Goal: Information Seeking & Learning: Learn about a topic

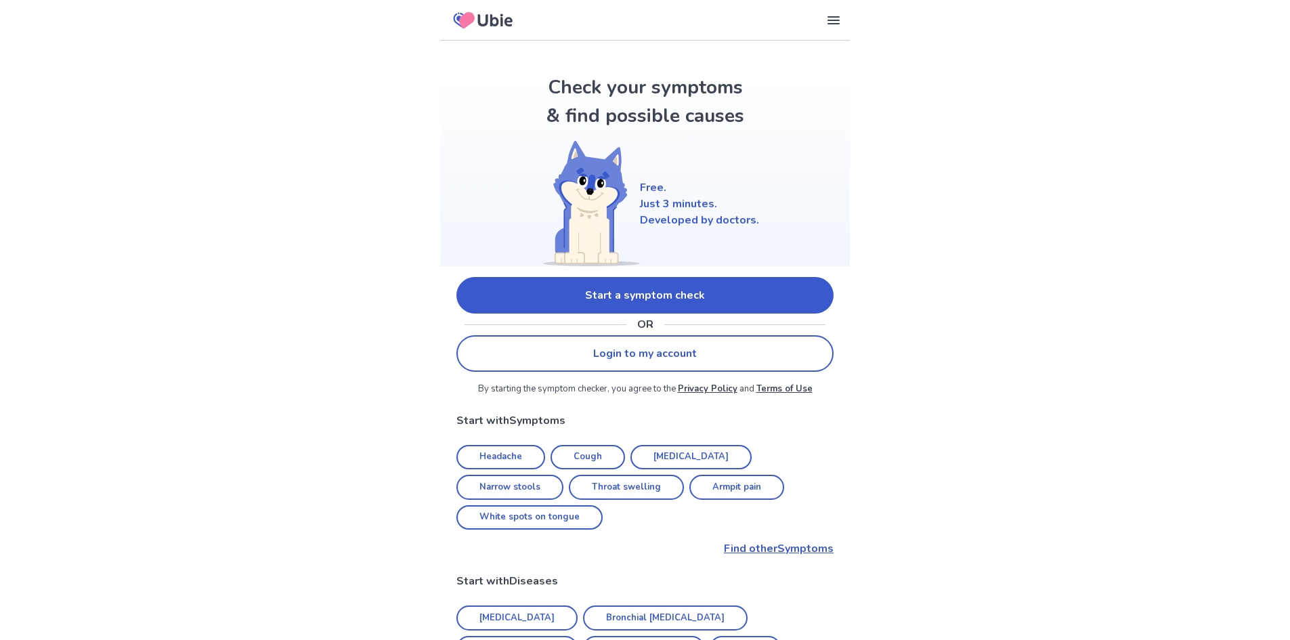
click at [584, 303] on link "Start a symptom check" at bounding box center [645, 295] width 377 height 37
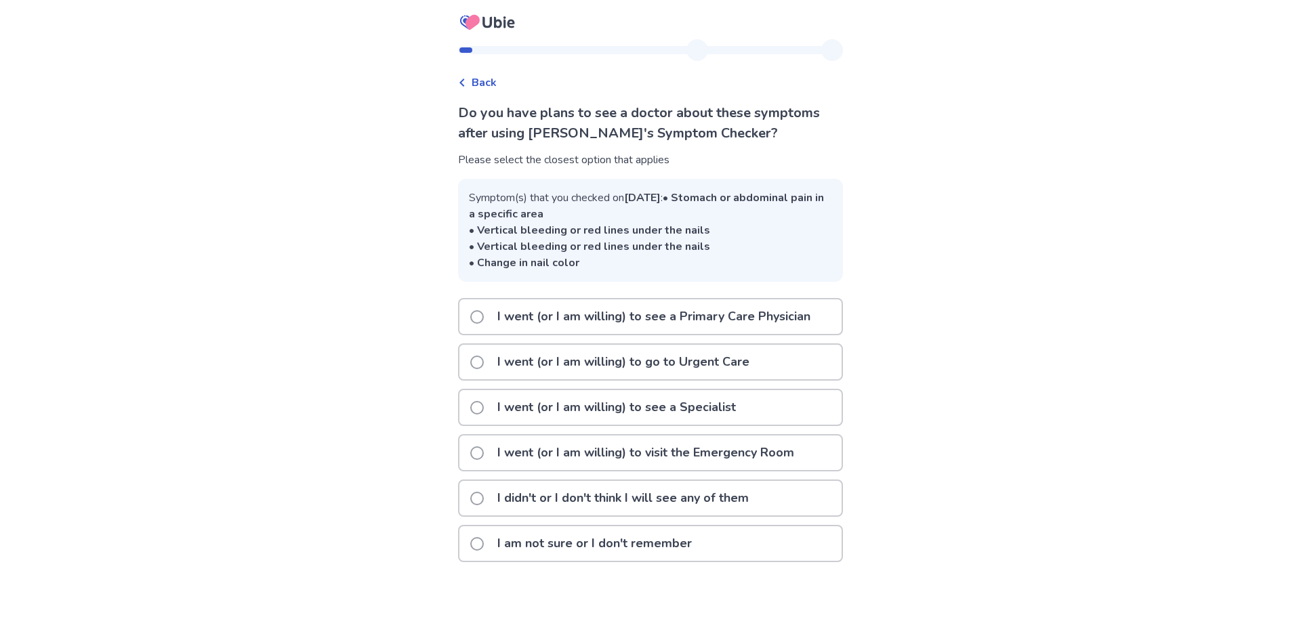
click at [647, 375] on p "I went (or I am willing) to go to Urgent Care" at bounding box center [623, 362] width 268 height 35
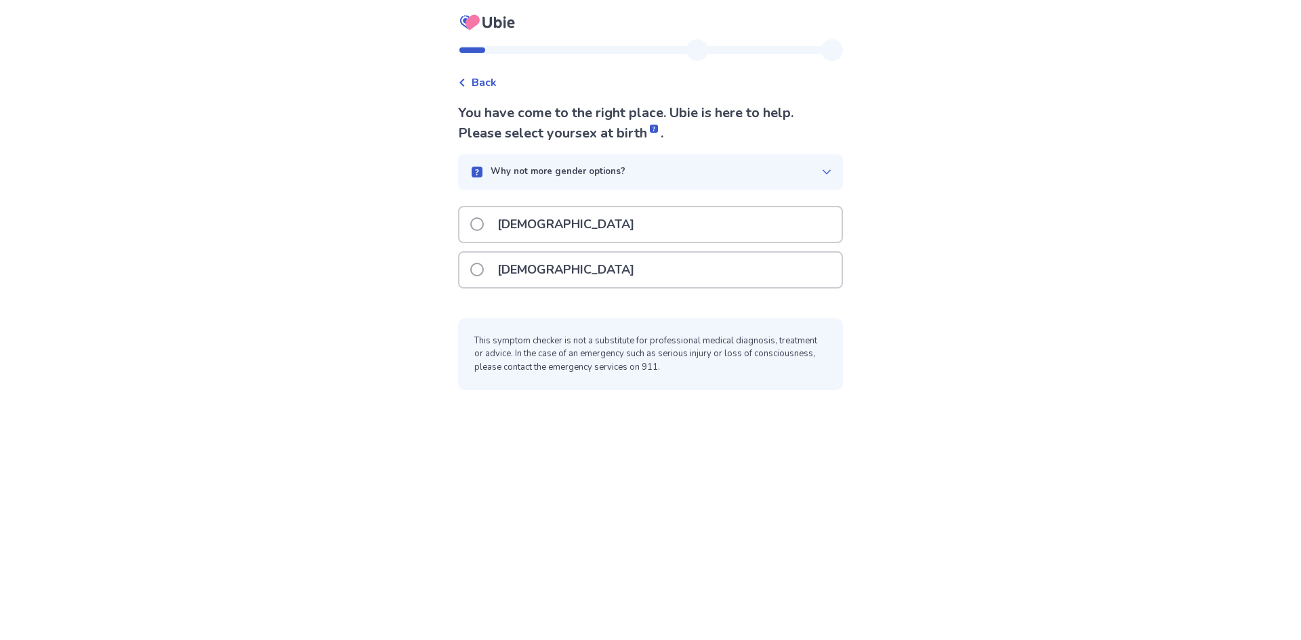
click at [556, 232] on div "[DEMOGRAPHIC_DATA]" at bounding box center [650, 224] width 382 height 35
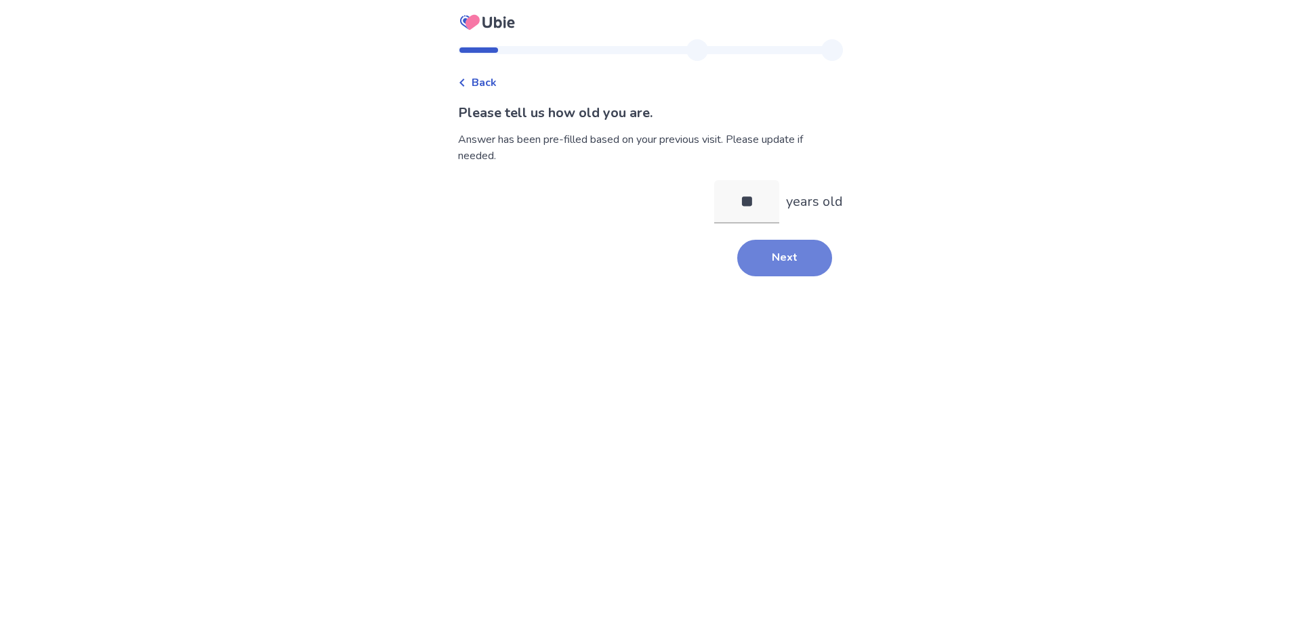
click at [757, 257] on button "Next" at bounding box center [784, 258] width 95 height 37
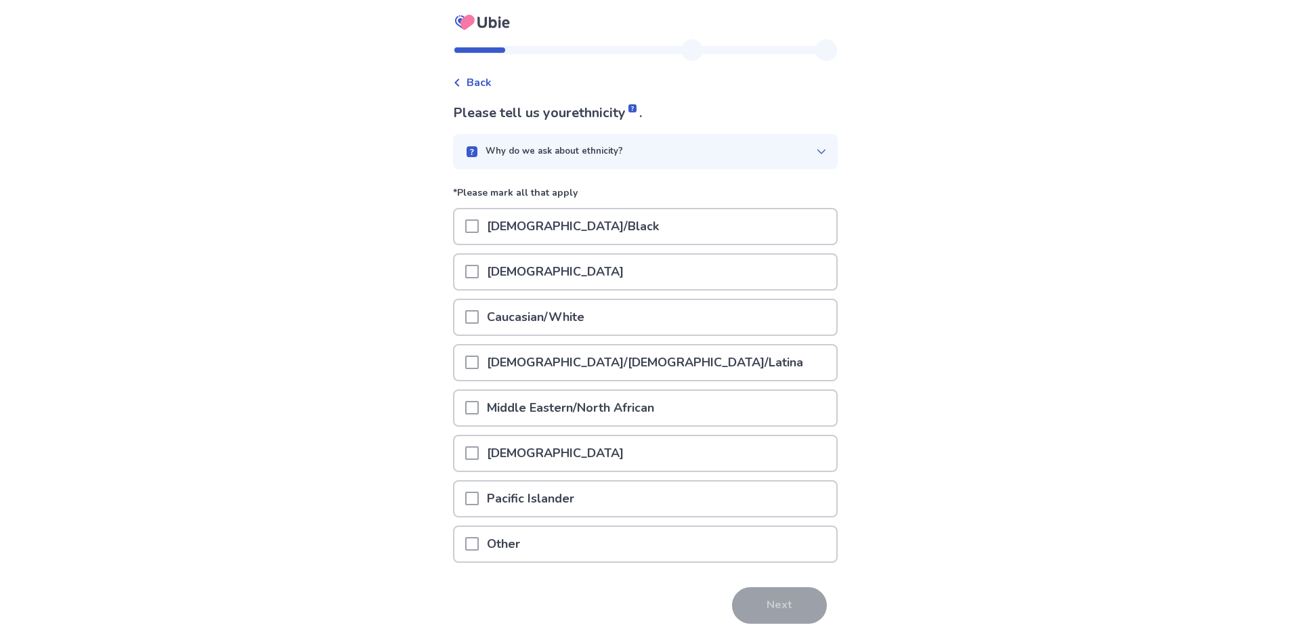
click at [551, 359] on p "[DEMOGRAPHIC_DATA]/[DEMOGRAPHIC_DATA]/Latina" at bounding box center [645, 362] width 333 height 35
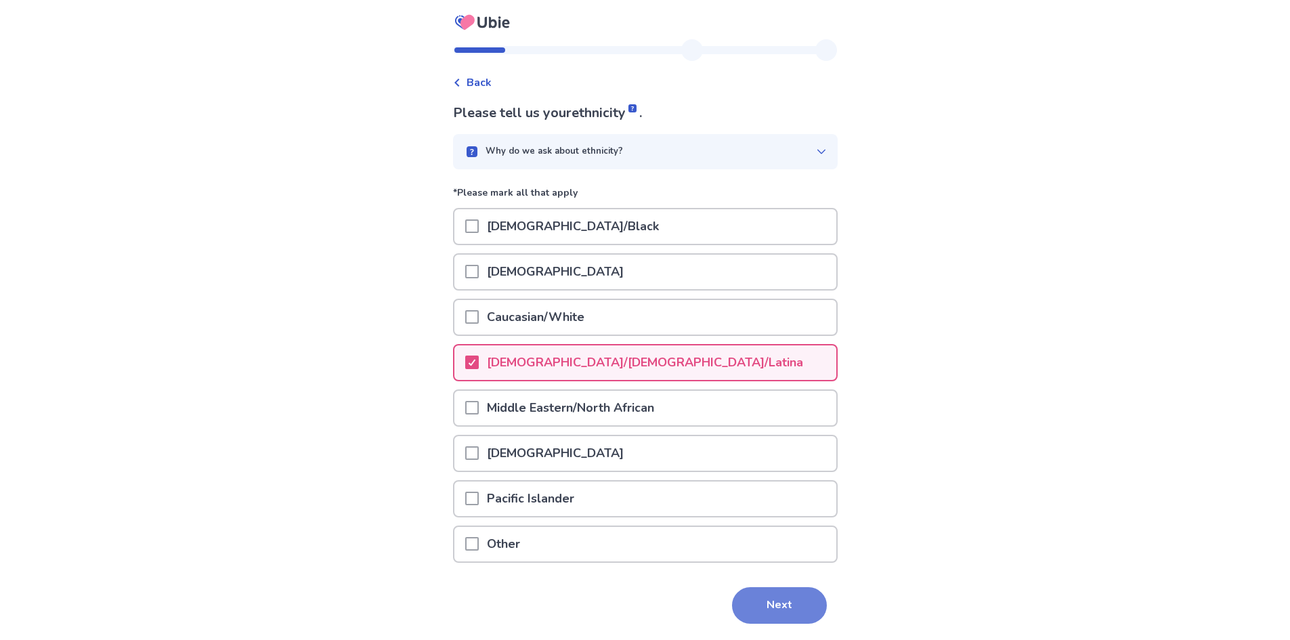
click at [772, 610] on button "Next" at bounding box center [779, 605] width 95 height 37
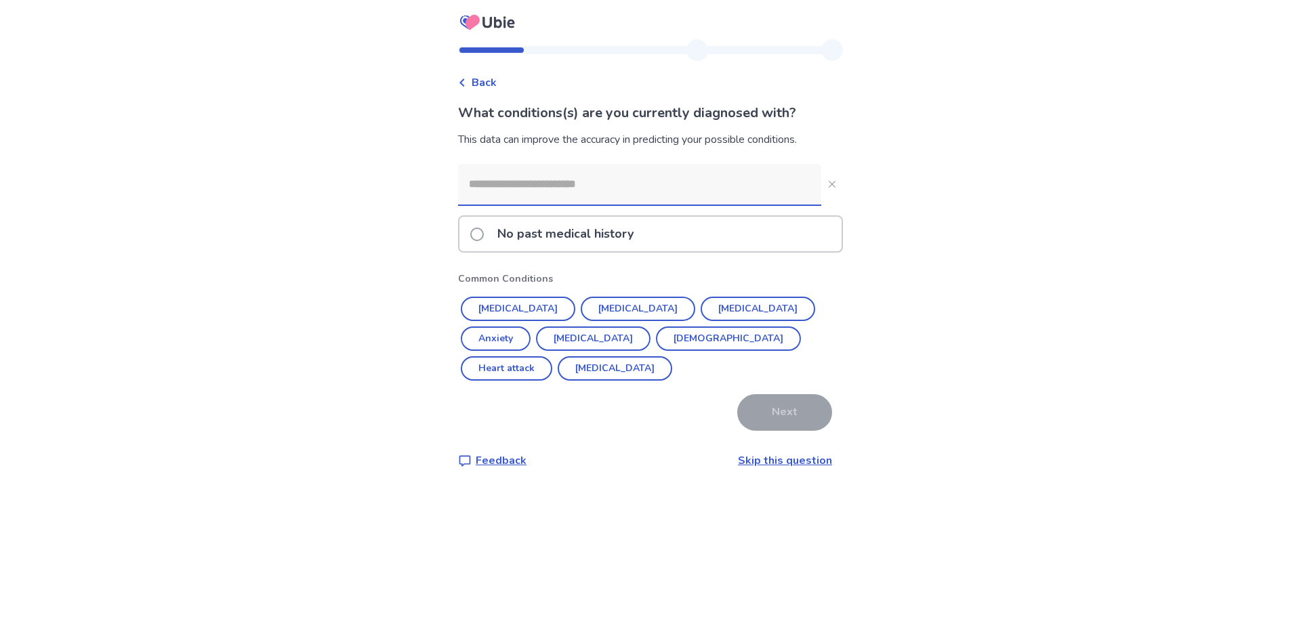
click at [602, 190] on input at bounding box center [639, 184] width 363 height 41
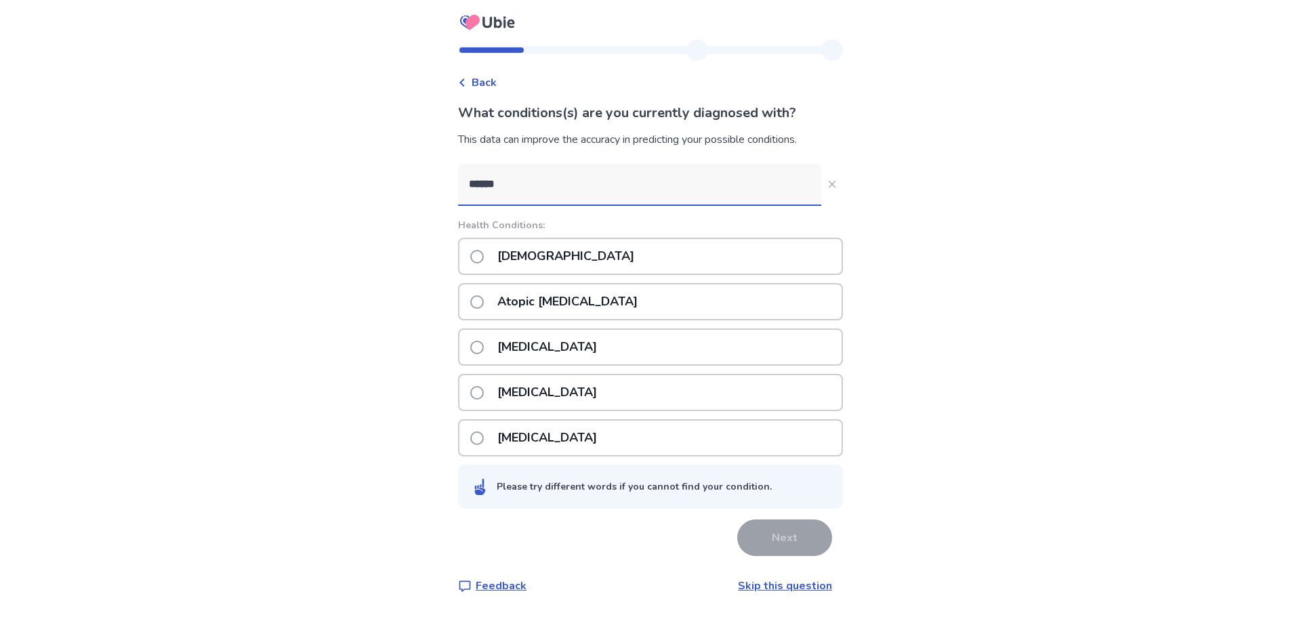
type input "******"
click at [636, 260] on div "[DEMOGRAPHIC_DATA]" at bounding box center [650, 256] width 385 height 37
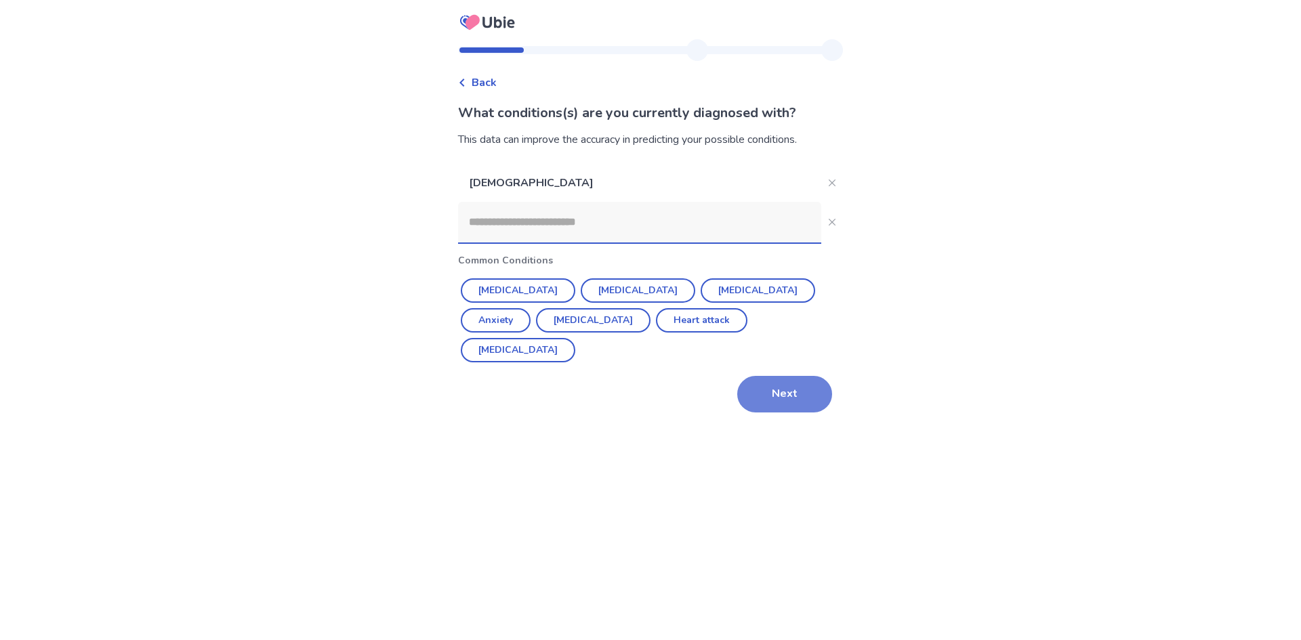
click at [793, 376] on button "Next" at bounding box center [784, 394] width 95 height 37
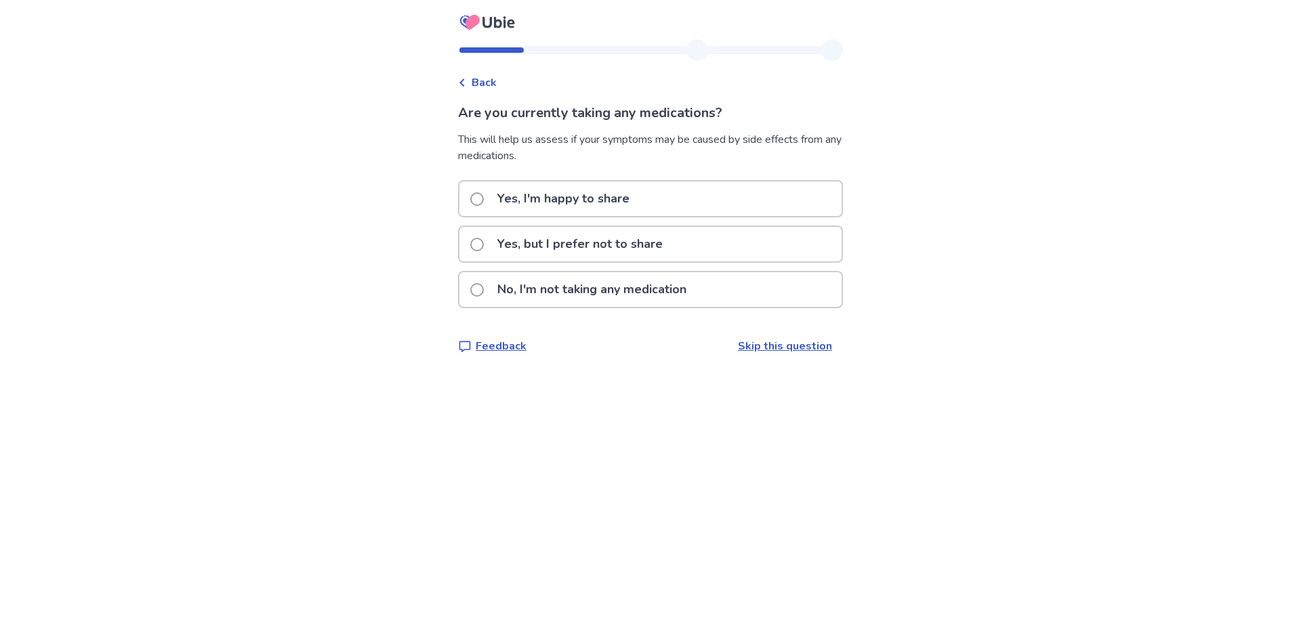
click at [649, 205] on div "Yes, I'm happy to share" at bounding box center [650, 199] width 382 height 35
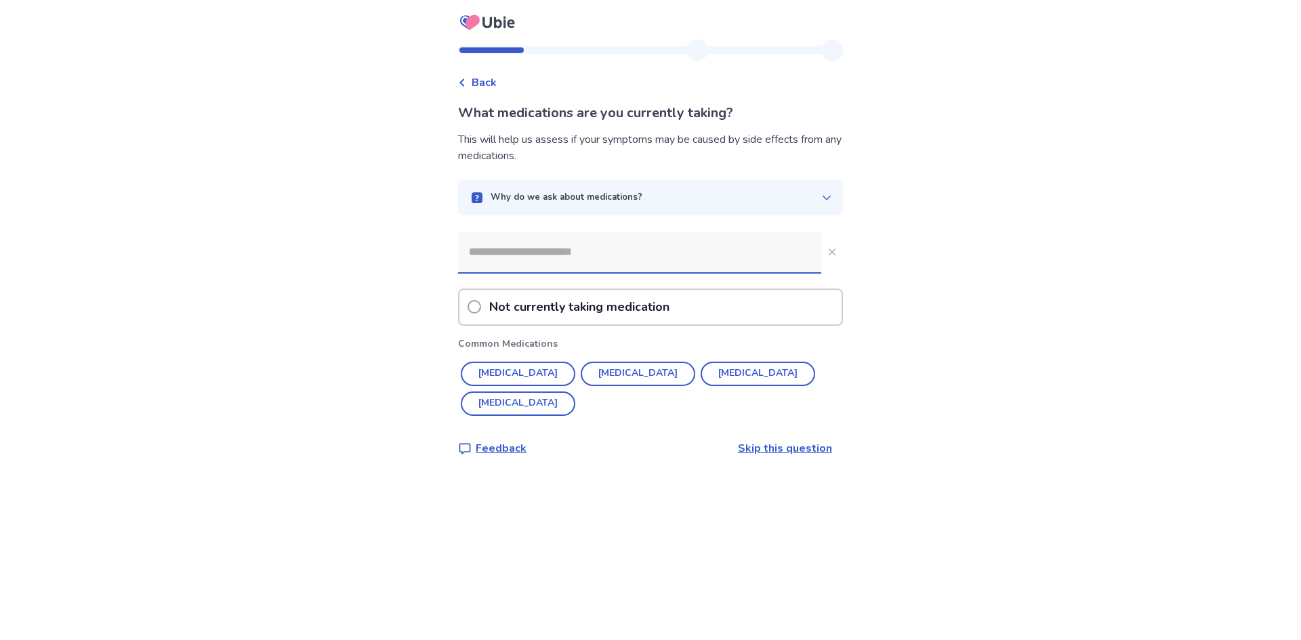
click at [624, 243] on input at bounding box center [639, 252] width 363 height 41
click at [519, 368] on button "[MEDICAL_DATA]" at bounding box center [518, 374] width 114 height 24
type input "*********"
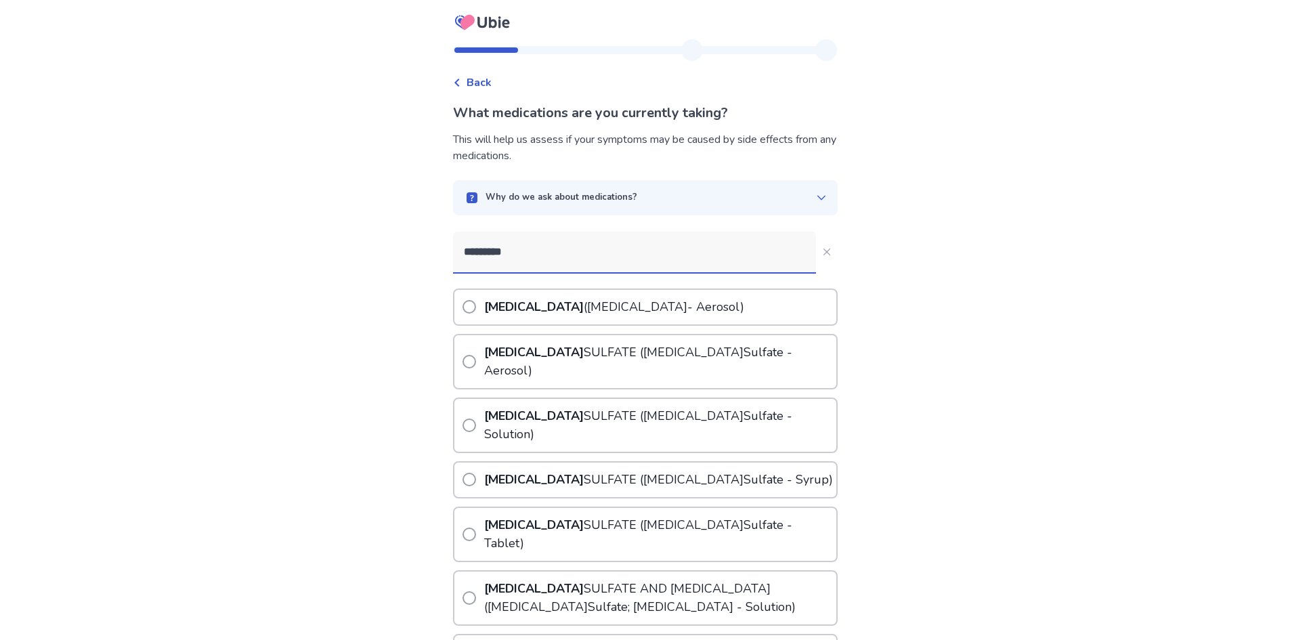
click at [596, 316] on p "[MEDICAL_DATA] ( [MEDICAL_DATA] - Aerosol)" at bounding box center [615, 307] width 266 height 35
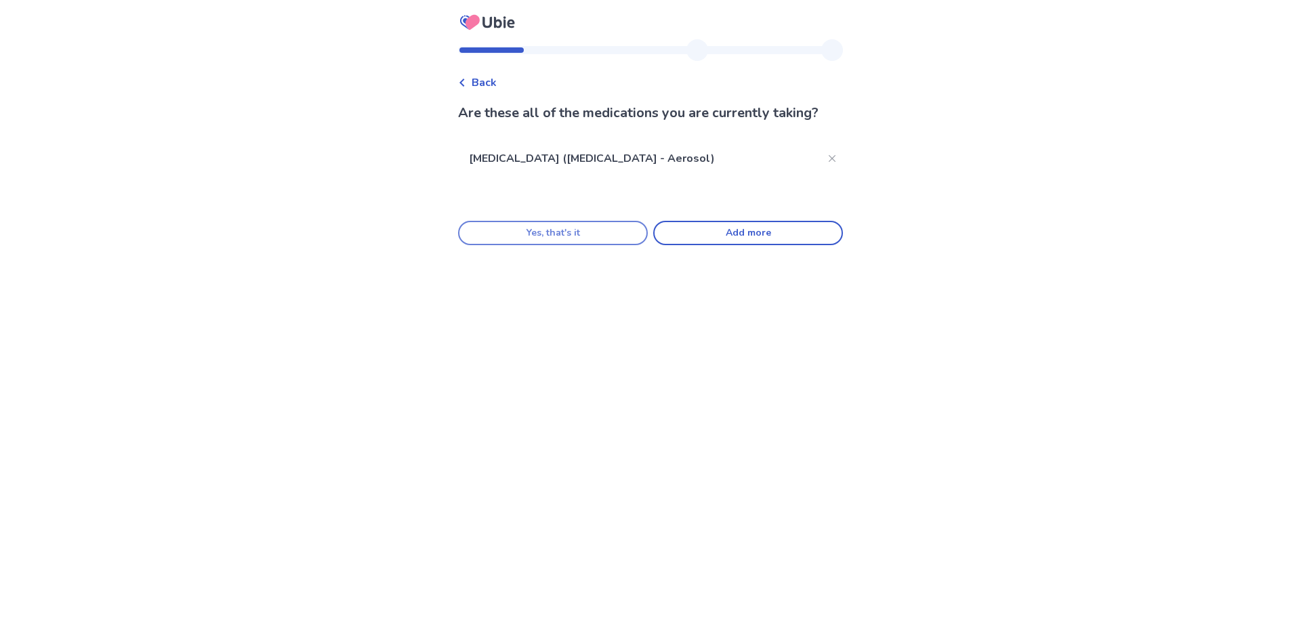
click at [593, 239] on button "Yes, that's it" at bounding box center [553, 233] width 190 height 24
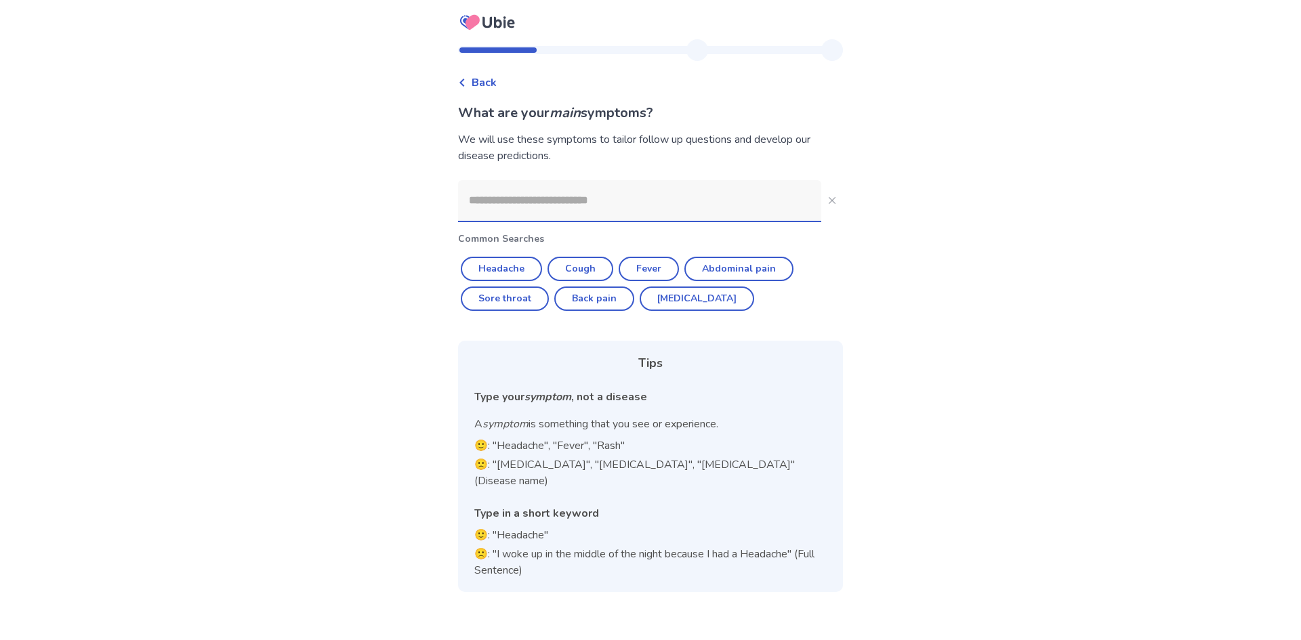
click at [549, 196] on input at bounding box center [639, 200] width 363 height 41
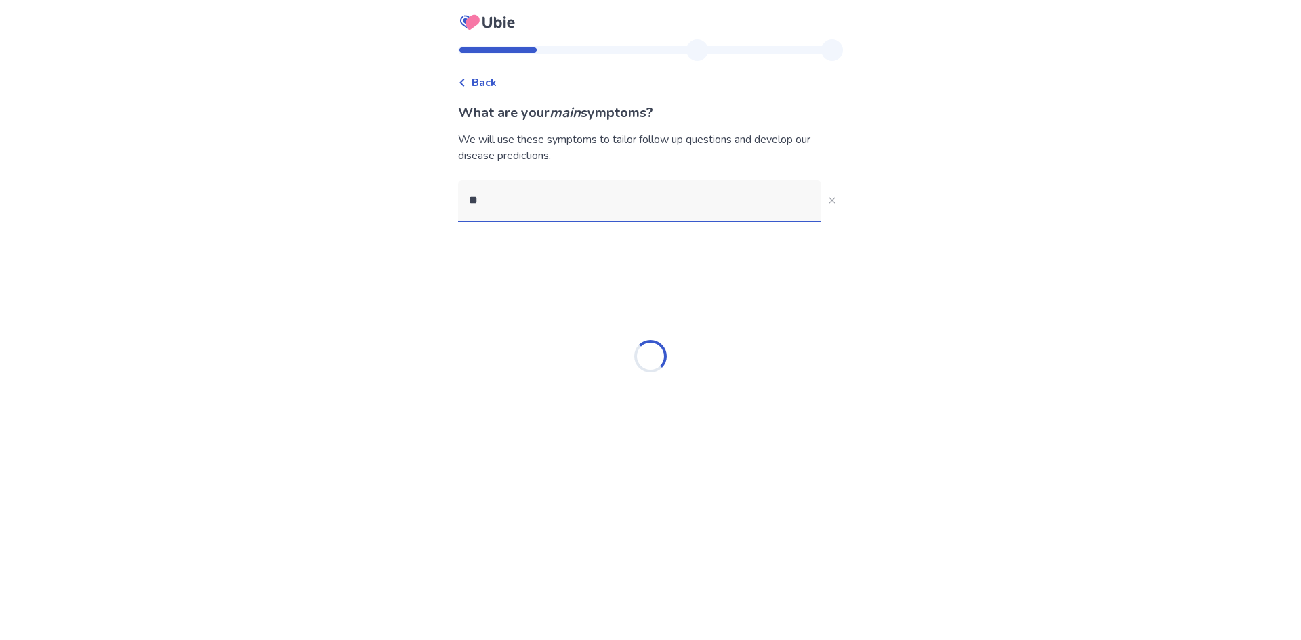
type input "*"
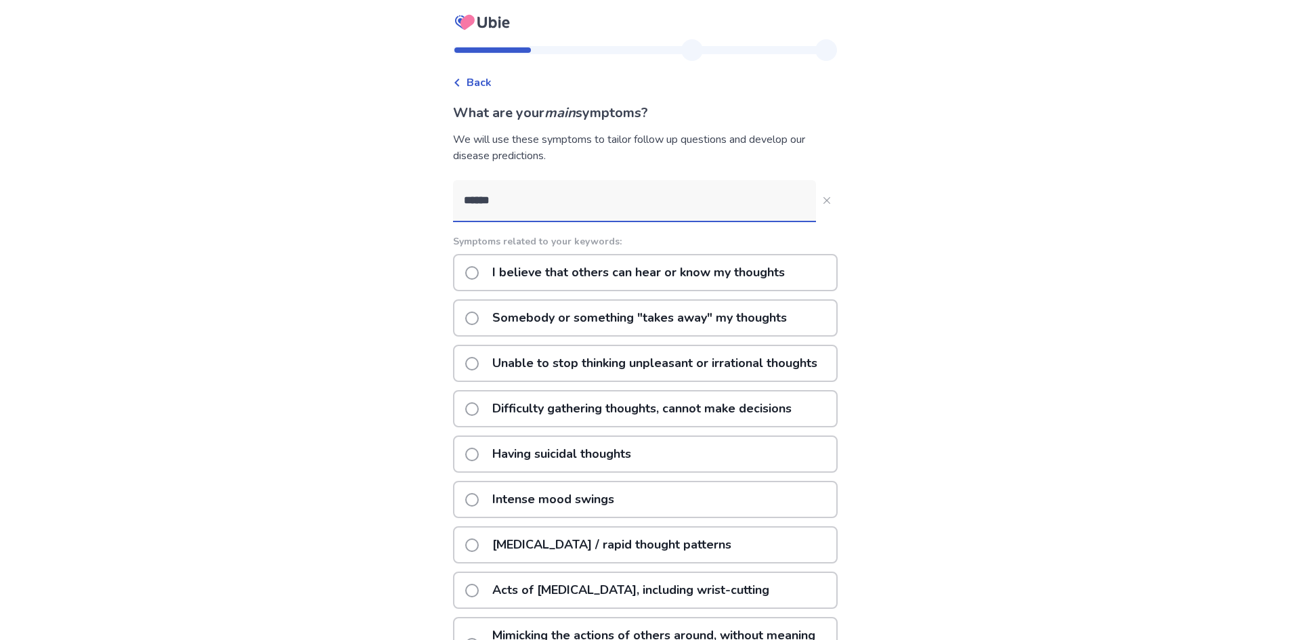
type input "******"
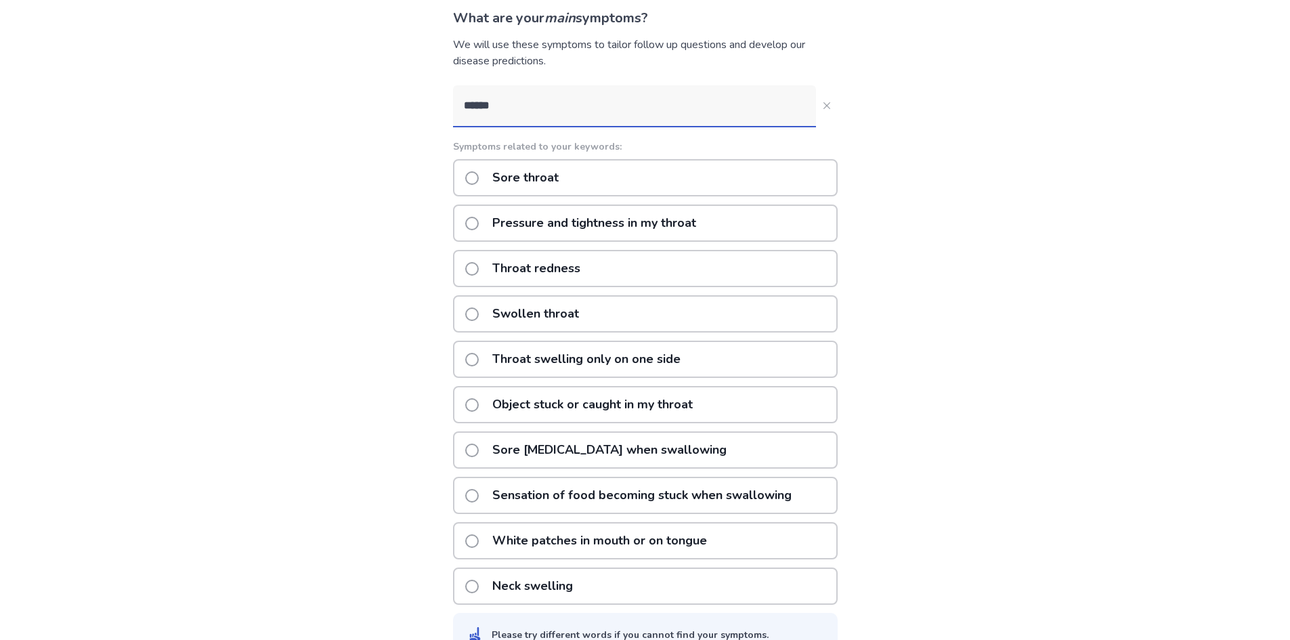
scroll to position [128, 0]
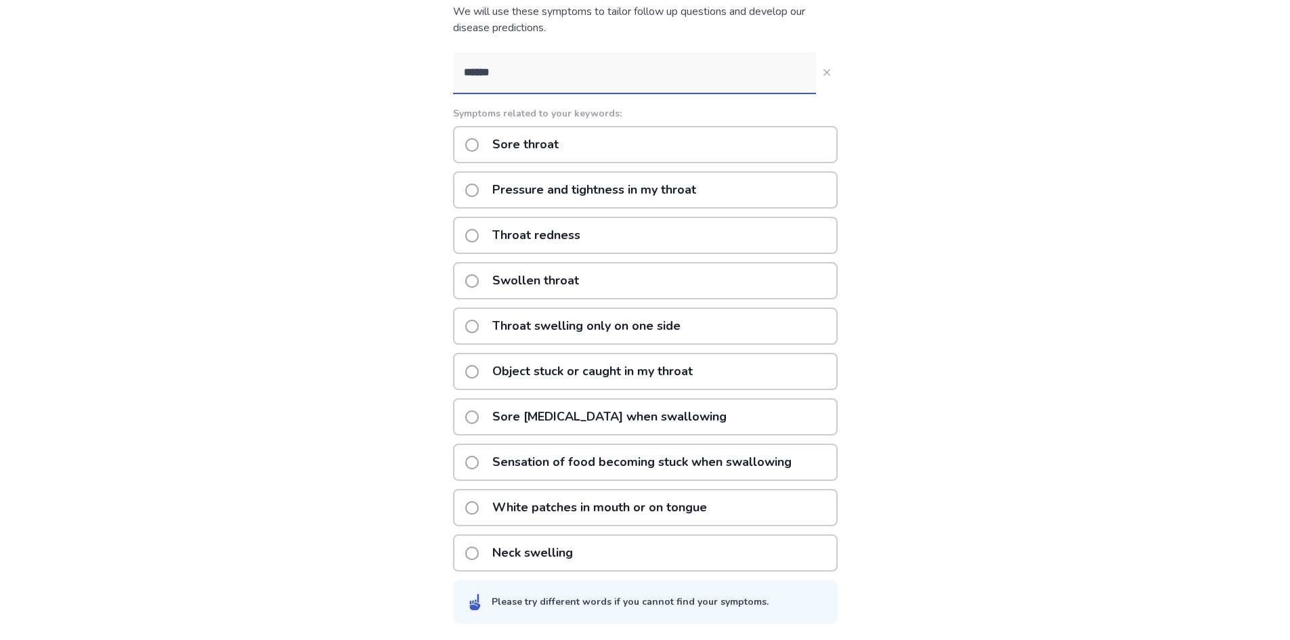
click at [589, 419] on p "Sore [MEDICAL_DATA] when swallowing" at bounding box center [609, 417] width 251 height 35
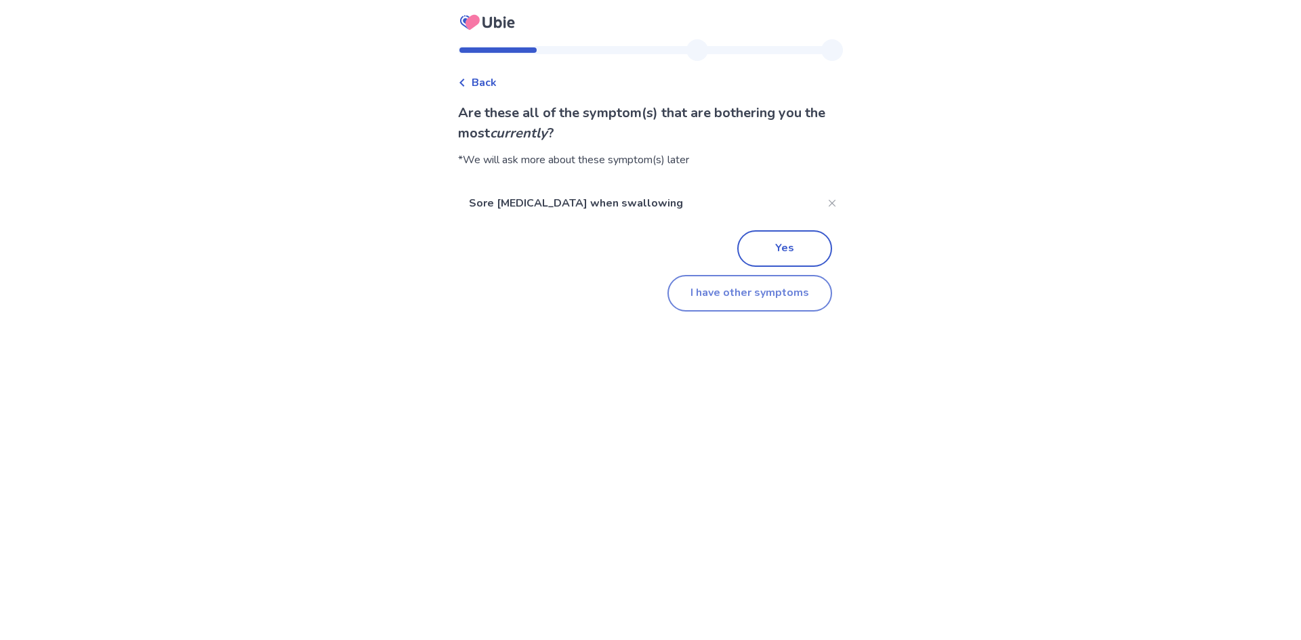
click at [723, 298] on button "I have other symptoms" at bounding box center [749, 293] width 165 height 37
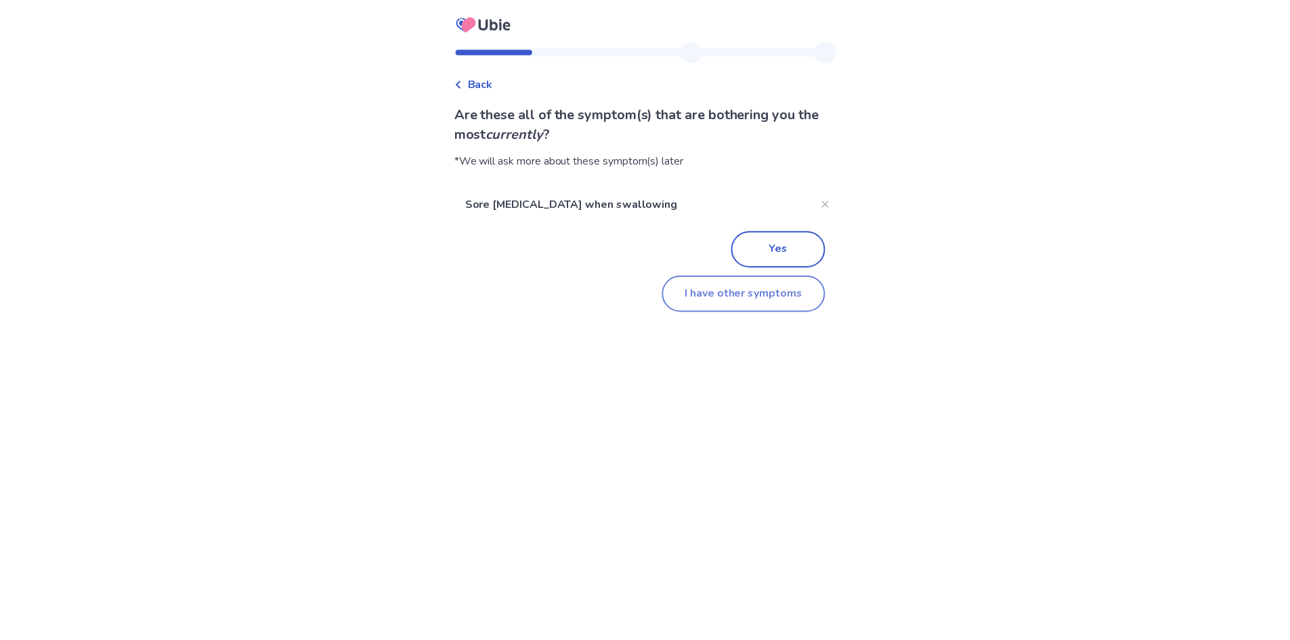
scroll to position [7, 0]
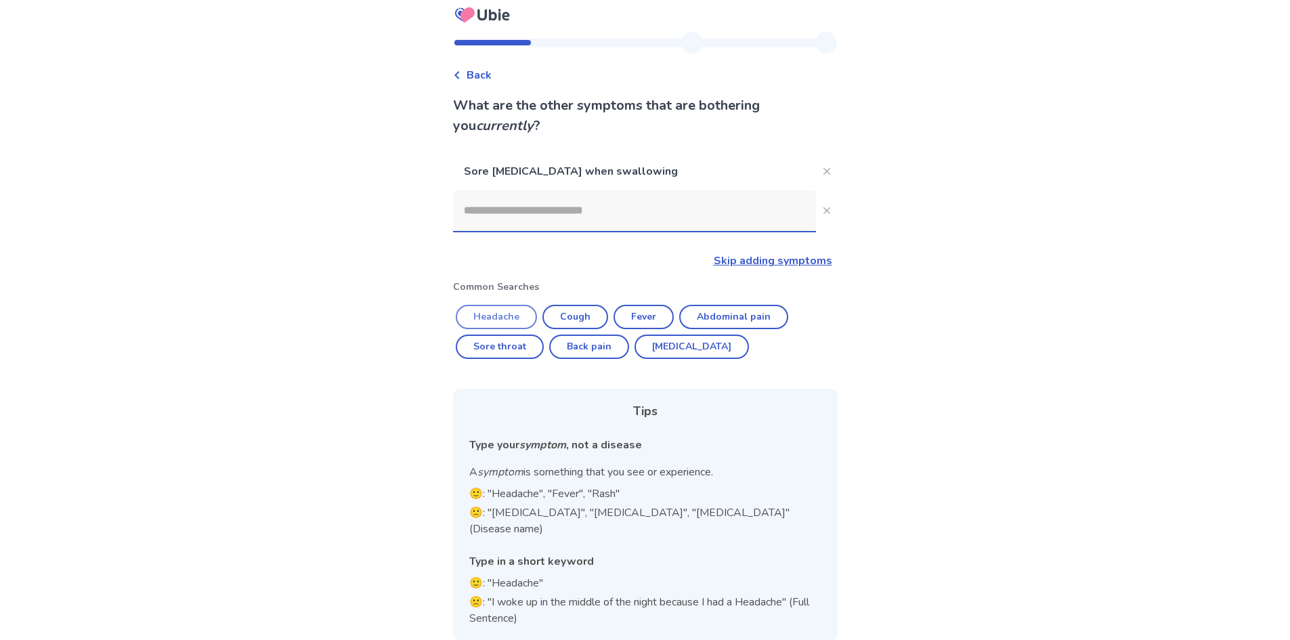
click at [511, 314] on button "Headache" at bounding box center [496, 317] width 81 height 24
type input "********"
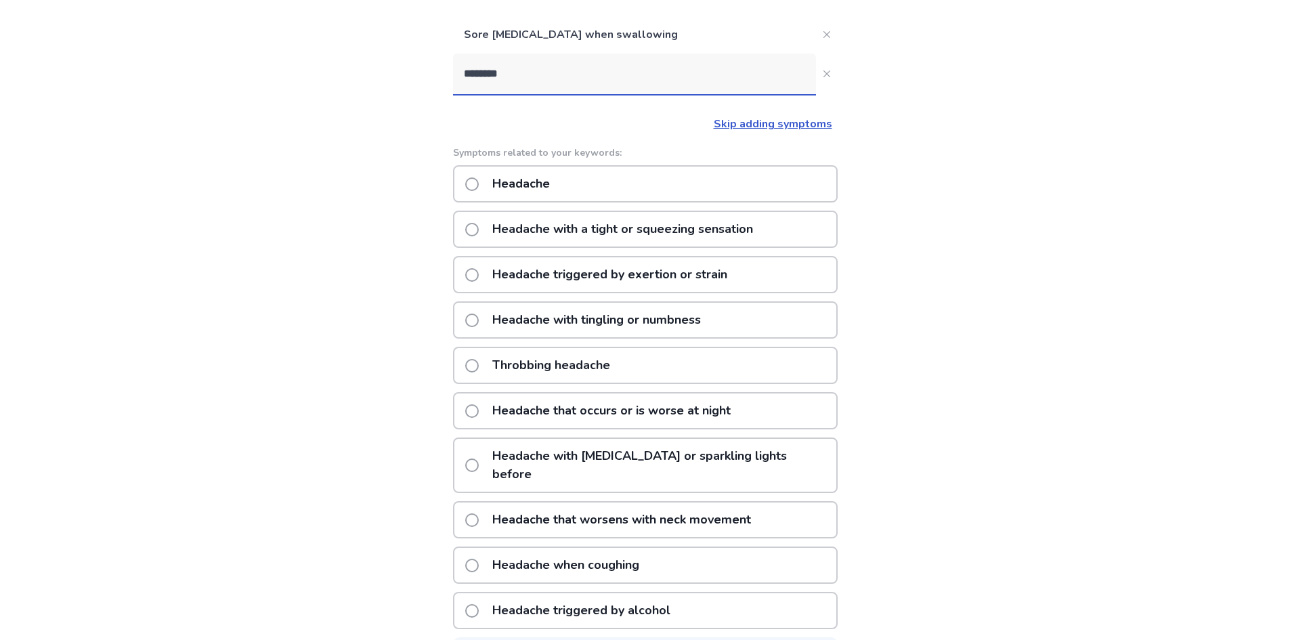
scroll to position [184, 0]
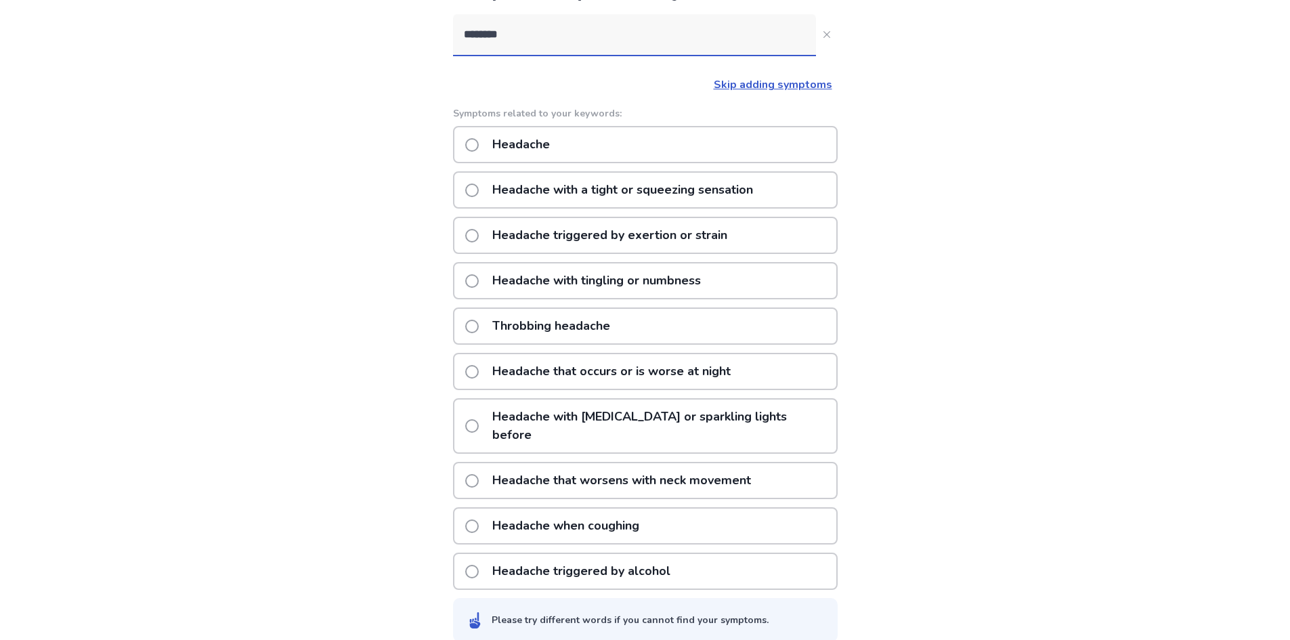
click at [723, 202] on p "Headache with a tight or squeezing sensation" at bounding box center [622, 190] width 277 height 35
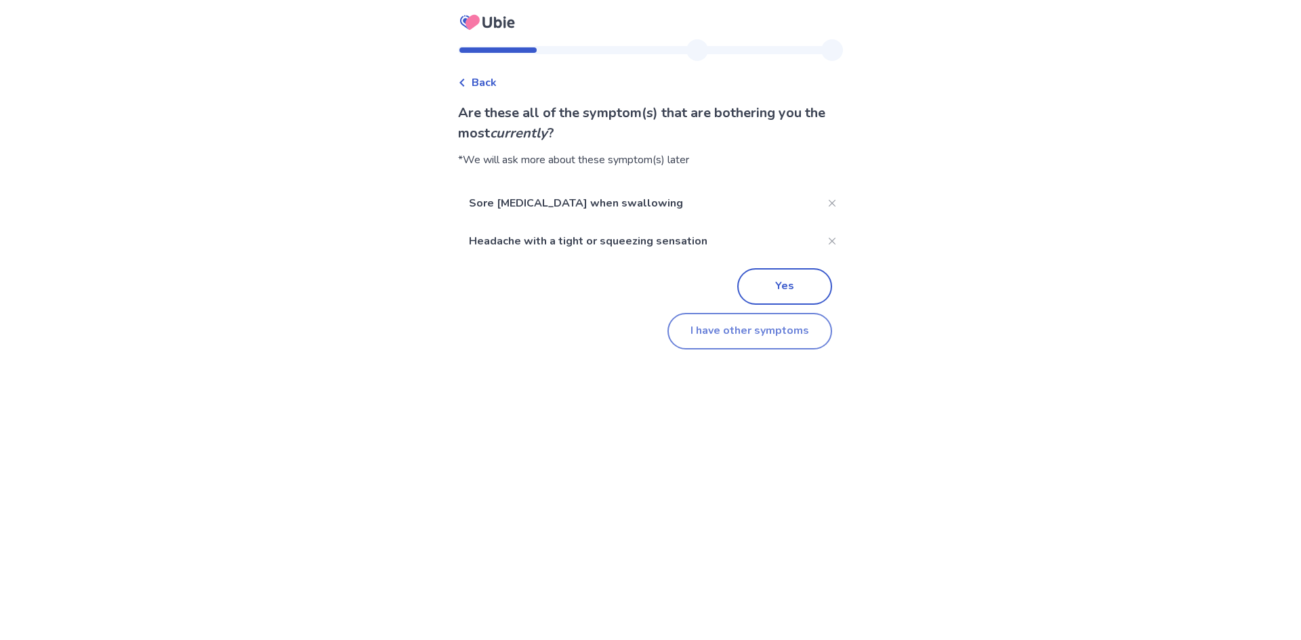
click at [714, 330] on button "I have other symptoms" at bounding box center [749, 331] width 165 height 37
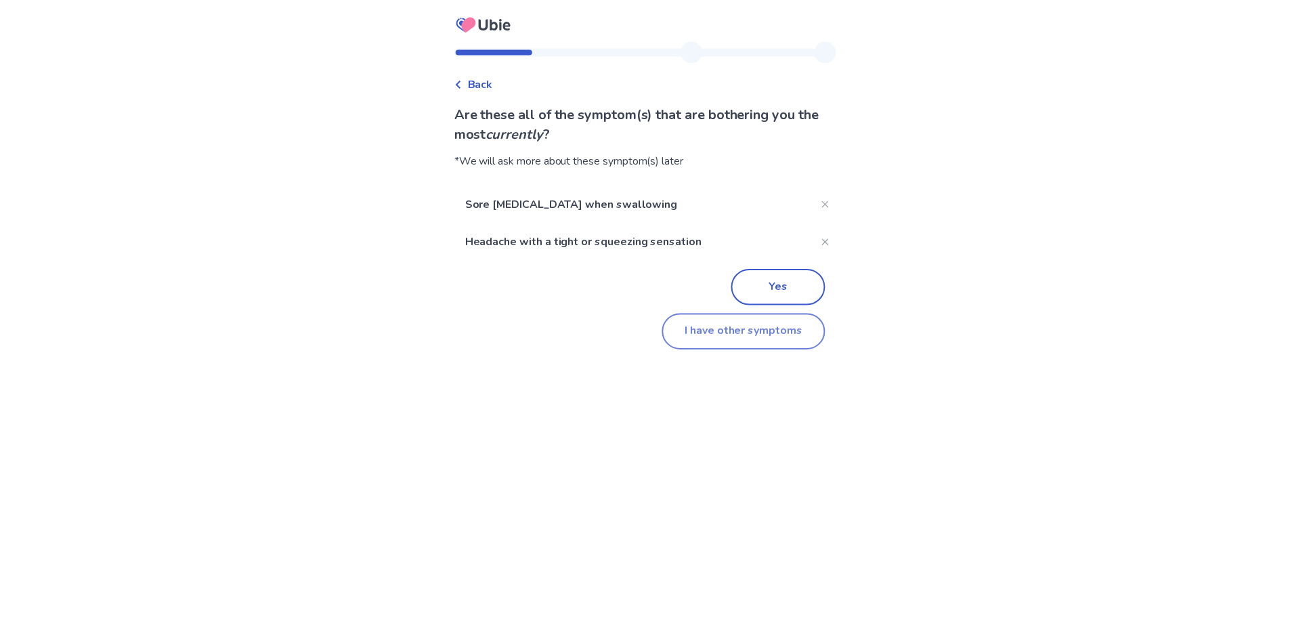
scroll to position [45, 0]
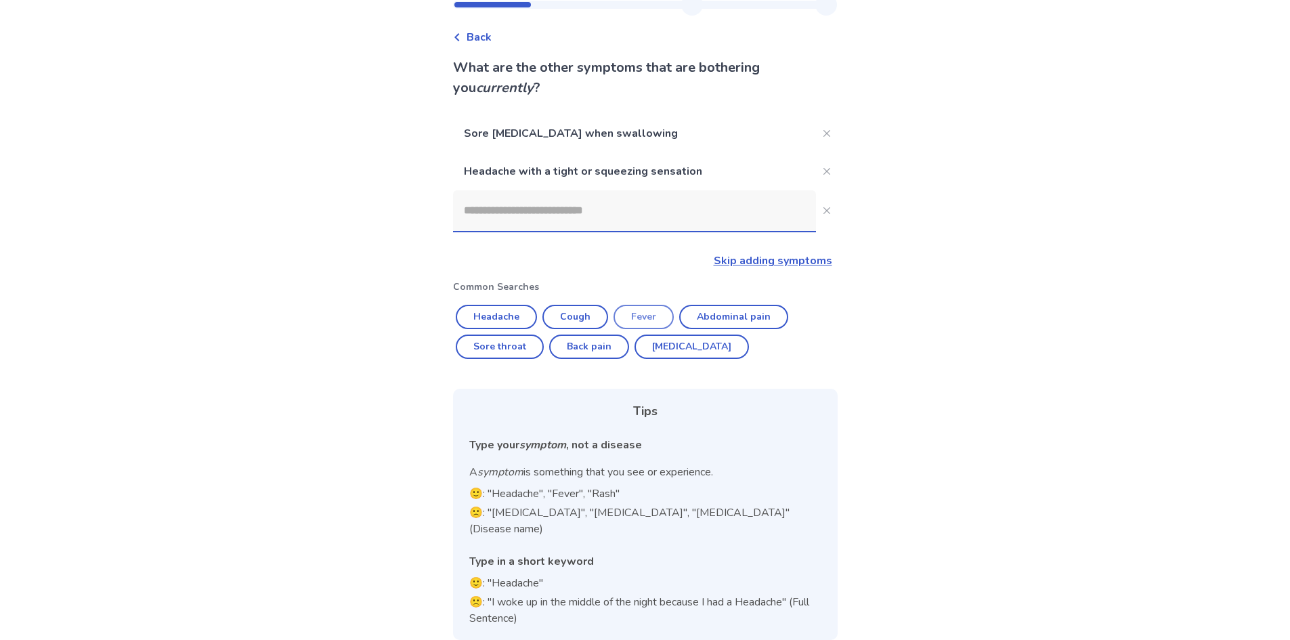
click at [656, 316] on button "Fever" at bounding box center [644, 317] width 60 height 24
type input "*****"
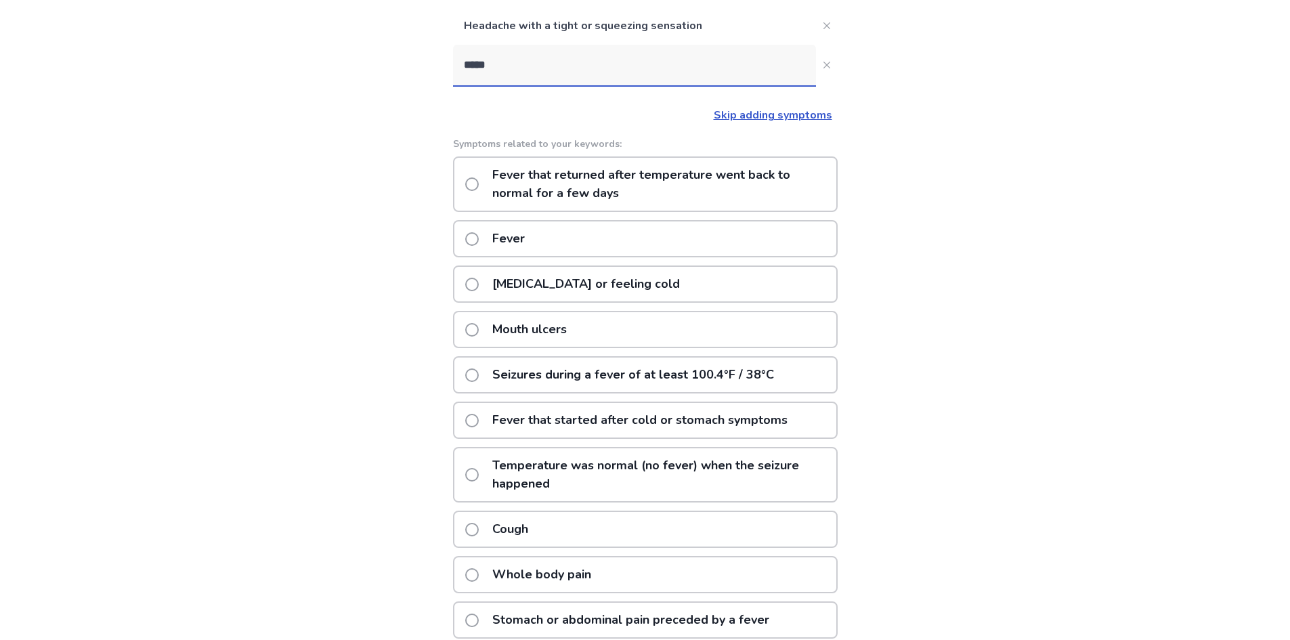
scroll to position [190, 0]
click at [593, 247] on div "Fever" at bounding box center [645, 239] width 385 height 37
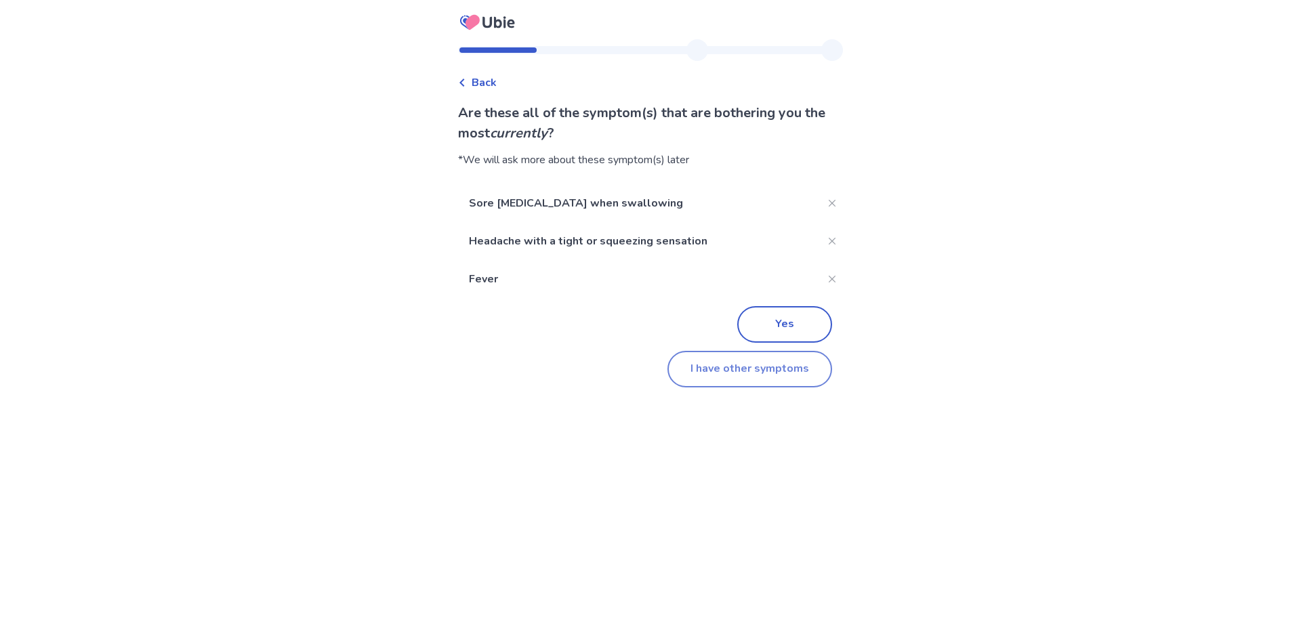
click at [725, 366] on button "I have other symptoms" at bounding box center [749, 369] width 165 height 37
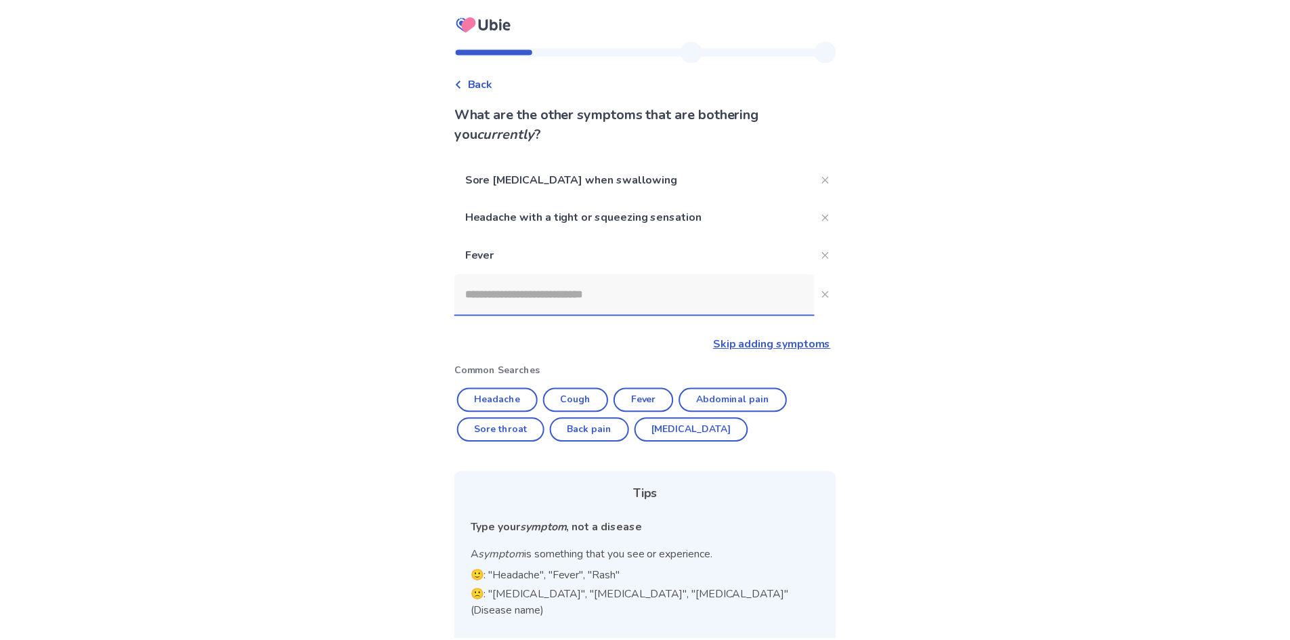
scroll to position [83, 0]
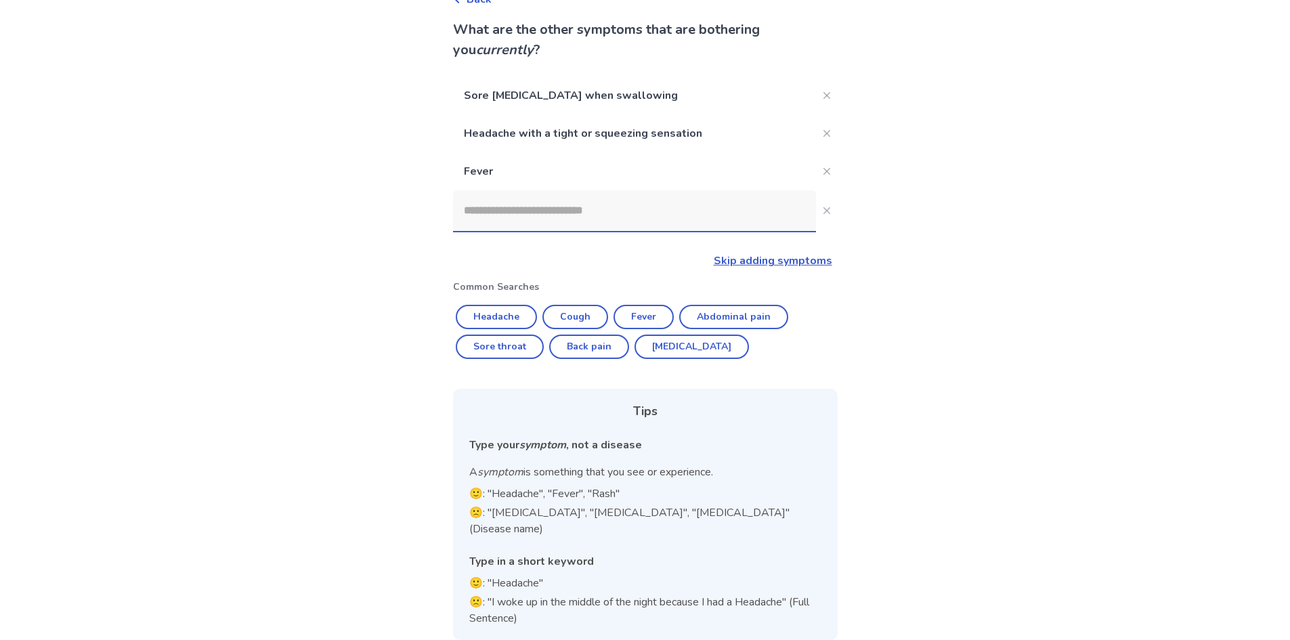
click at [533, 200] on input at bounding box center [634, 210] width 363 height 41
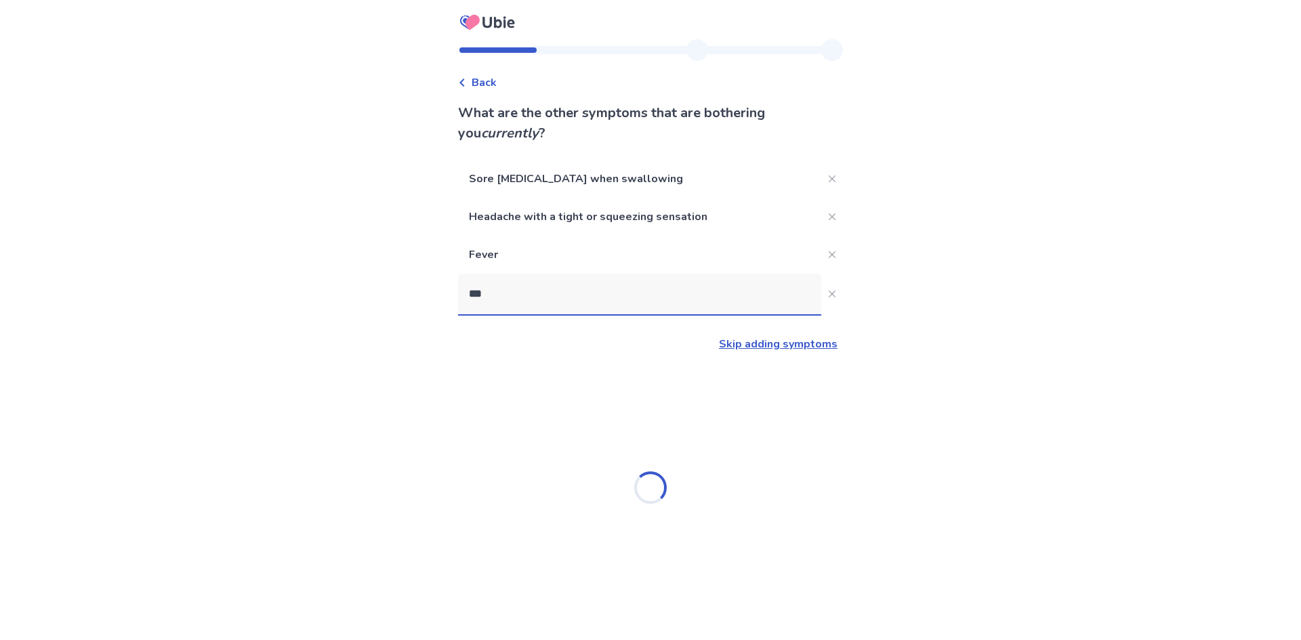
type input "****"
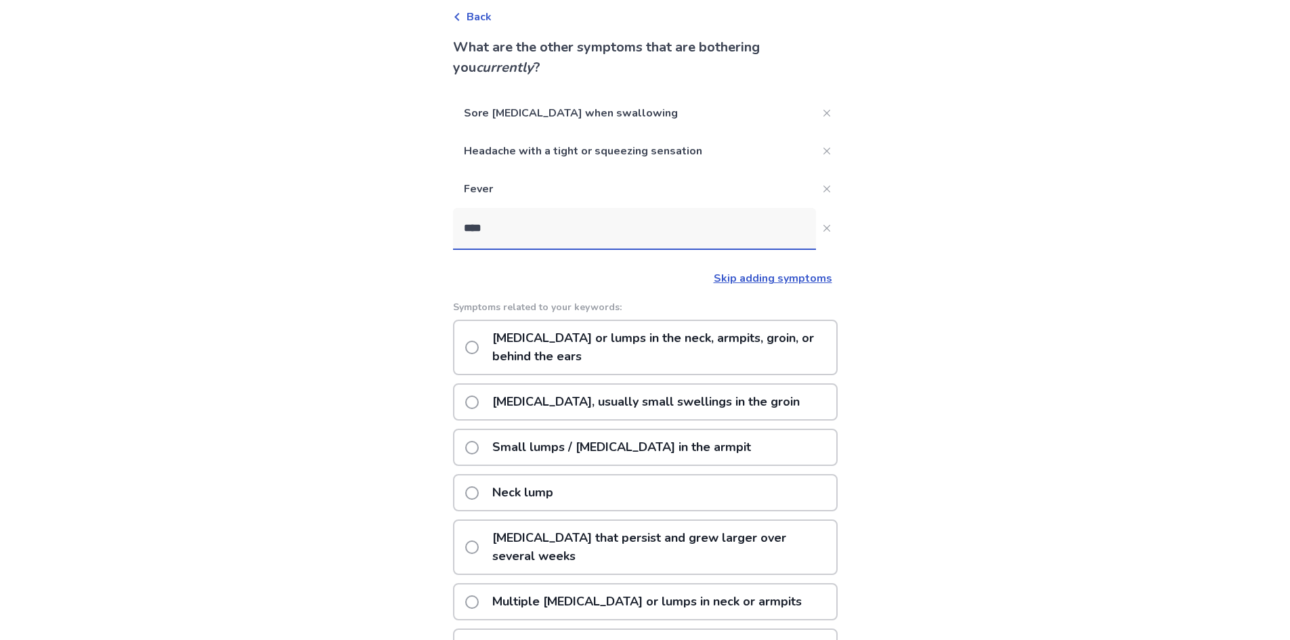
scroll to position [68, 0]
click at [659, 337] on p "[MEDICAL_DATA] or lumps in the neck, armpits, groin, or behind the ears" at bounding box center [660, 345] width 352 height 53
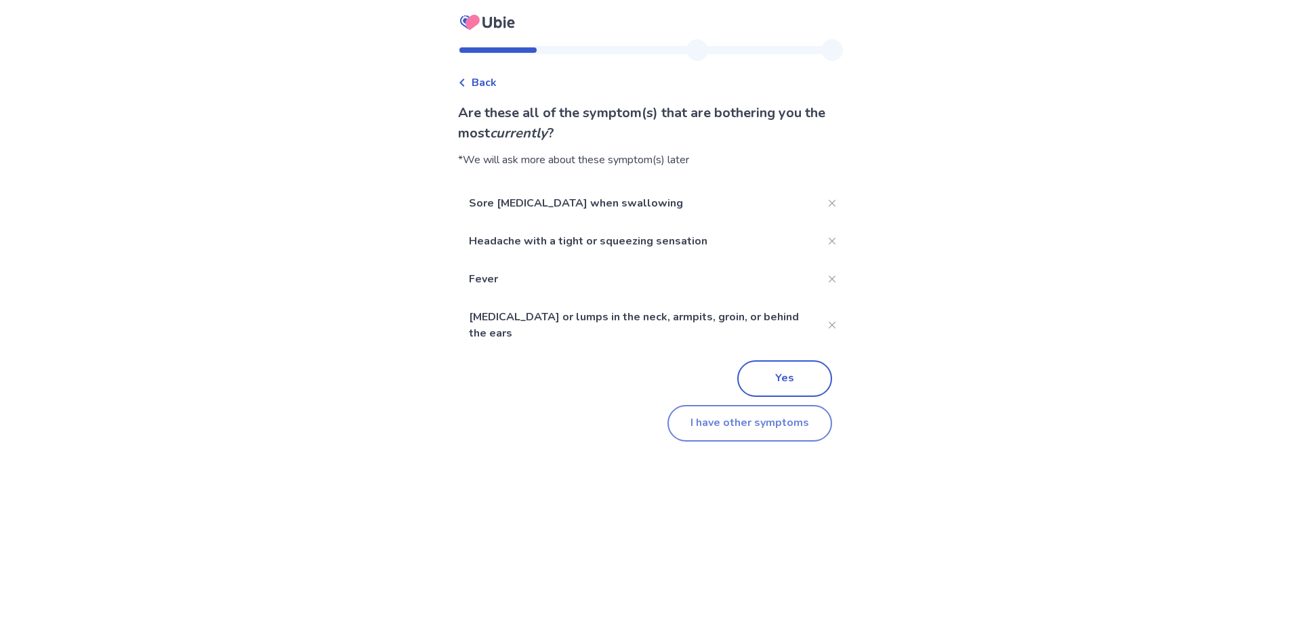
click at [724, 425] on button "I have other symptoms" at bounding box center [749, 423] width 165 height 37
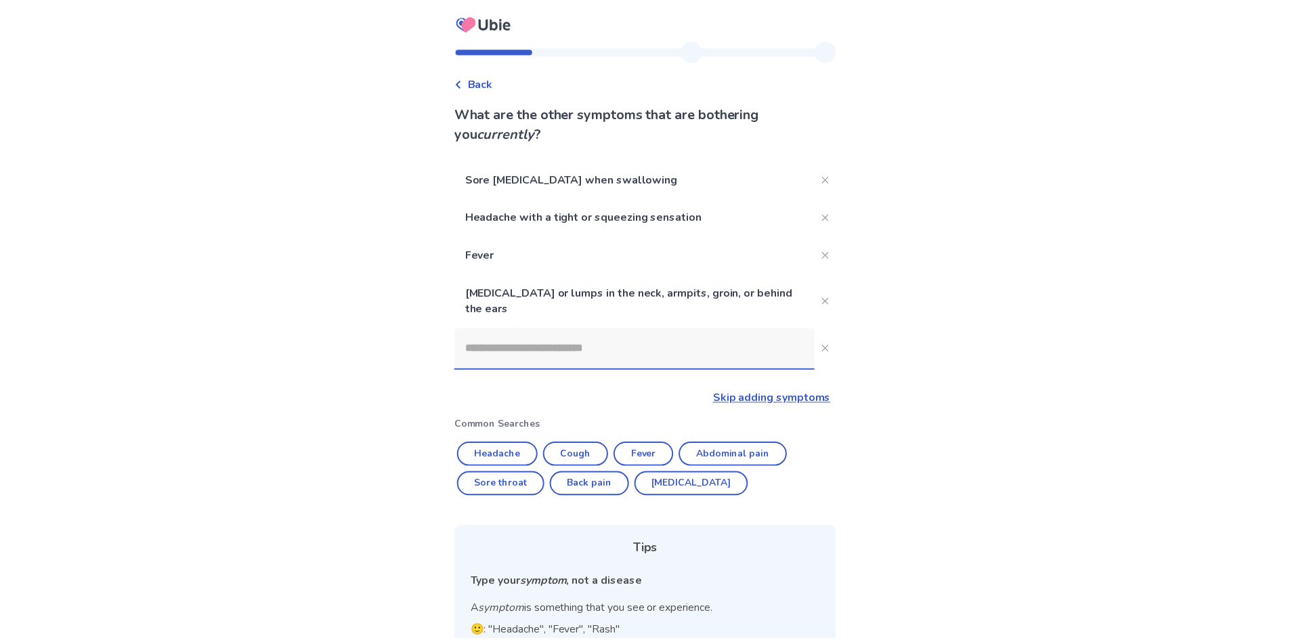
scroll to position [68, 0]
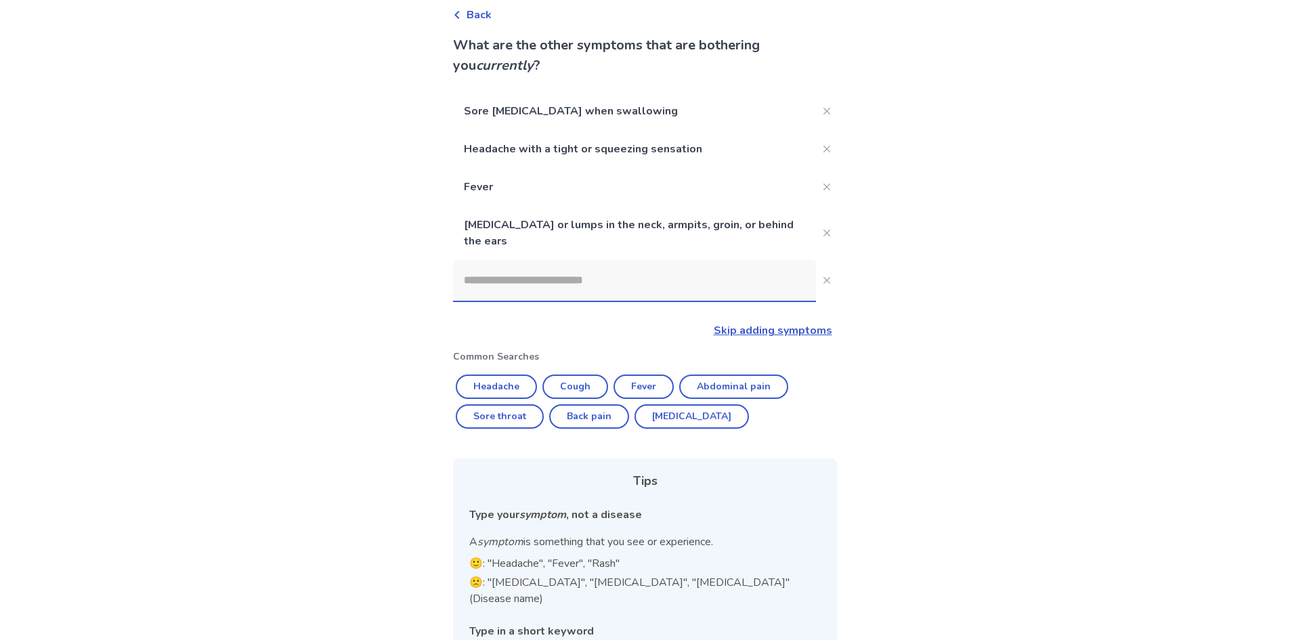
click at [578, 278] on input at bounding box center [634, 280] width 363 height 41
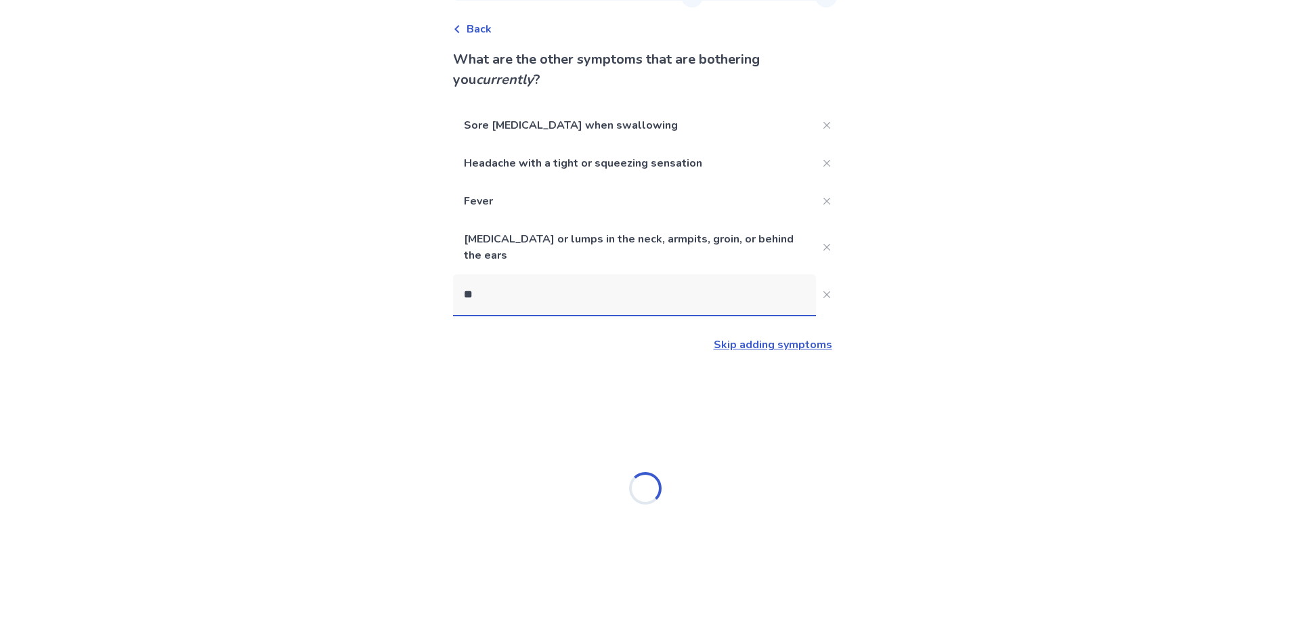
scroll to position [0, 0]
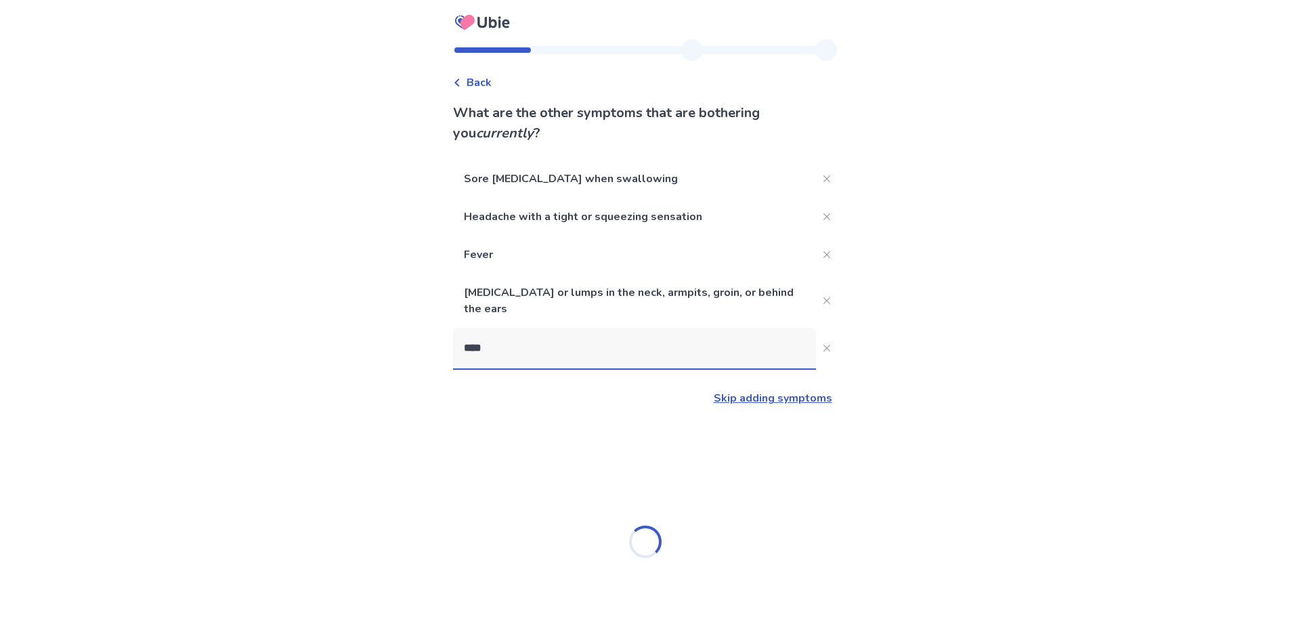
type input "*****"
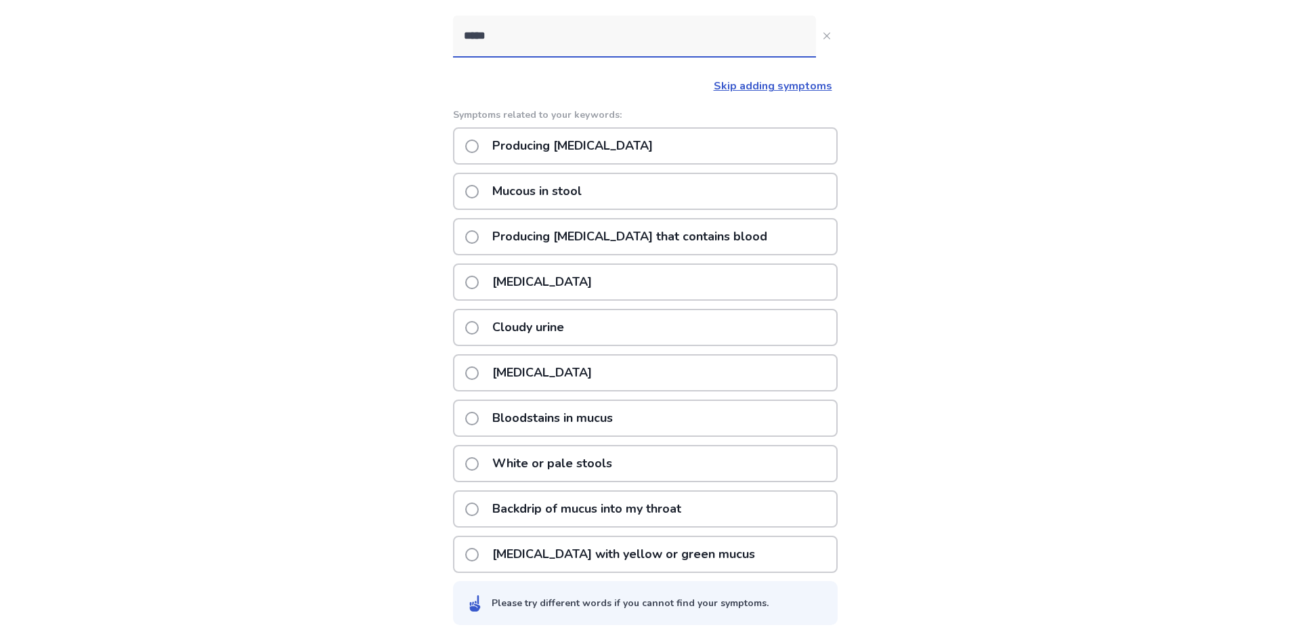
scroll to position [314, 0]
click at [599, 503] on p "Backdrip of mucus into my throat" at bounding box center [586, 507] width 205 height 35
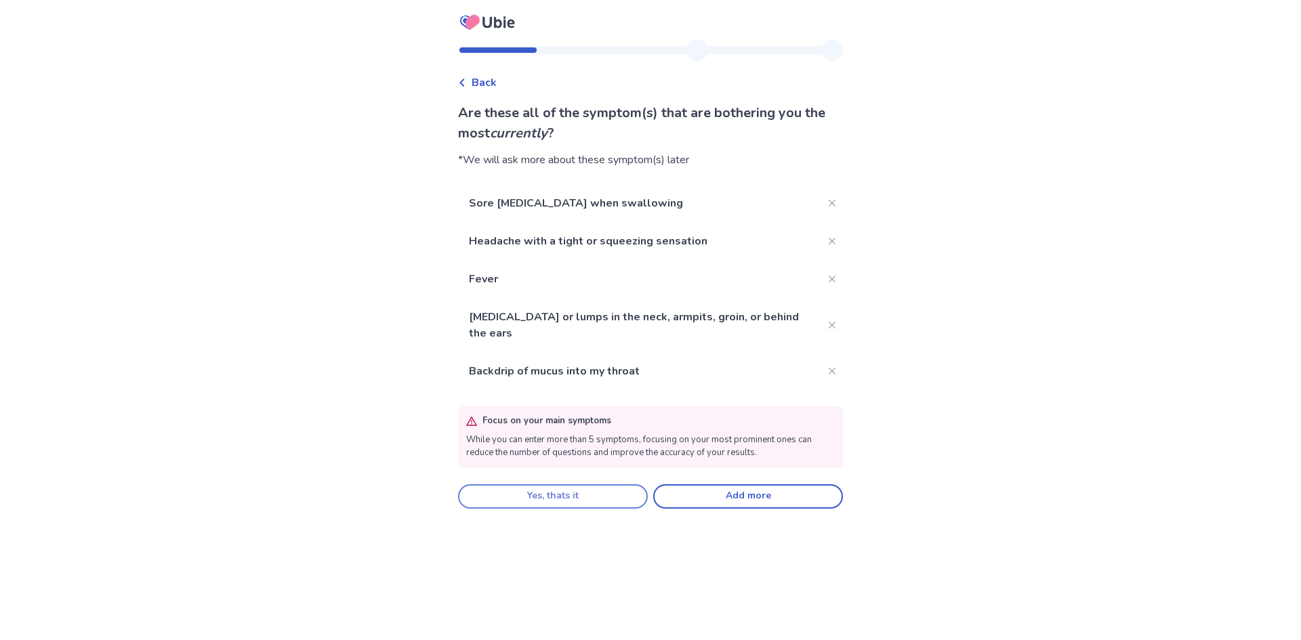
click at [609, 501] on button "Yes, thats it" at bounding box center [553, 496] width 190 height 24
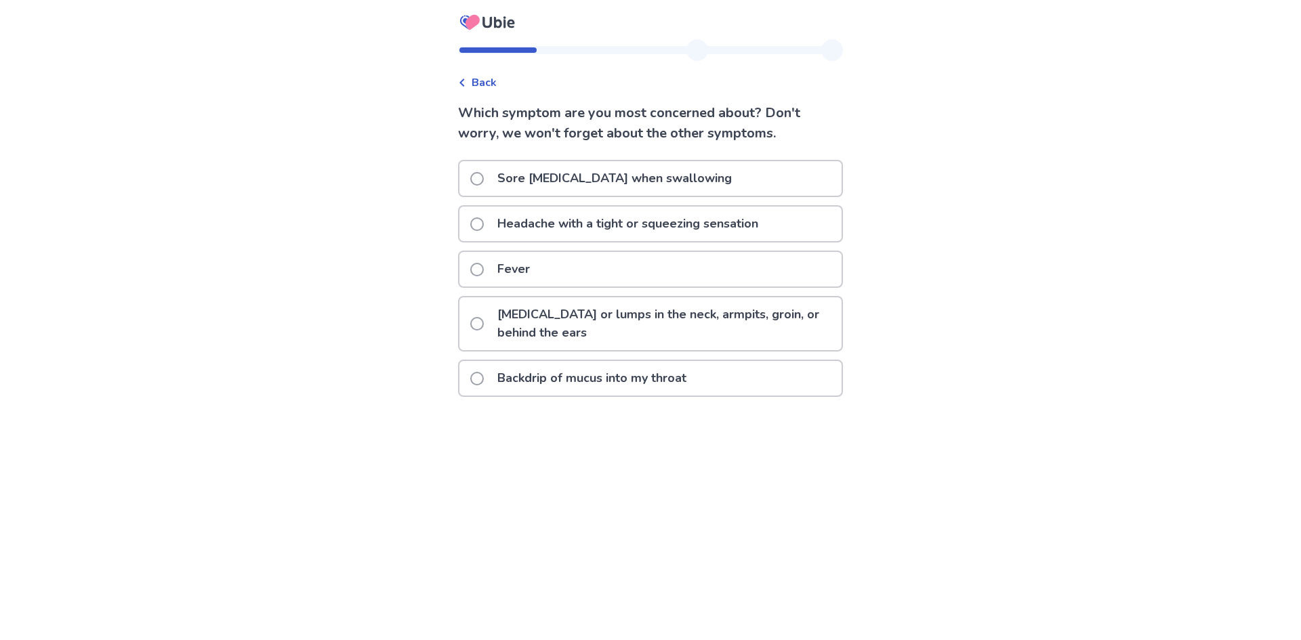
click at [641, 313] on p "[MEDICAL_DATA] or lumps in the neck, armpits, groin, or behind the ears" at bounding box center [665, 323] width 352 height 53
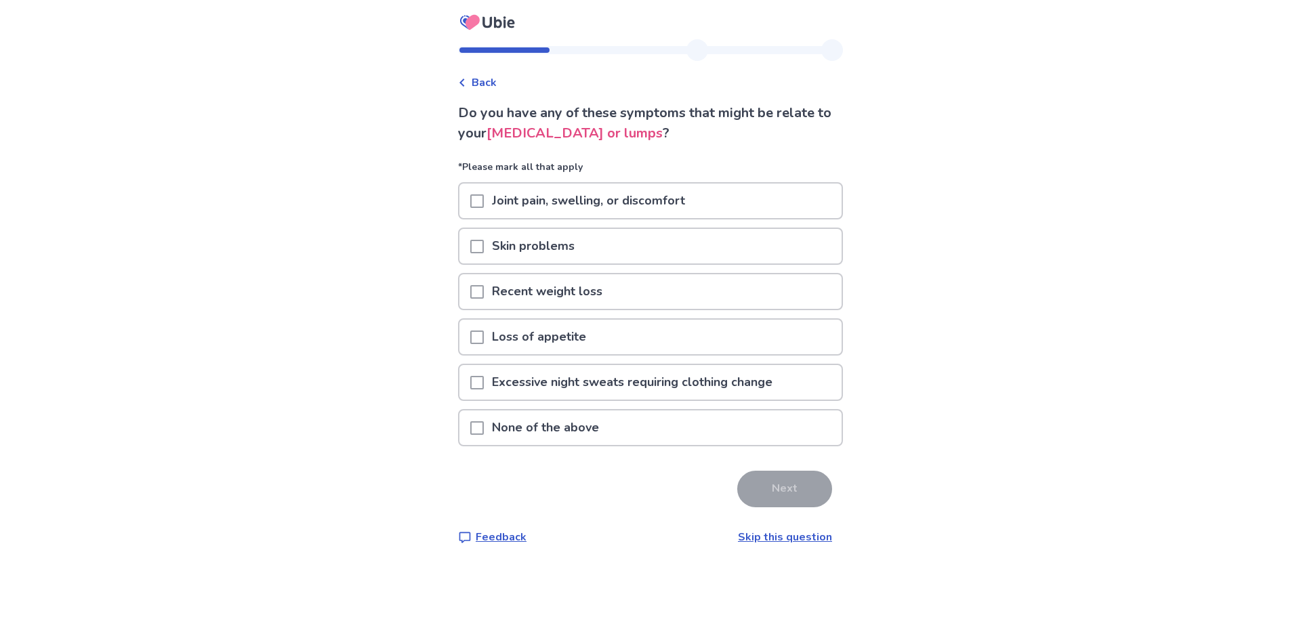
click at [549, 417] on p "None of the above" at bounding box center [545, 427] width 123 height 35
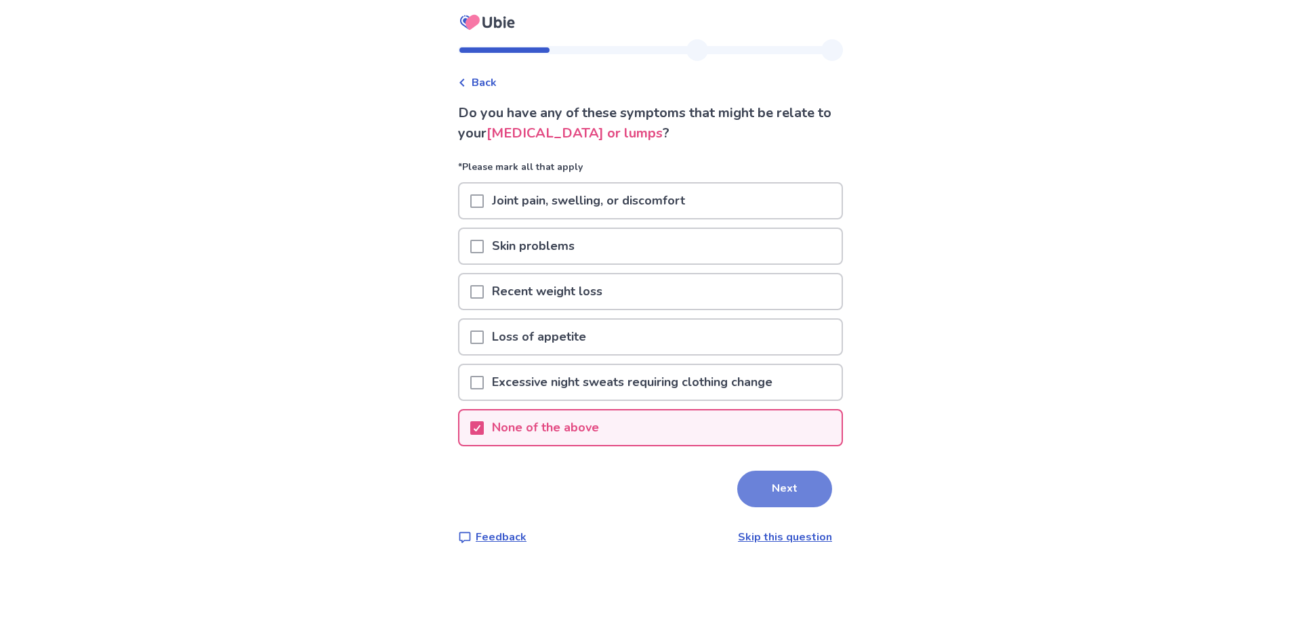
click at [744, 487] on button "Next" at bounding box center [784, 489] width 95 height 37
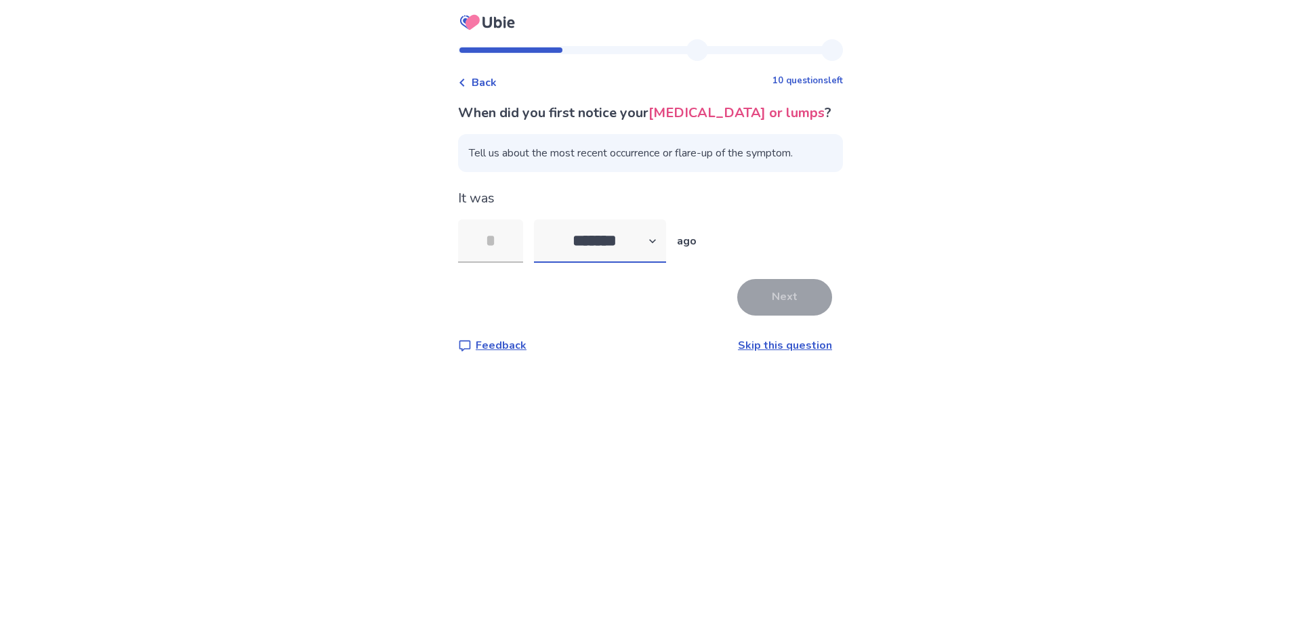
click at [559, 261] on select "******* ****** ******* ******** *******" at bounding box center [600, 240] width 132 height 43
select select "*"
click at [542, 240] on select "******* ****** ******* ******** *******" at bounding box center [600, 240] width 132 height 43
drag, startPoint x: 480, startPoint y: 257, endPoint x: 511, endPoint y: 272, distance: 34.8
click at [483, 257] on input "tel" at bounding box center [490, 240] width 65 height 43
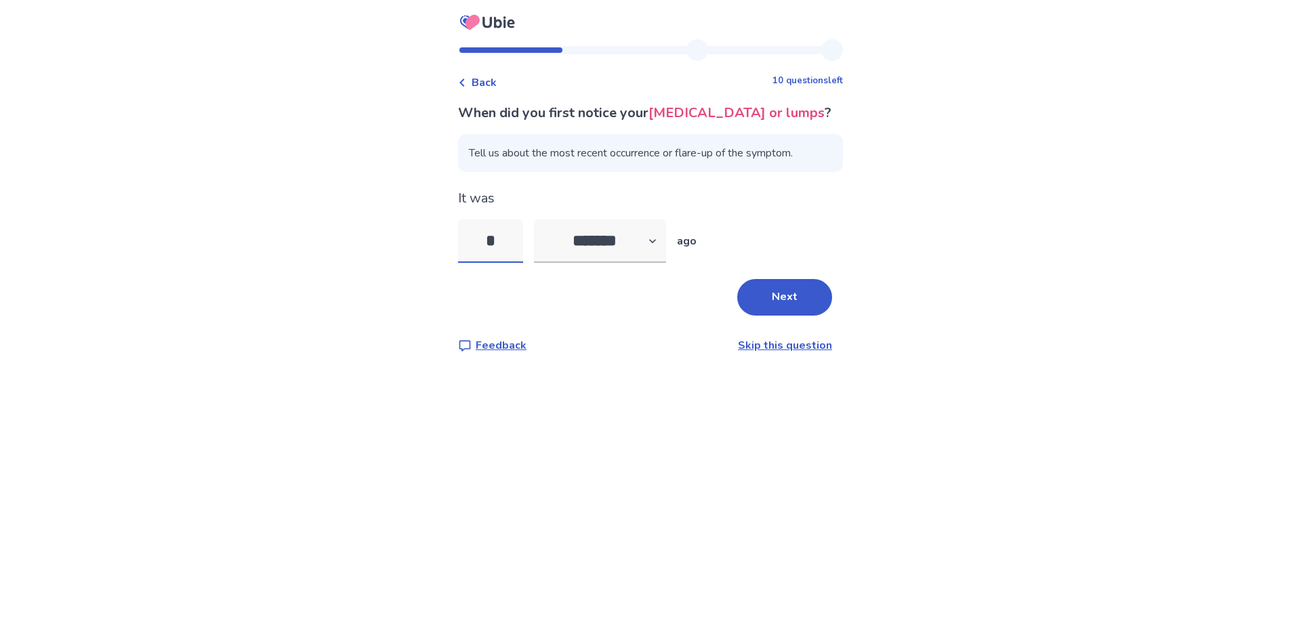
type input "*"
drag, startPoint x: 654, startPoint y: 324, endPoint x: 660, endPoint y: 317, distance: 8.7
click at [654, 316] on div "Next" at bounding box center [650, 297] width 385 height 37
click at [757, 316] on button "Next" at bounding box center [784, 297] width 95 height 37
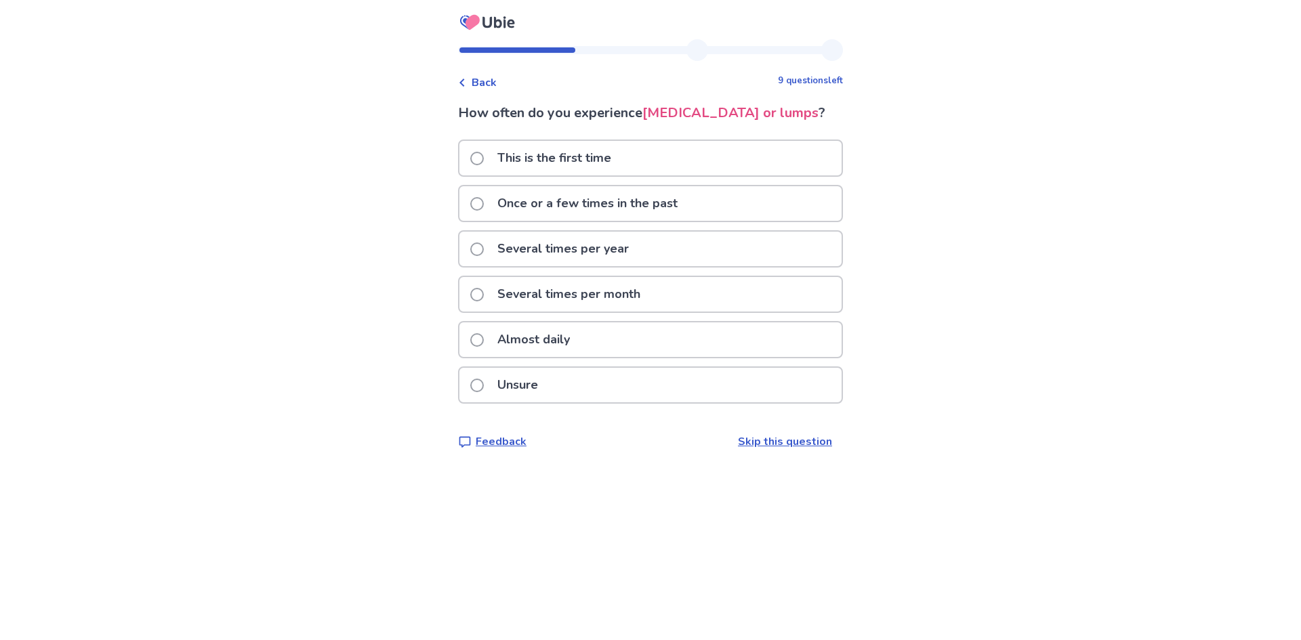
click at [592, 175] on p "This is the first time" at bounding box center [554, 158] width 130 height 35
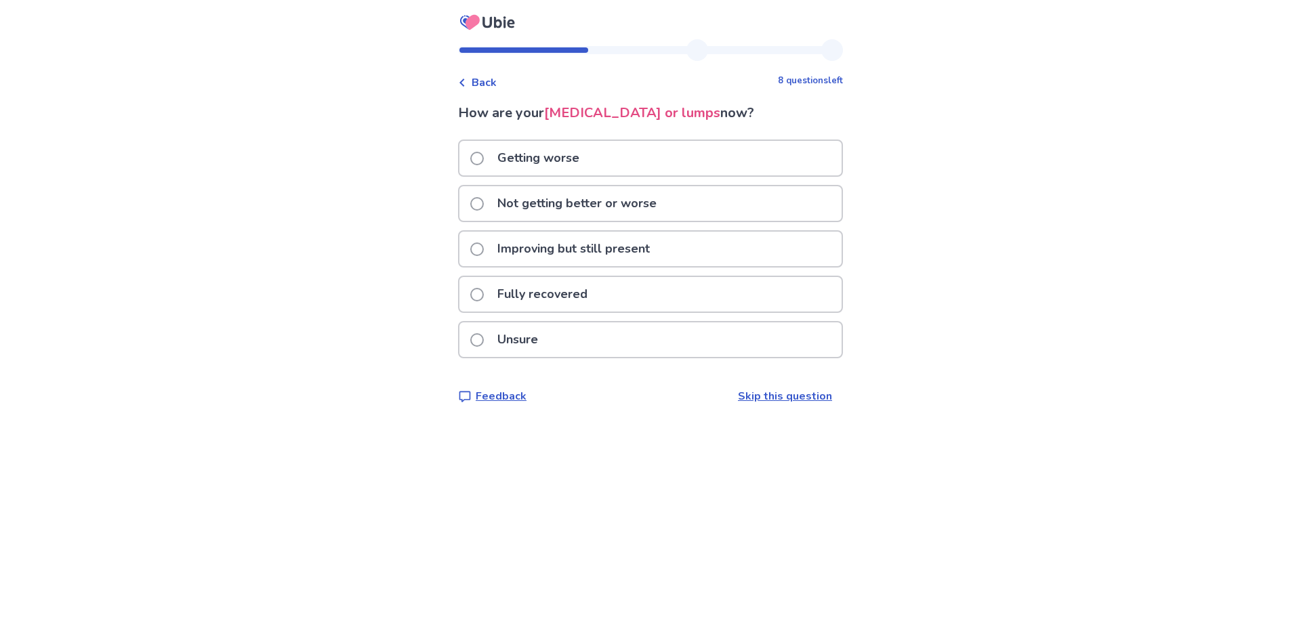
click at [603, 249] on p "Improving but still present" at bounding box center [573, 249] width 169 height 35
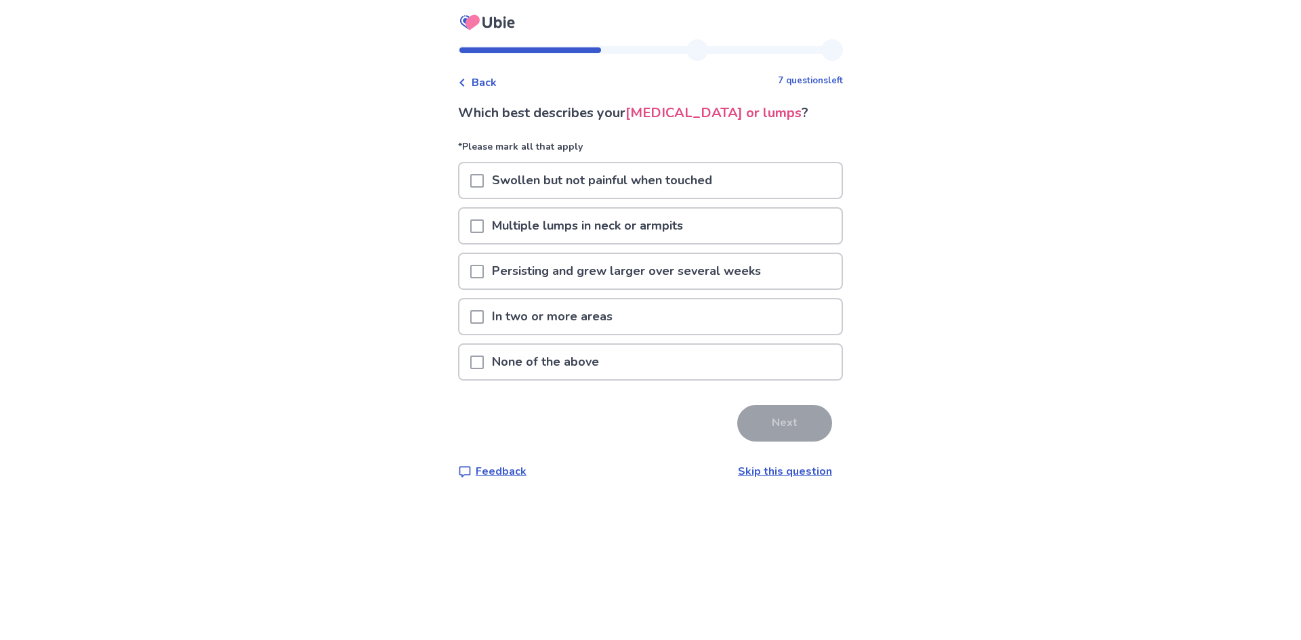
click at [484, 188] on span at bounding box center [477, 181] width 14 height 14
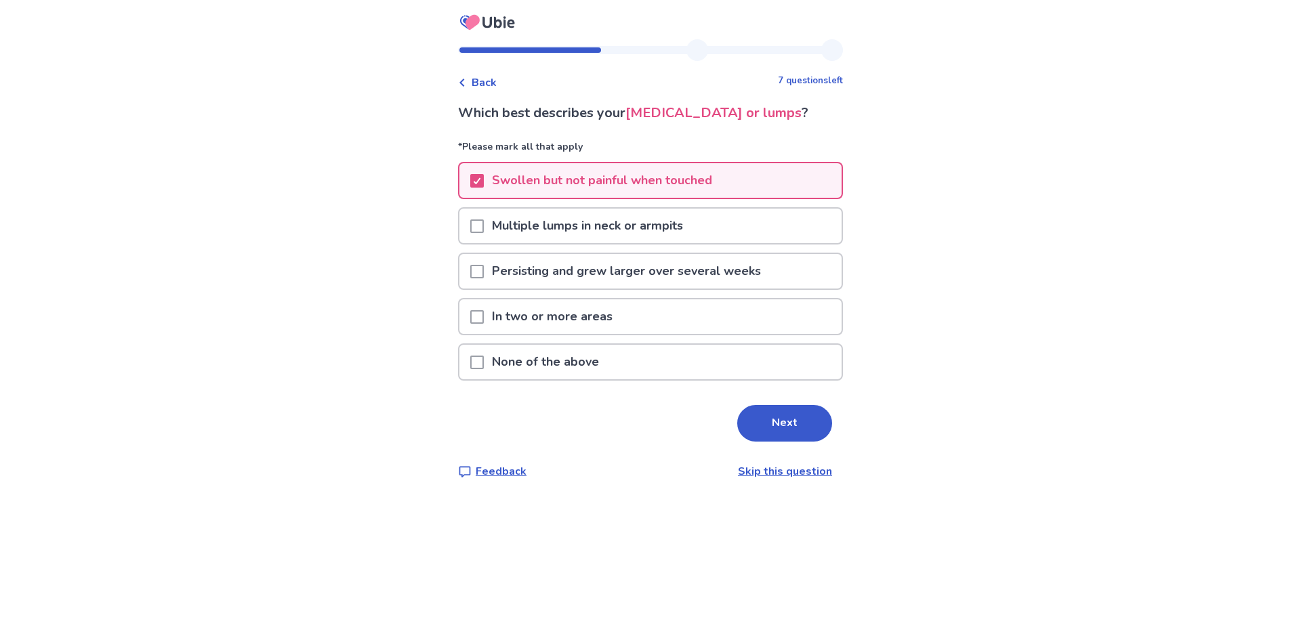
click at [608, 334] on p "In two or more areas" at bounding box center [552, 316] width 137 height 35
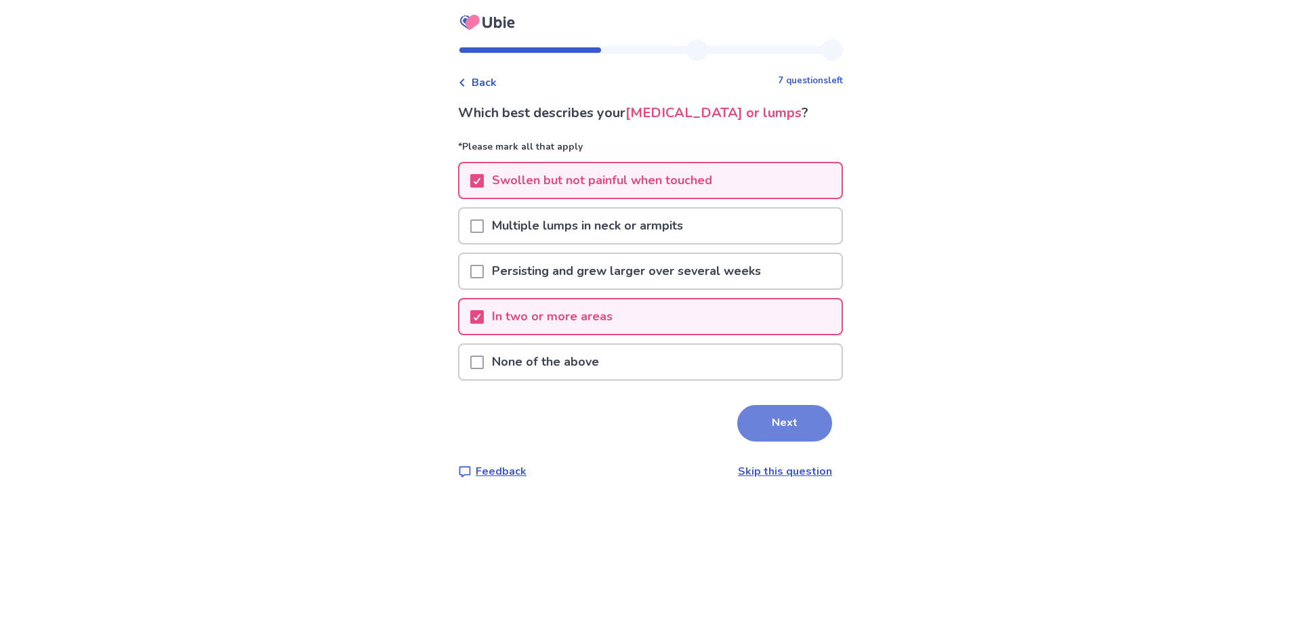
click at [805, 442] on button "Next" at bounding box center [784, 423] width 95 height 37
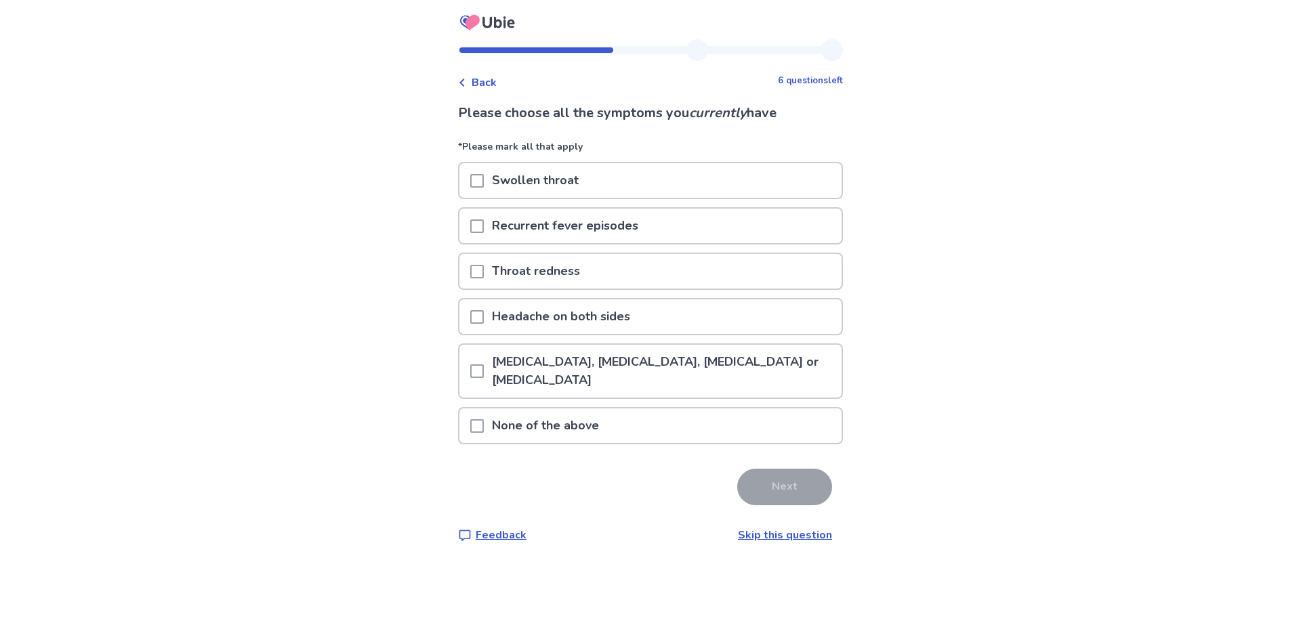
click at [675, 363] on p "[MEDICAL_DATA], [MEDICAL_DATA], [MEDICAL_DATA] or [MEDICAL_DATA]" at bounding box center [663, 371] width 358 height 53
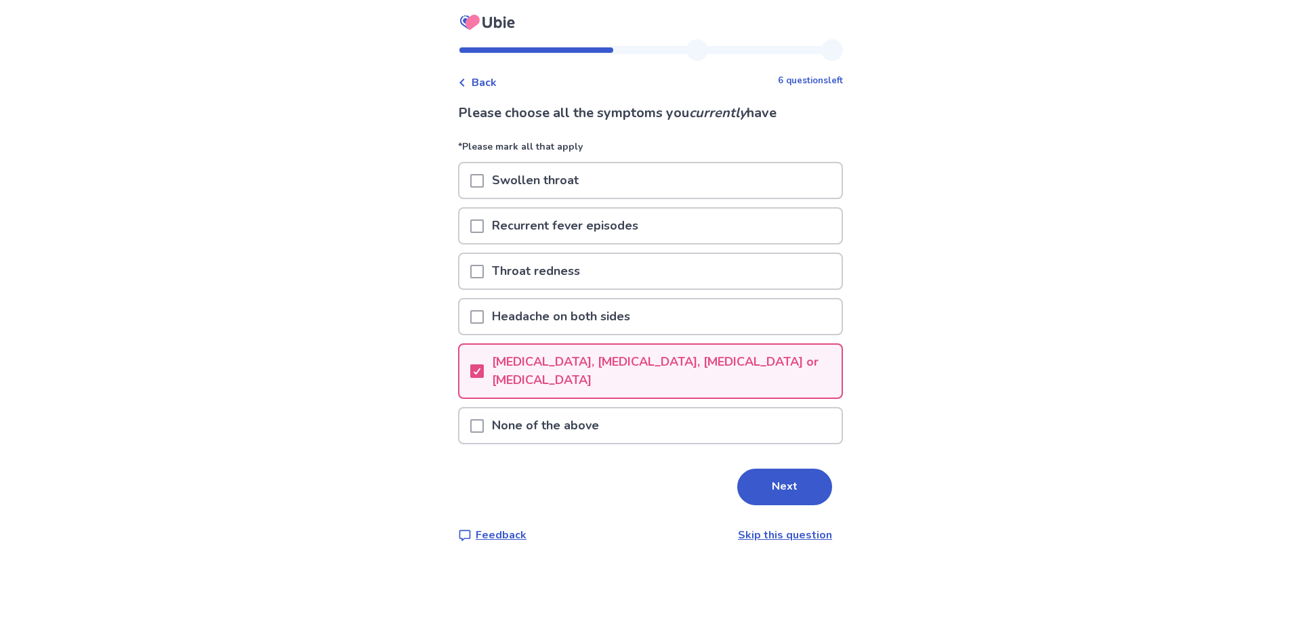
click at [646, 316] on div "Headache on both sides" at bounding box center [650, 316] width 382 height 35
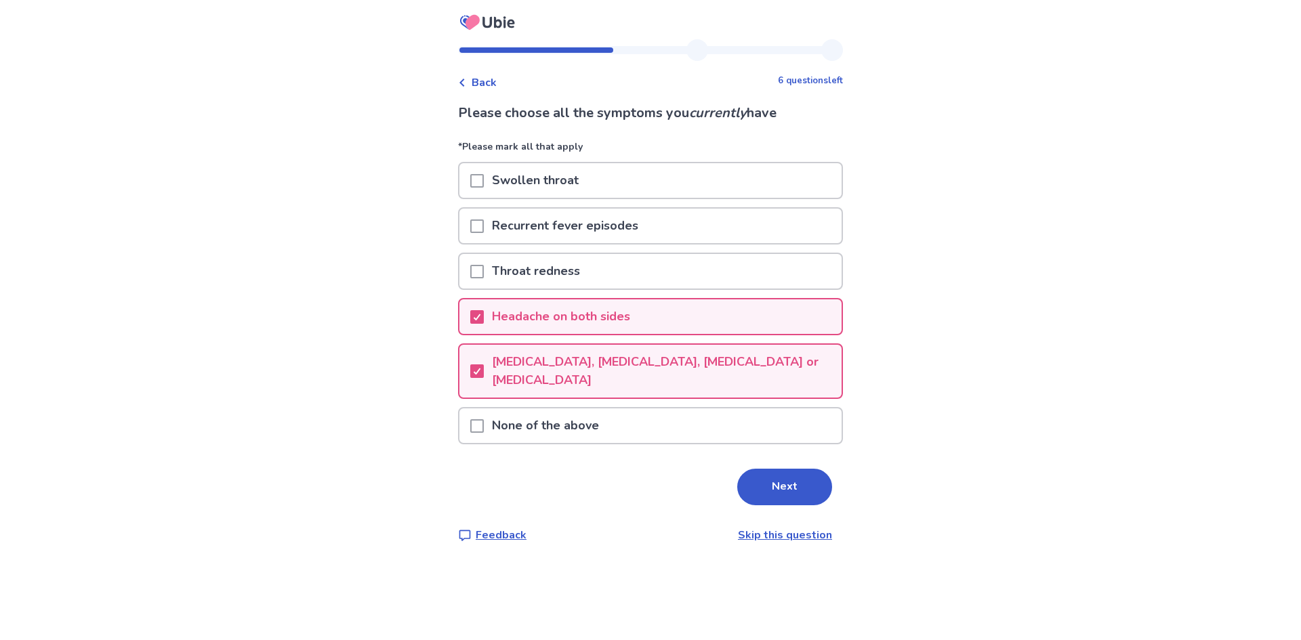
click at [614, 282] on div "Throat redness" at bounding box center [650, 271] width 382 height 35
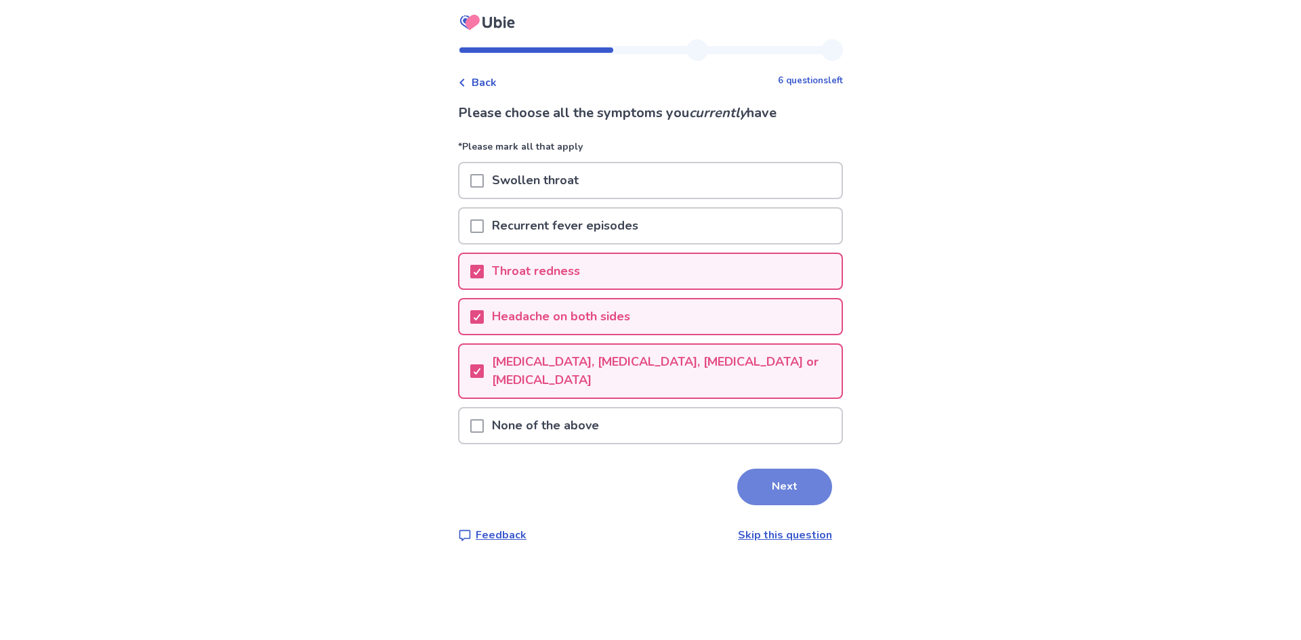
click at [755, 487] on button "Next" at bounding box center [784, 487] width 95 height 37
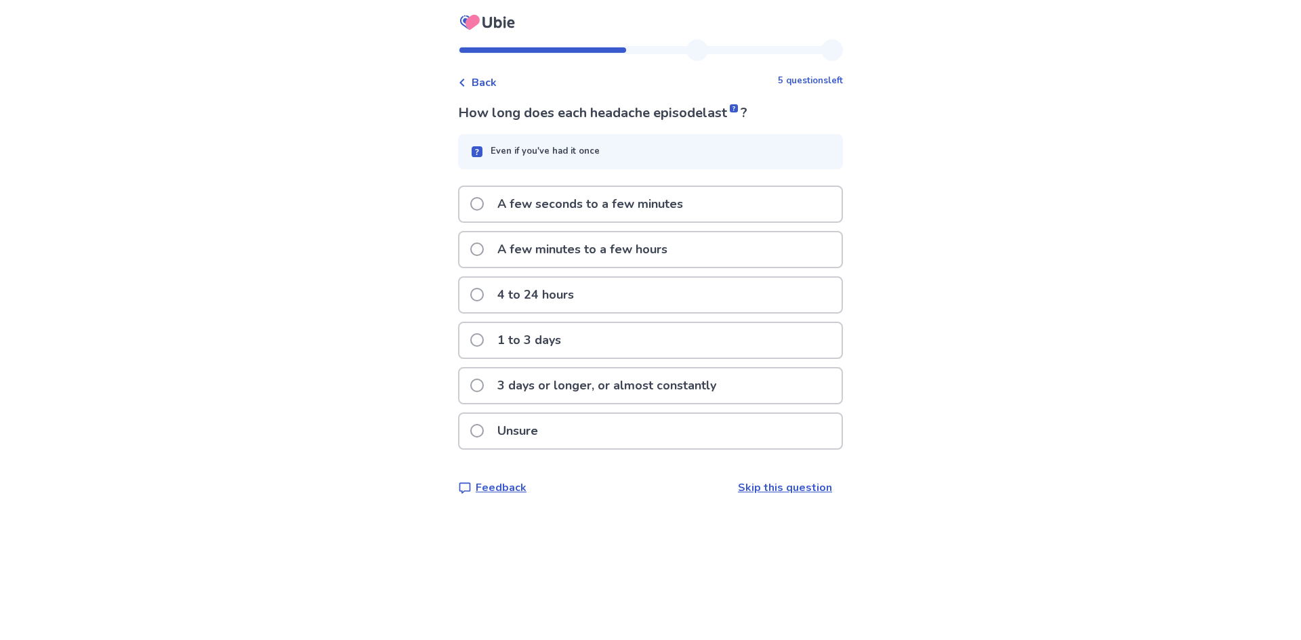
click at [669, 205] on p "A few seconds to a few minutes" at bounding box center [590, 204] width 202 height 35
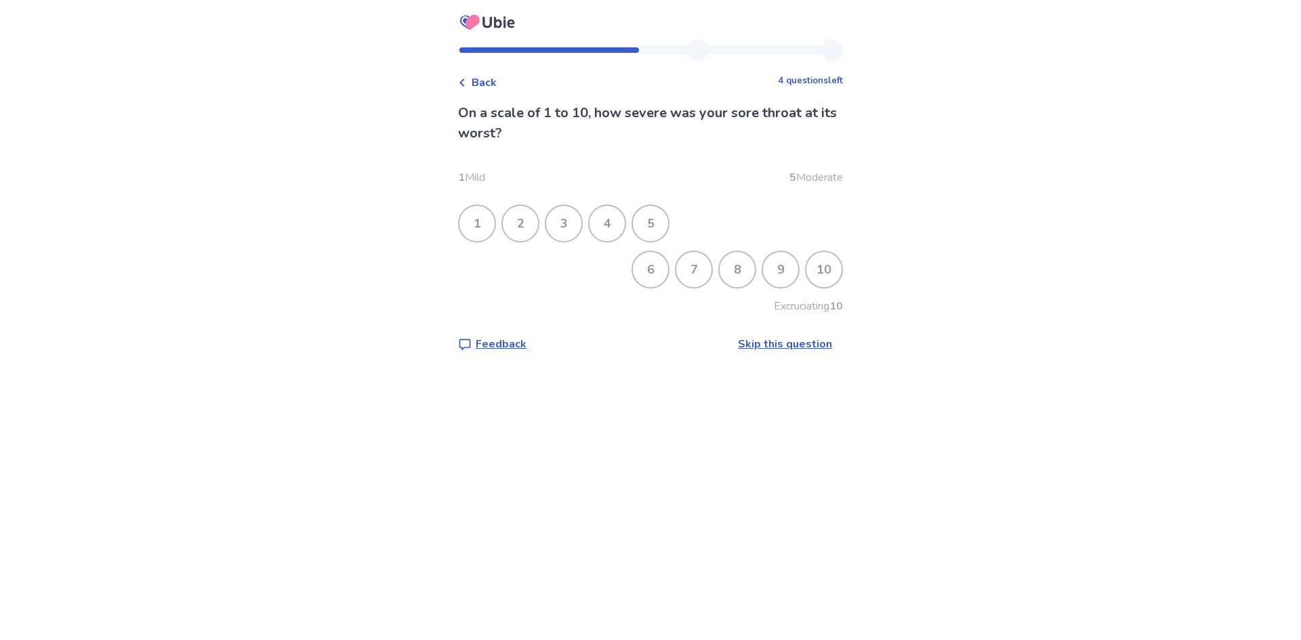
click at [724, 264] on div "8" at bounding box center [736, 269] width 35 height 35
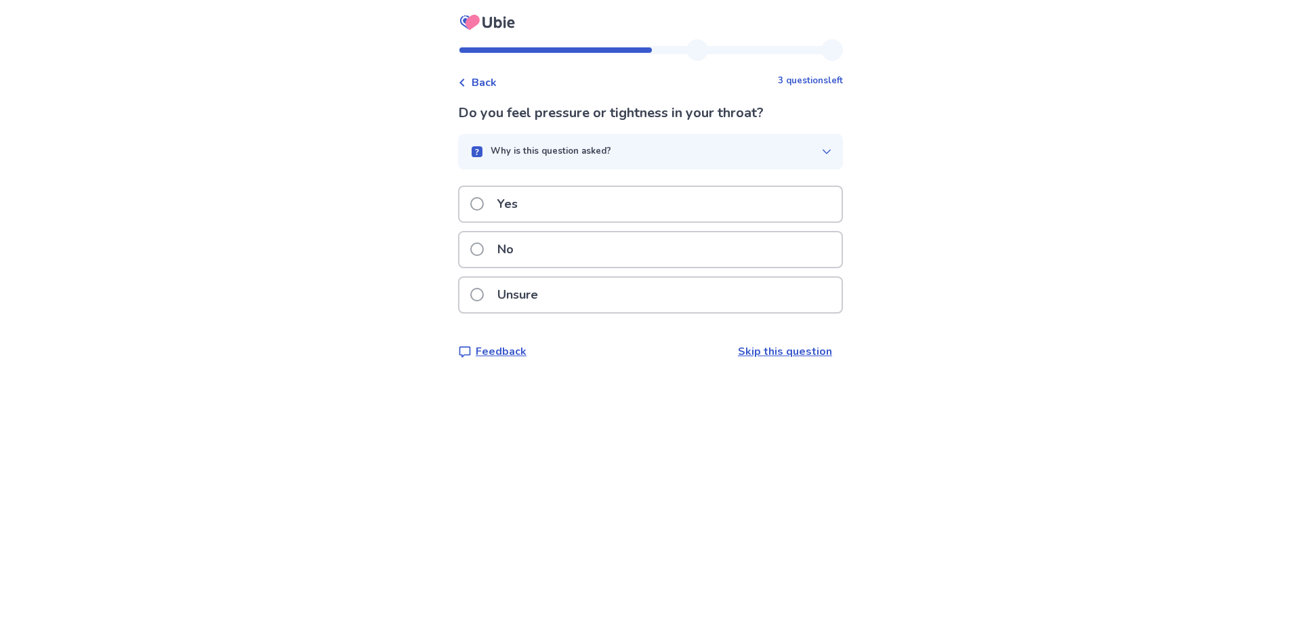
click at [655, 211] on div "Yes" at bounding box center [650, 204] width 382 height 35
click at [551, 255] on div "No" at bounding box center [650, 249] width 382 height 35
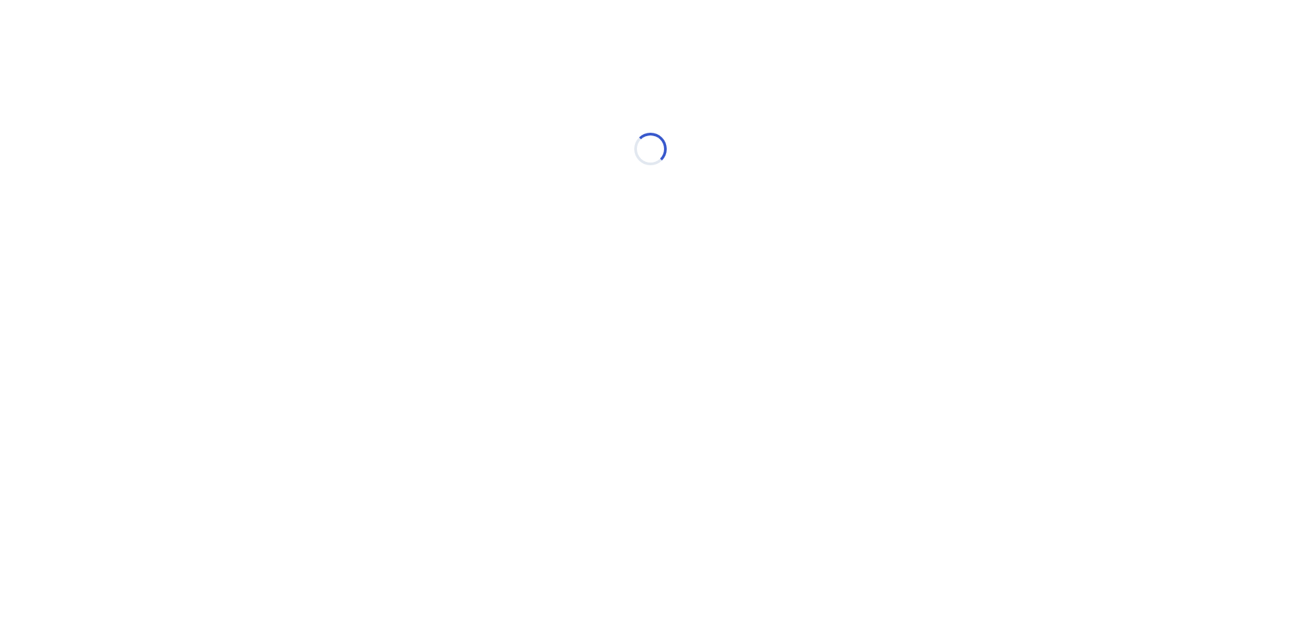
select select "*"
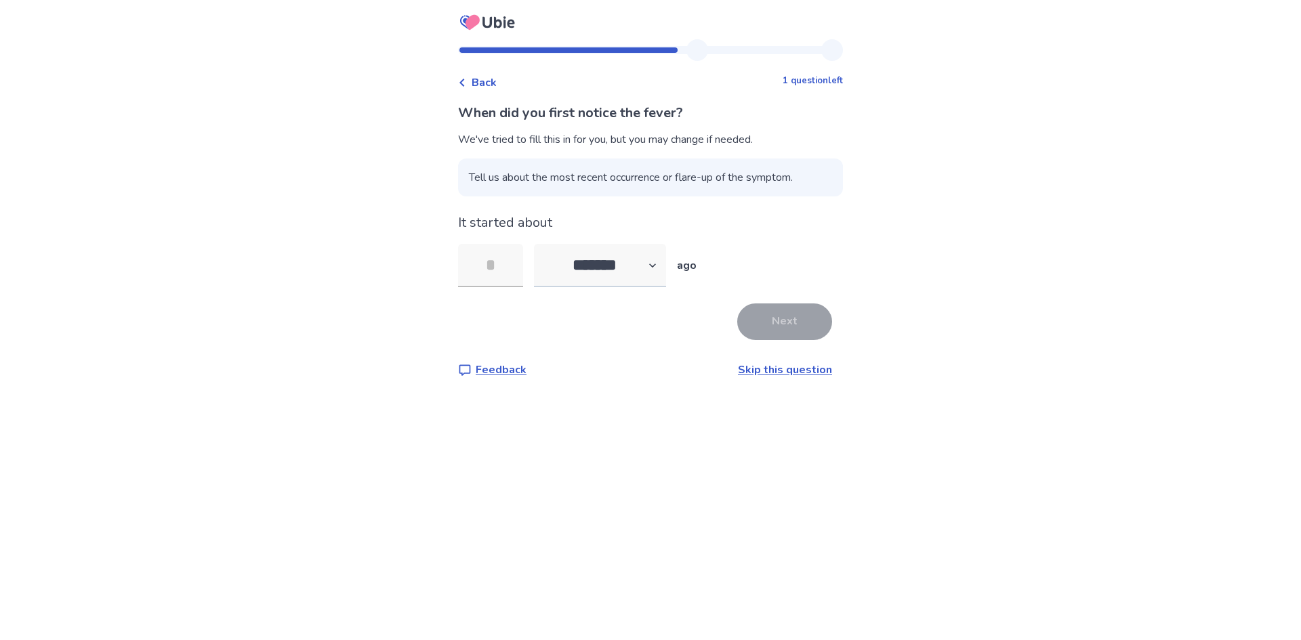
type input "*"
click at [603, 269] on select "******* ****** ******* ******** *******" at bounding box center [600, 265] width 132 height 43
select select "*"
click at [542, 244] on select "******* ****** ******* ******** *******" at bounding box center [600, 265] width 132 height 43
click at [746, 311] on button "Next" at bounding box center [784, 321] width 95 height 37
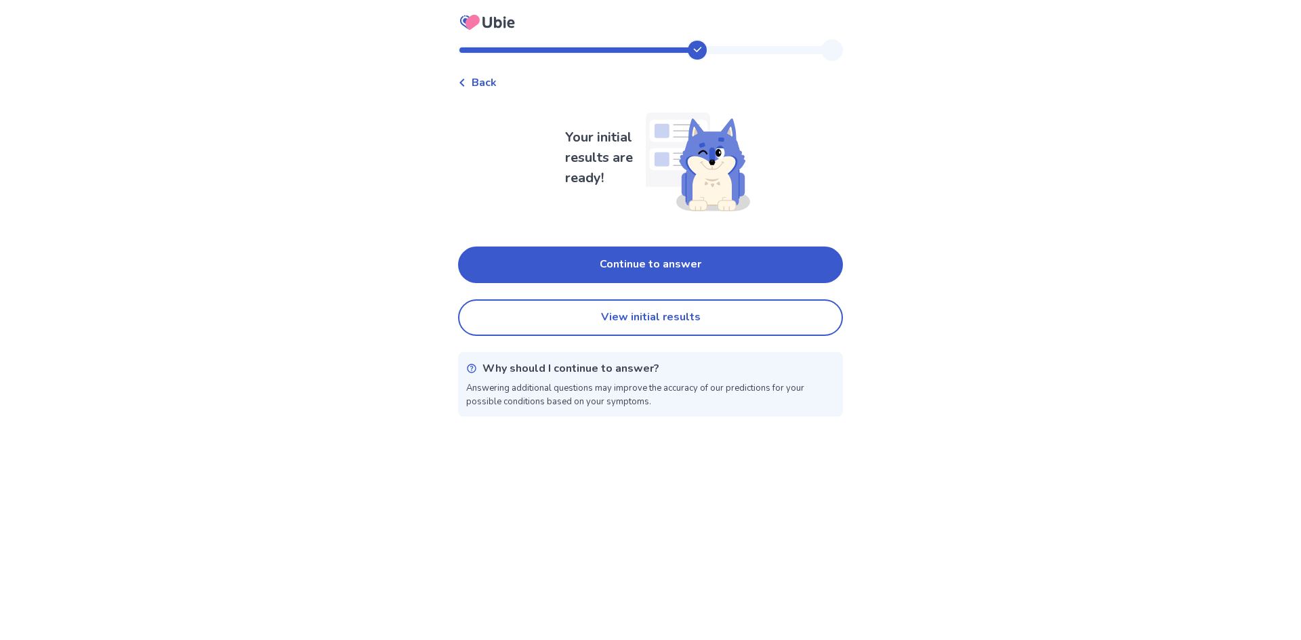
drag, startPoint x: 738, startPoint y: 319, endPoint x: 854, endPoint y: 185, distance: 177.7
click at [854, 185] on div "Back Your initial results are ready! Continue to answer View initial results Wh…" at bounding box center [650, 320] width 1301 height 640
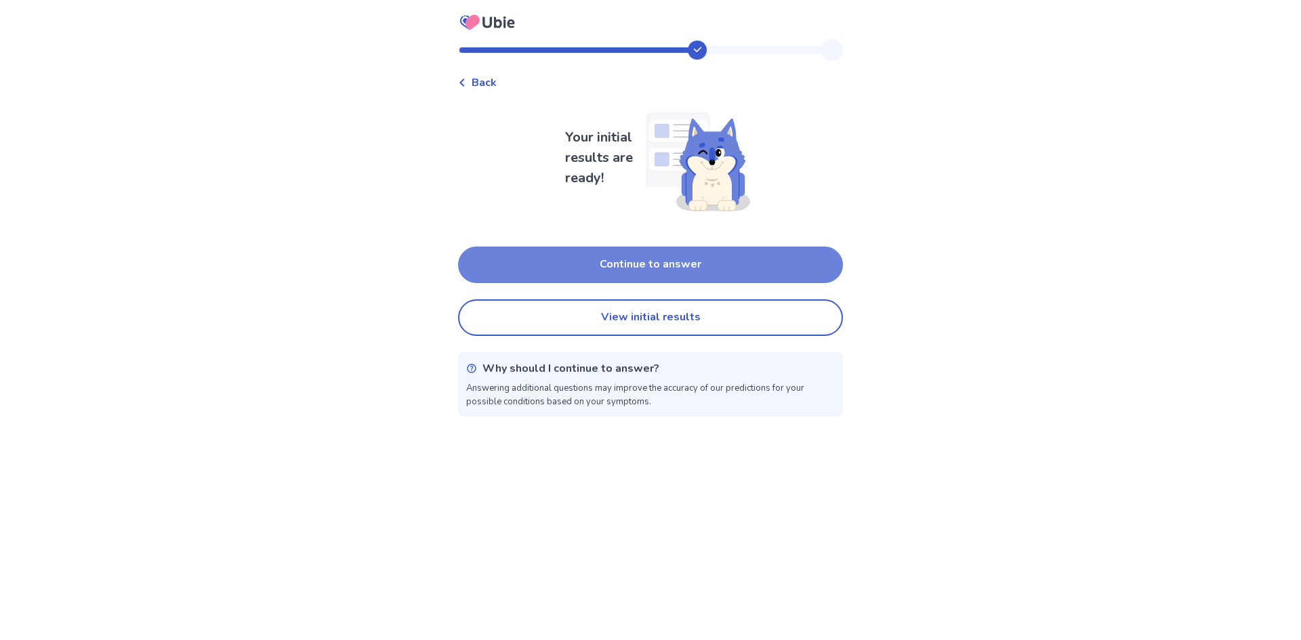
click at [742, 270] on button "Continue to answer" at bounding box center [650, 265] width 385 height 37
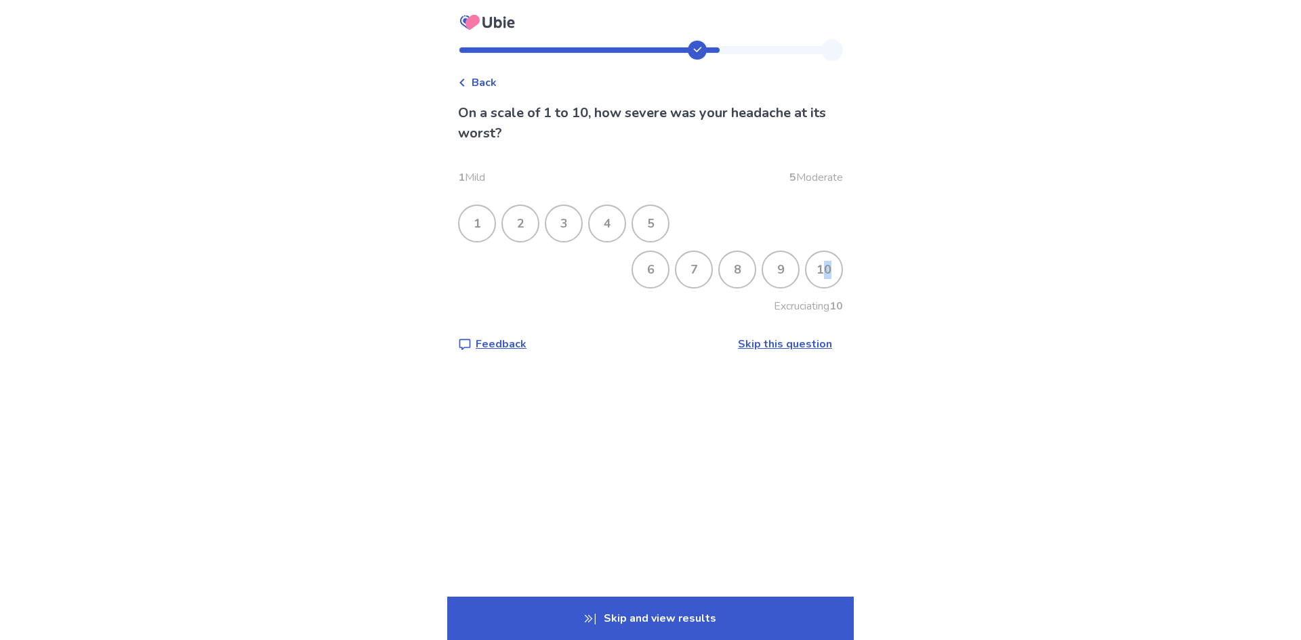
click at [816, 263] on div "10" at bounding box center [823, 269] width 35 height 35
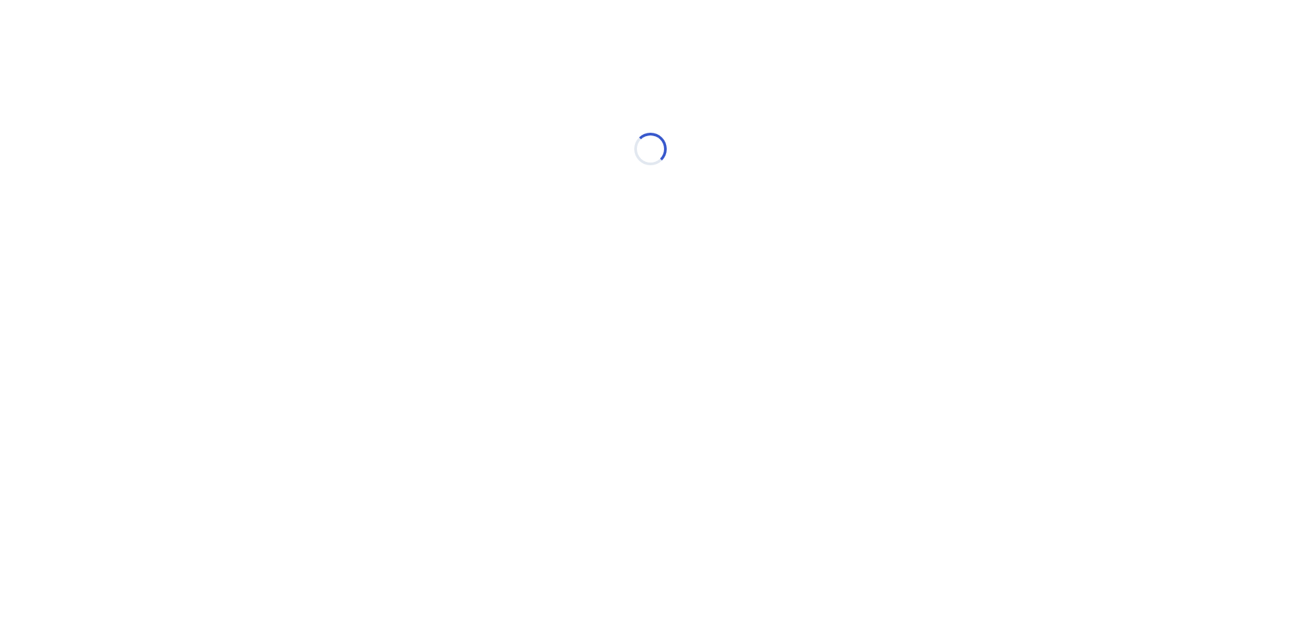
select select "*"
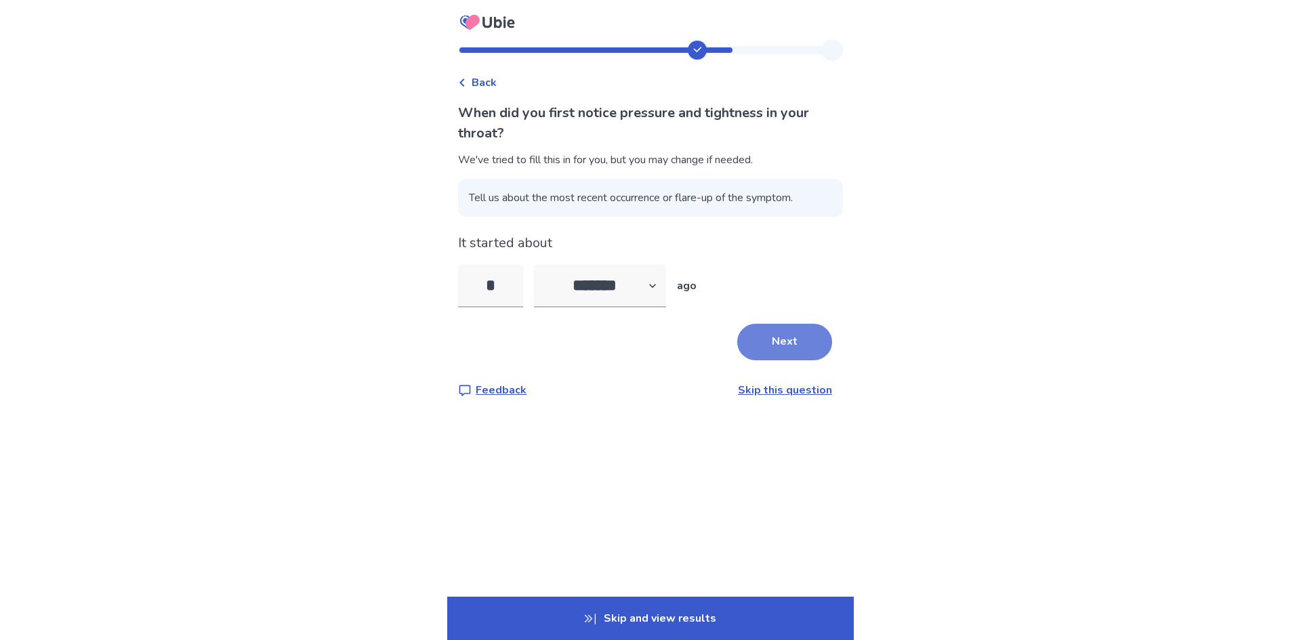
click at [788, 344] on button "Next" at bounding box center [784, 342] width 95 height 37
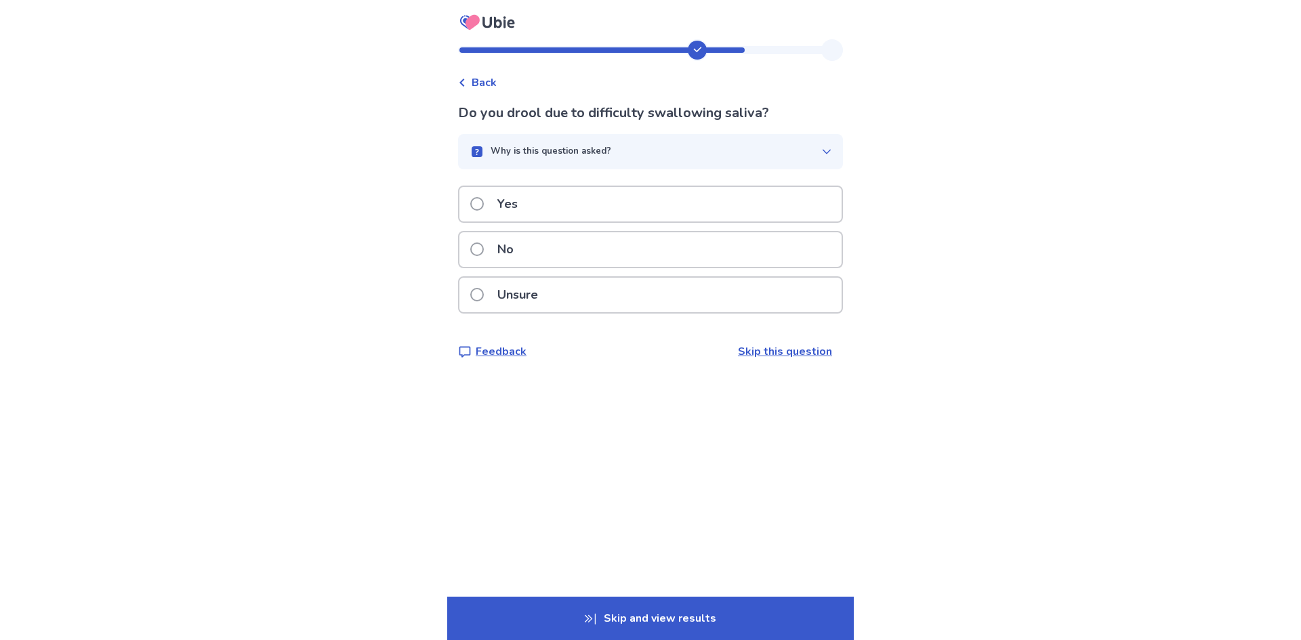
click at [537, 251] on div "No" at bounding box center [650, 249] width 382 height 35
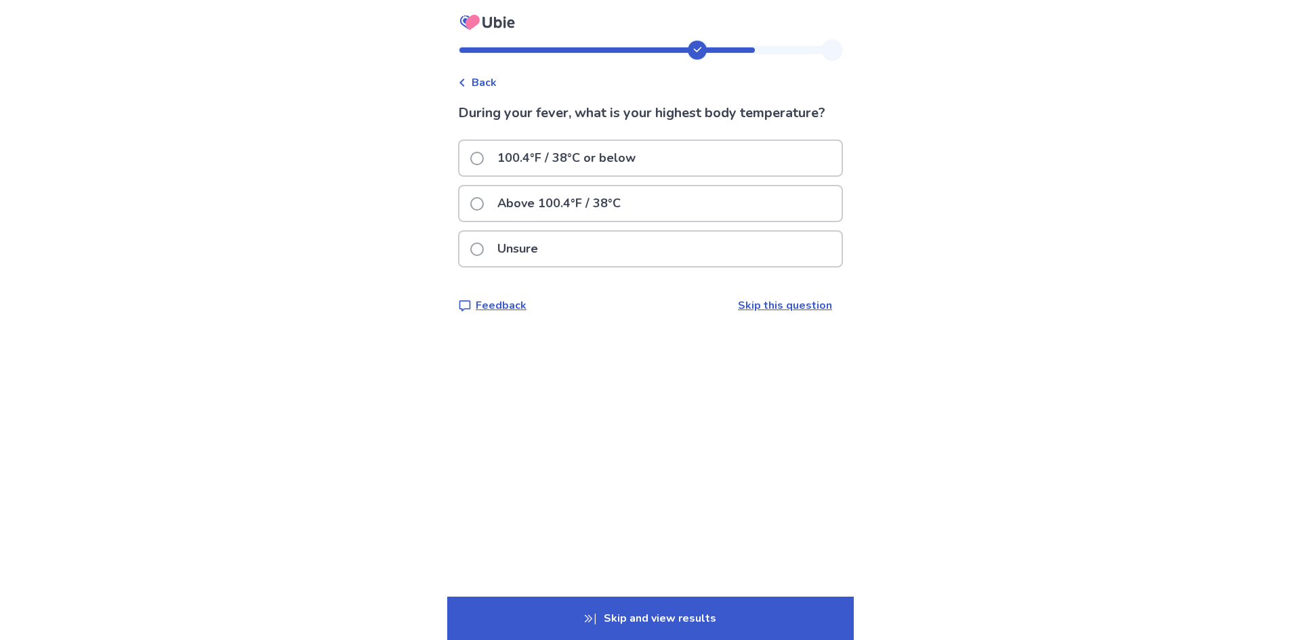
click at [529, 251] on p "Unsure" at bounding box center [517, 249] width 57 height 35
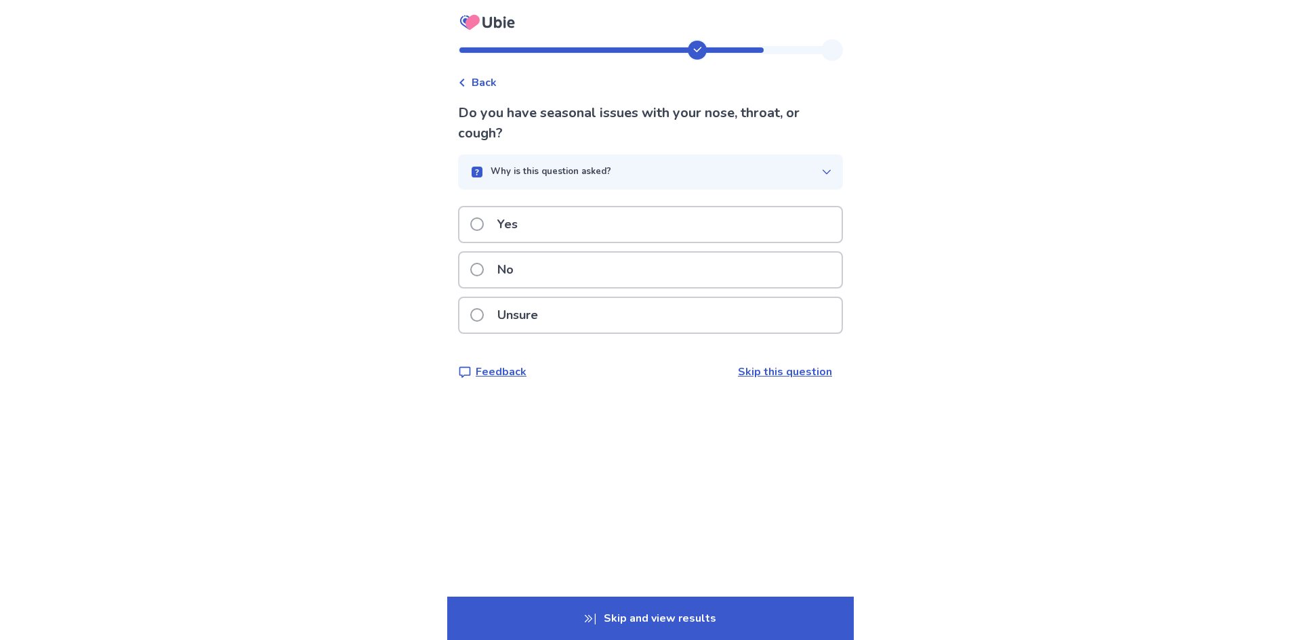
click at [512, 305] on p "Unsure" at bounding box center [517, 315] width 57 height 35
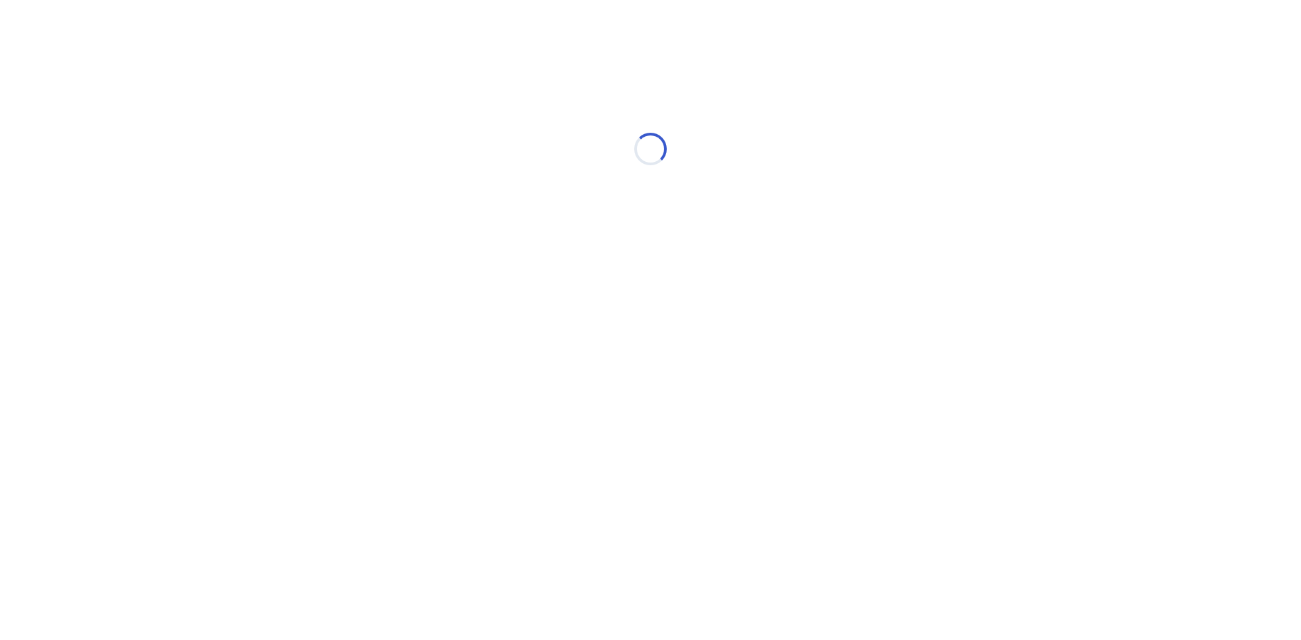
select select "*"
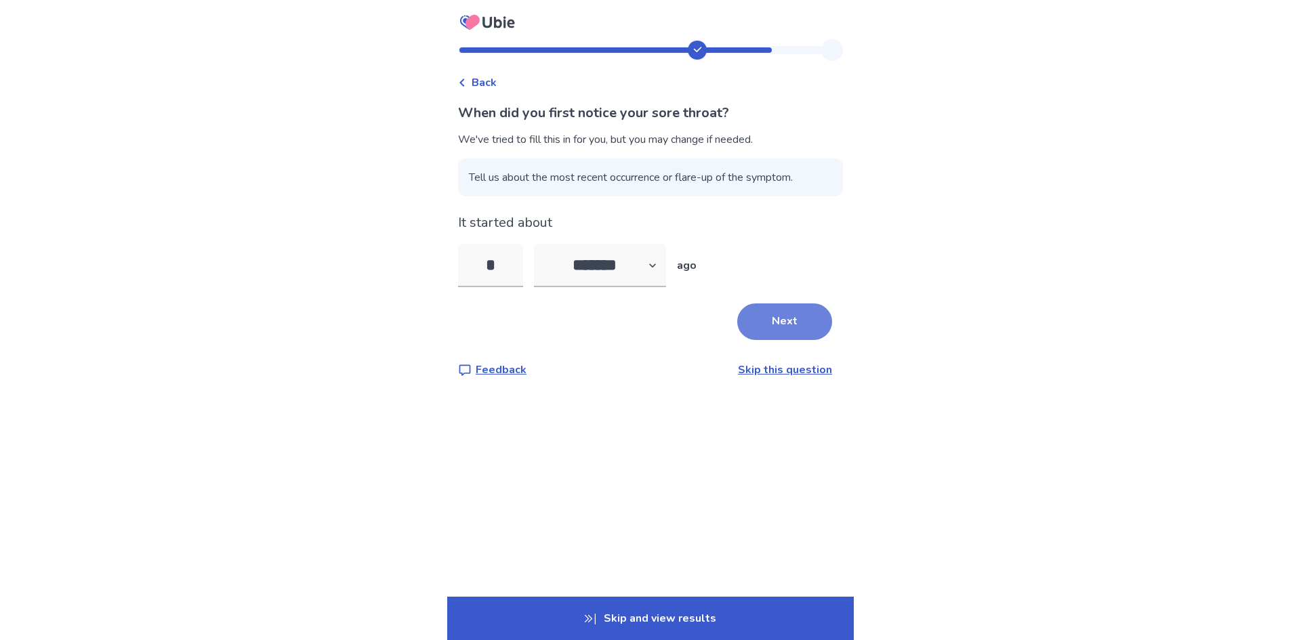
click at [743, 308] on button "Next" at bounding box center [784, 321] width 95 height 37
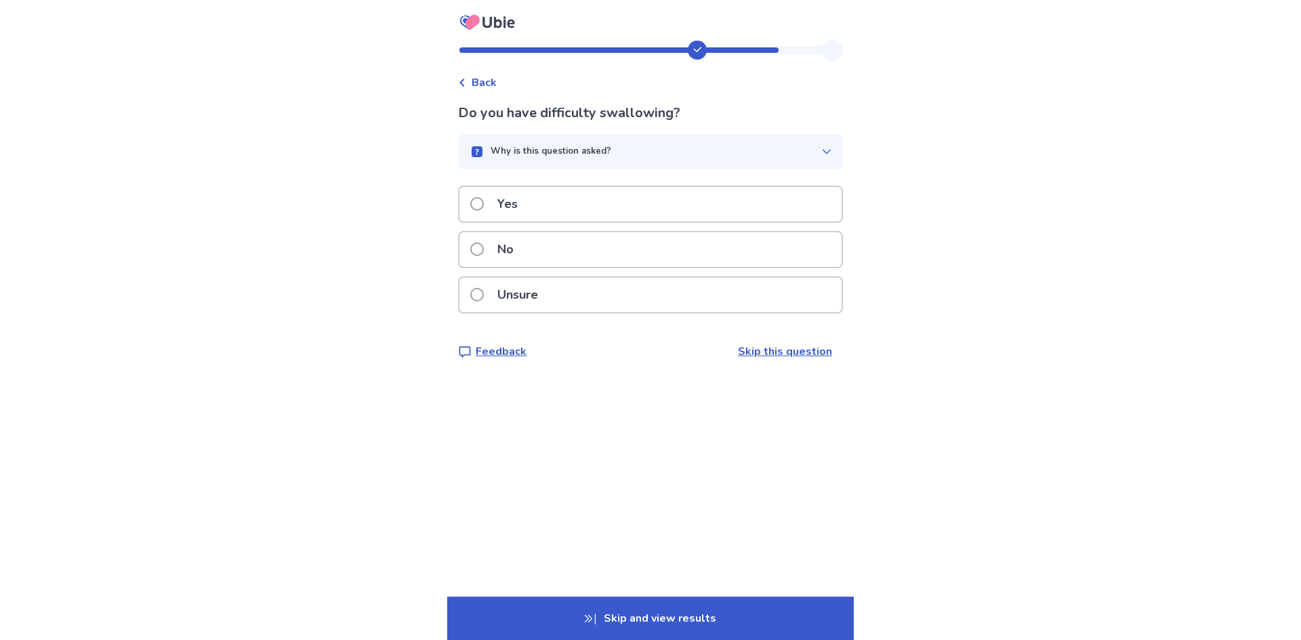
click at [658, 242] on div "No" at bounding box center [650, 249] width 382 height 35
click at [546, 249] on div "No" at bounding box center [650, 249] width 382 height 35
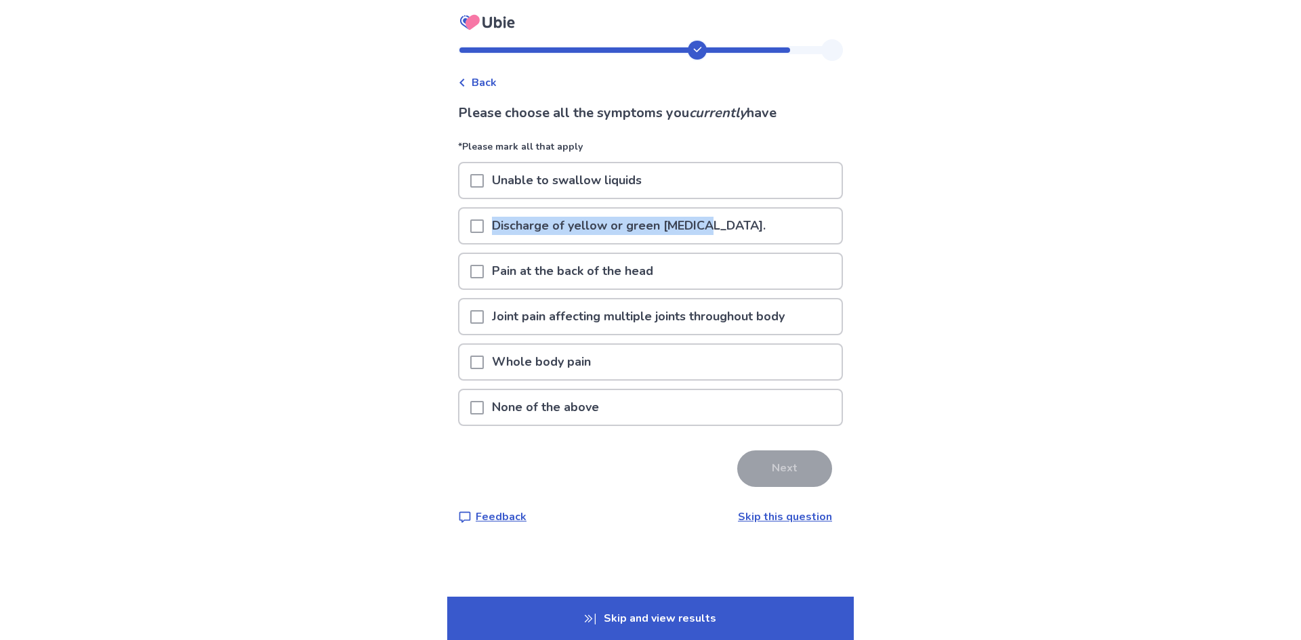
drag, startPoint x: 718, startPoint y: 224, endPoint x: 500, endPoint y: 217, distance: 218.2
click at [500, 217] on p "Discharge of yellow or green [MEDICAL_DATA]." at bounding box center [629, 226] width 290 height 35
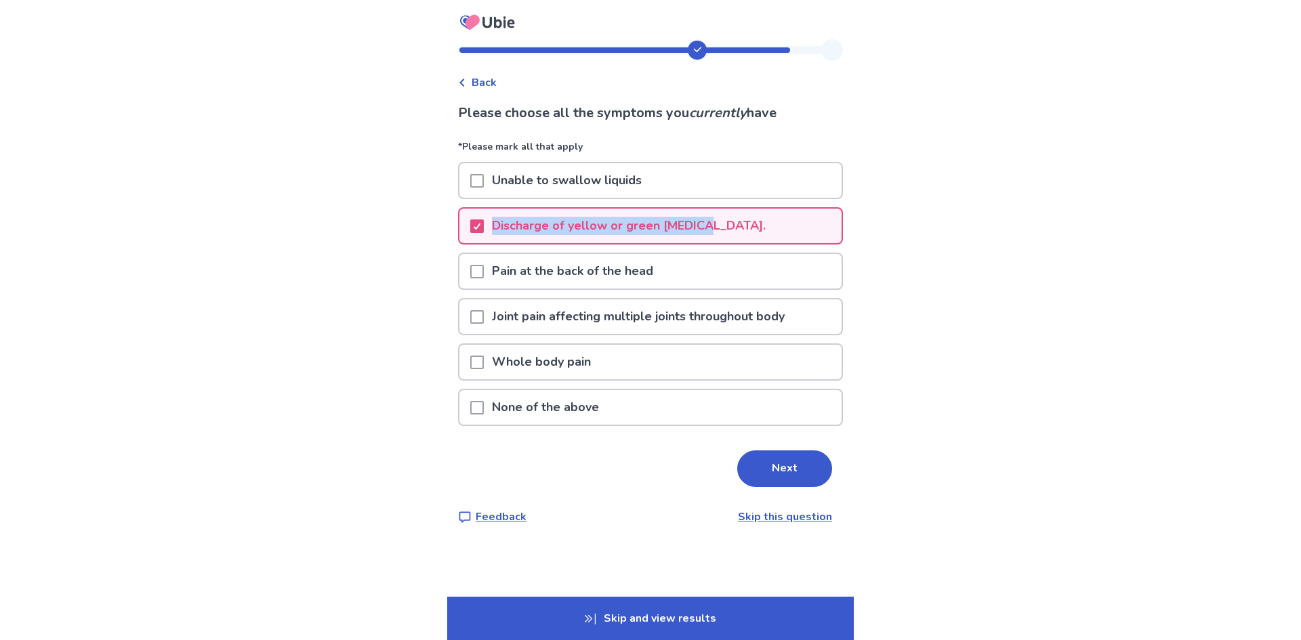
copy p "Discharge of yellow or green [MEDICAL_DATA]."
click at [954, 241] on div "Back Please choose all the symptoms you currently have *Please mark all that ap…" at bounding box center [650, 320] width 1301 height 640
click at [743, 226] on div "Discharge of yellow or green [MEDICAL_DATA]." at bounding box center [650, 226] width 382 height 35
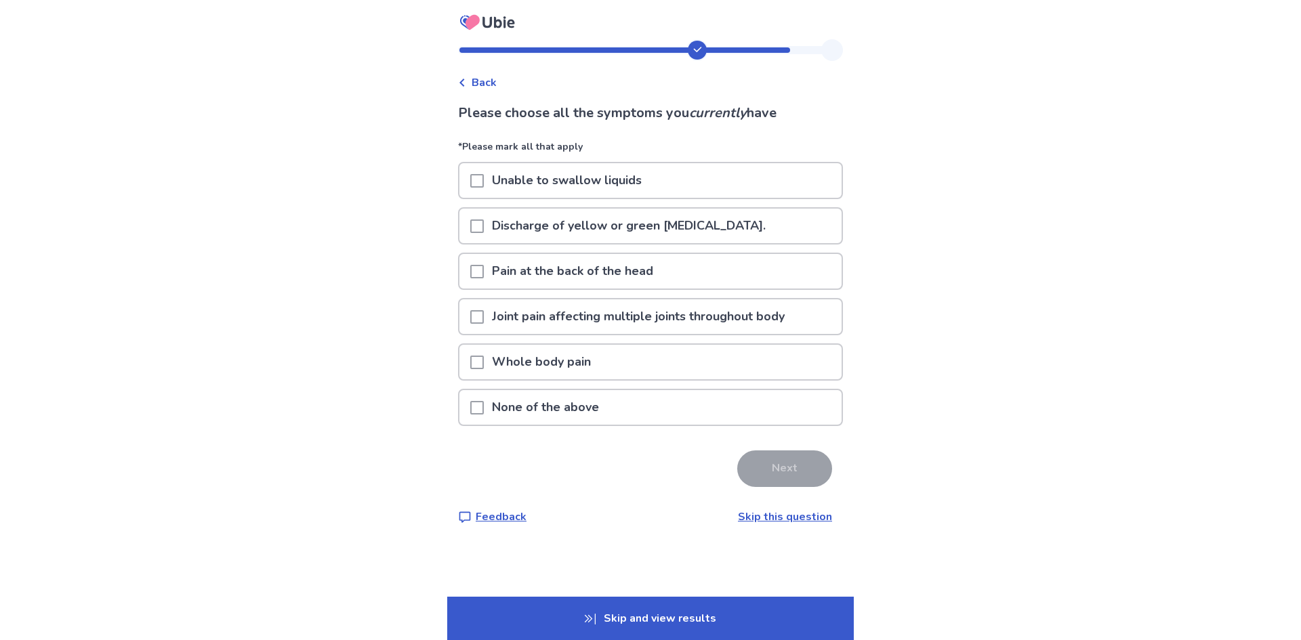
click at [581, 413] on p "None of the above" at bounding box center [545, 407] width 123 height 35
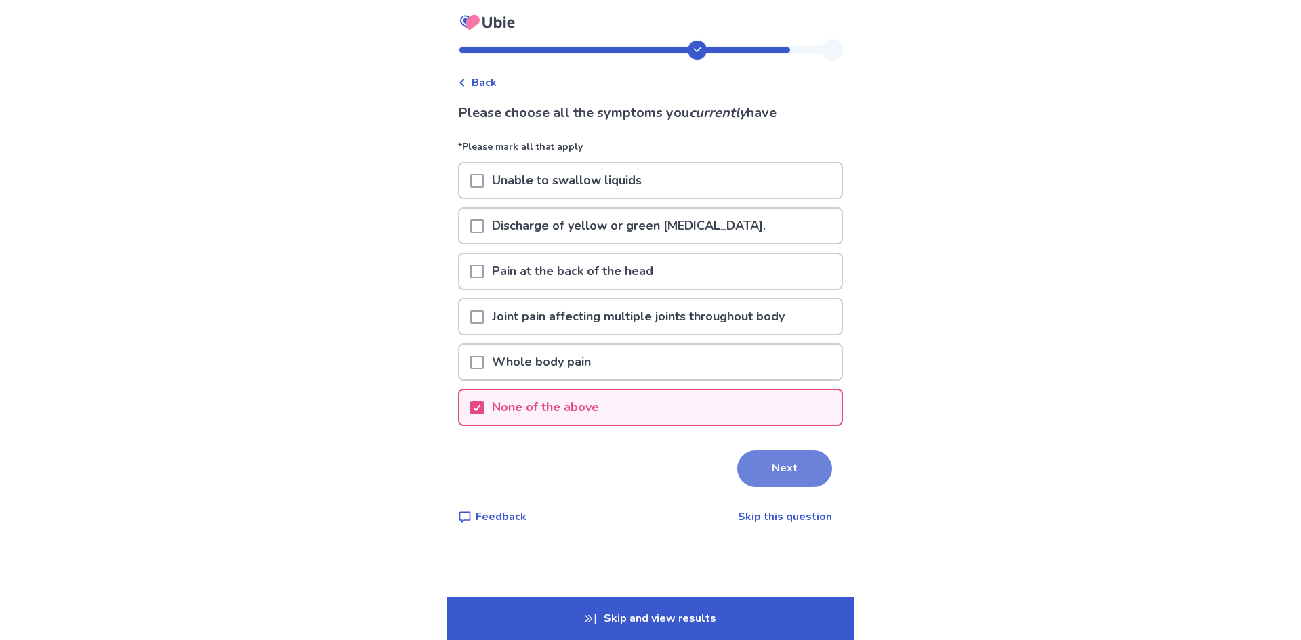
click at [772, 461] on button "Next" at bounding box center [784, 468] width 95 height 37
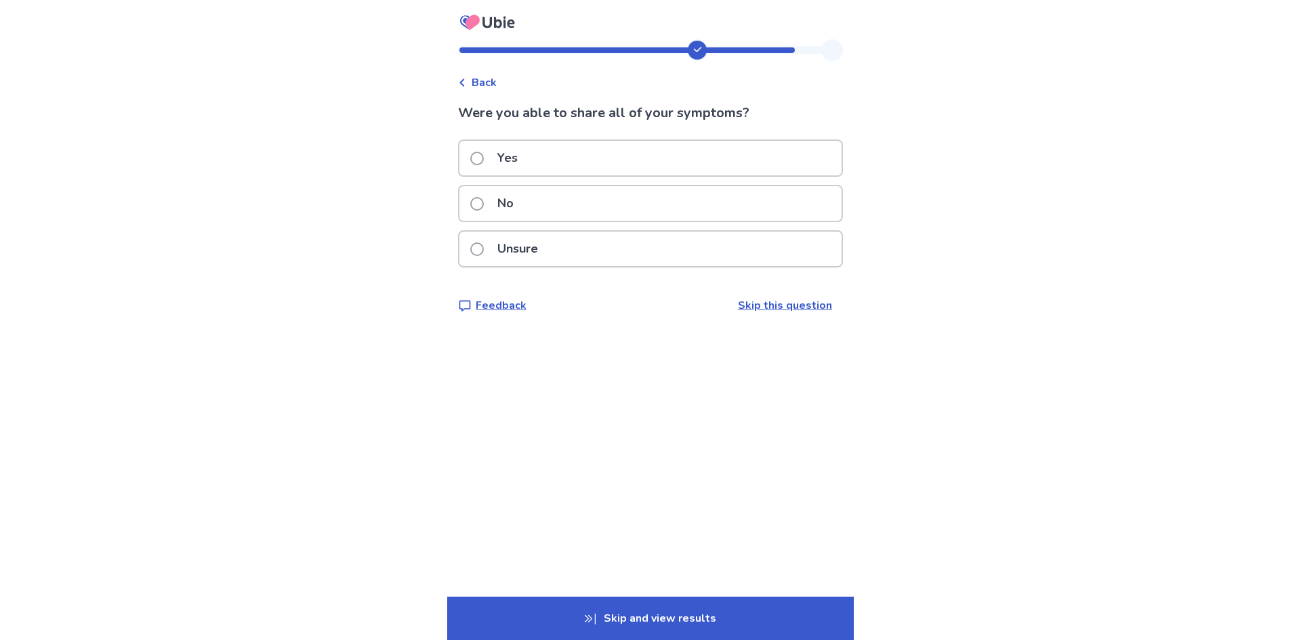
click at [486, 257] on label "Unsure" at bounding box center [508, 249] width 76 height 35
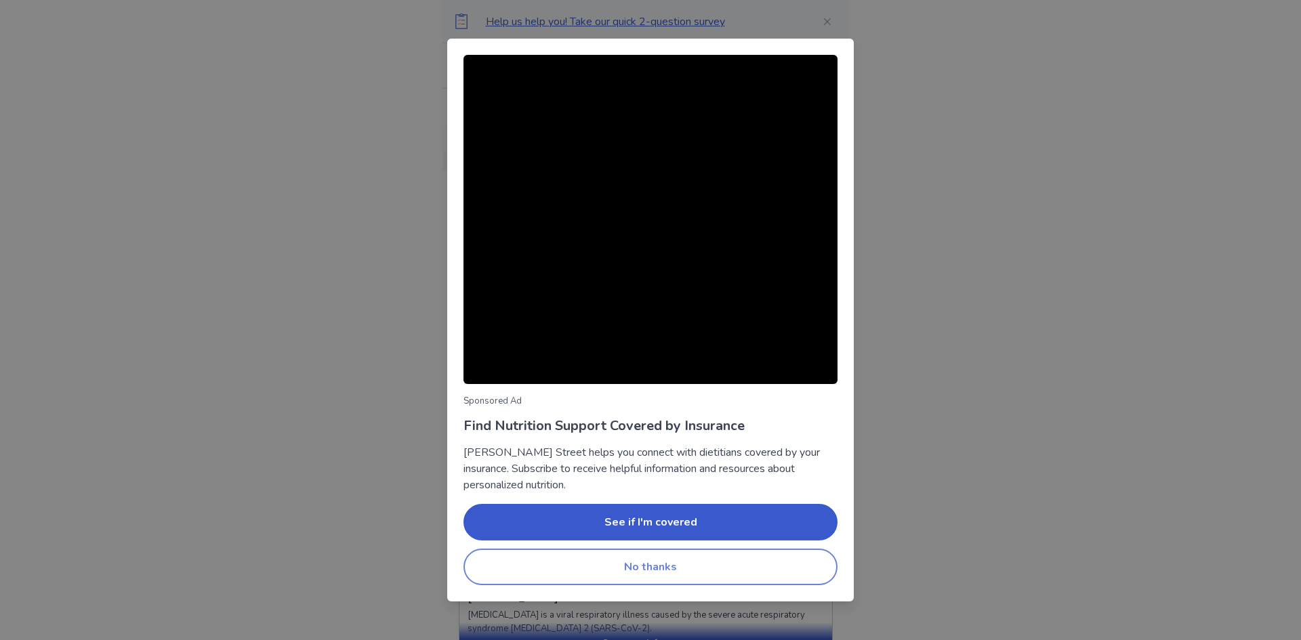
click at [653, 558] on button "No thanks" at bounding box center [650, 567] width 374 height 37
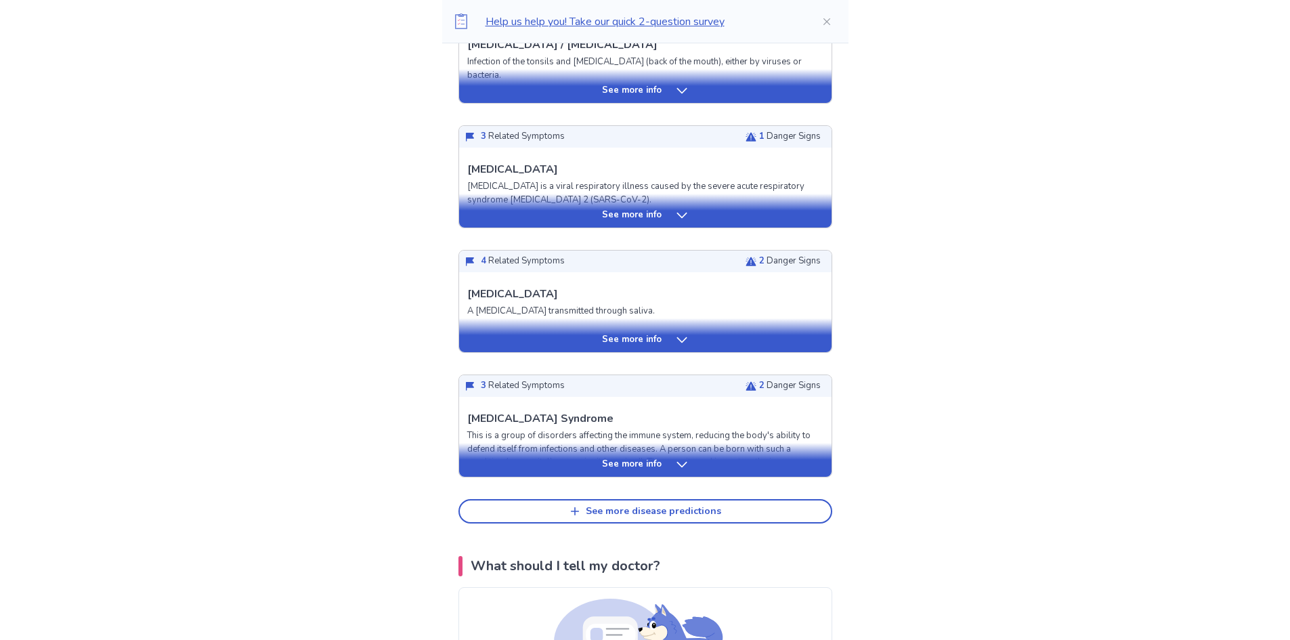
scroll to position [406, 0]
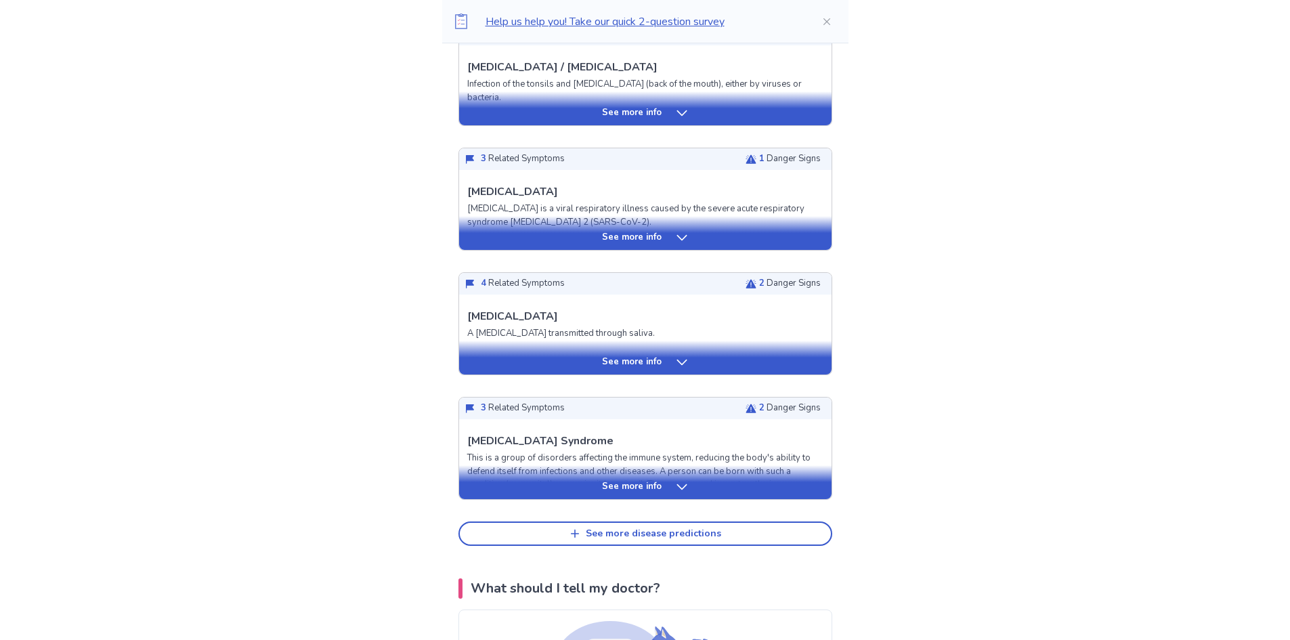
click at [672, 482] on div "See more info" at bounding box center [645, 487] width 373 height 14
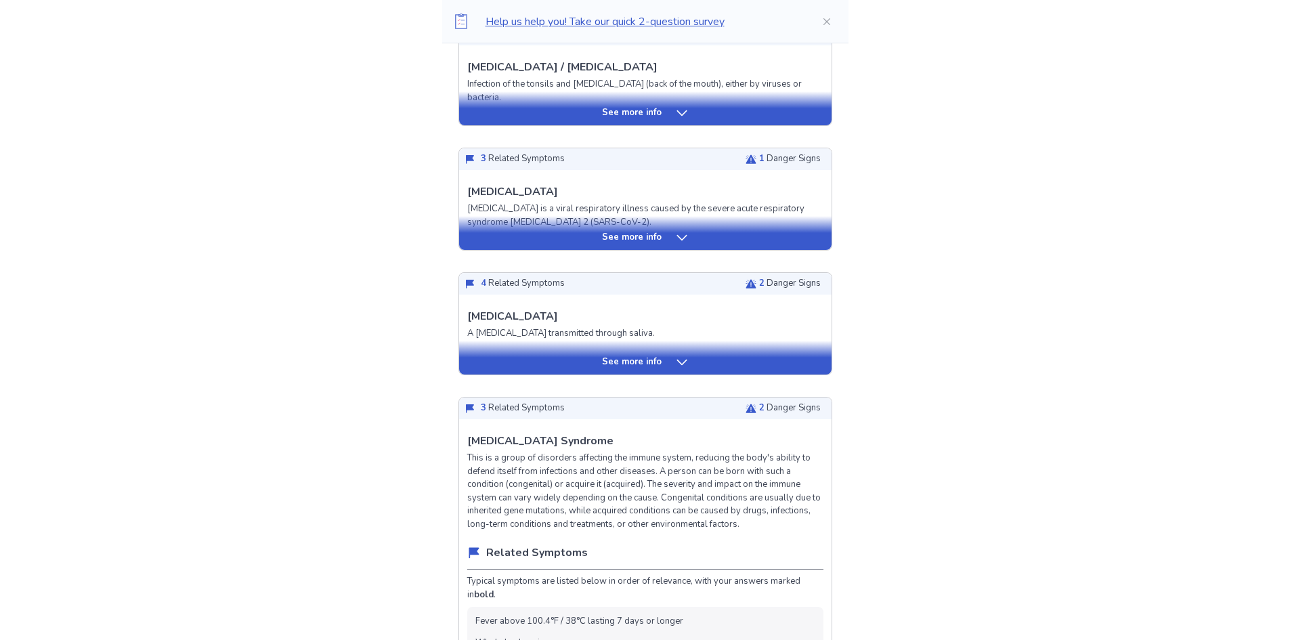
drag, startPoint x: 474, startPoint y: 440, endPoint x: 570, endPoint y: 442, distance: 96.2
copy p "[MEDICAL_DATA]"
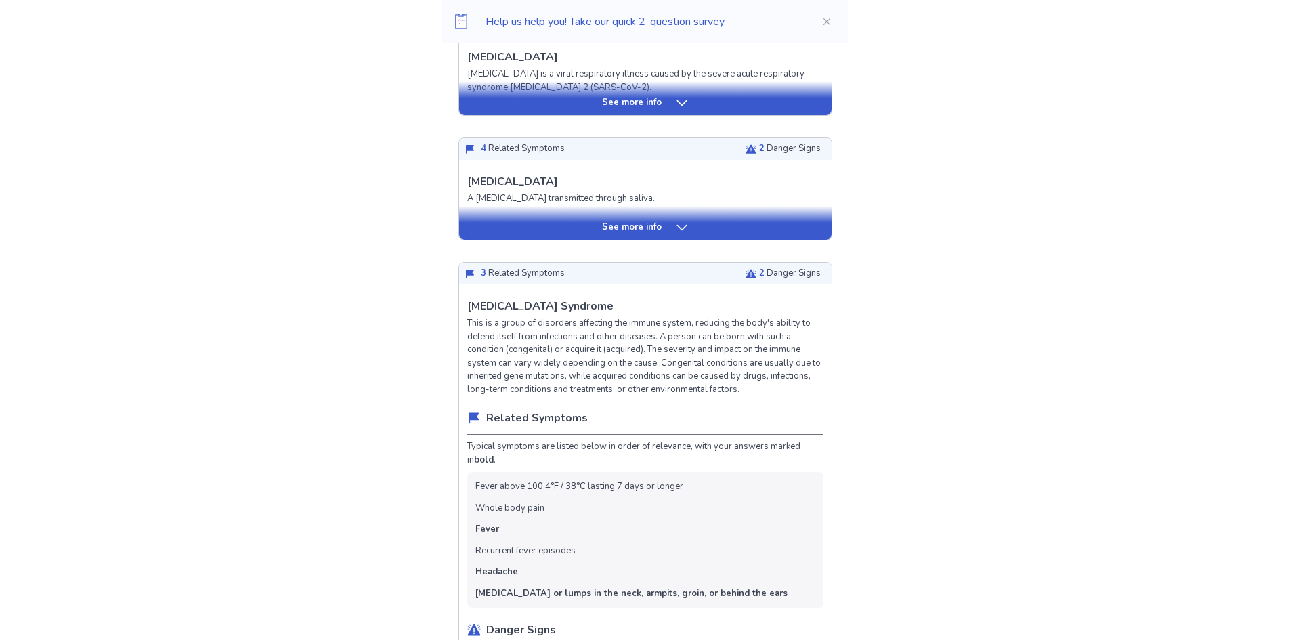
scroll to position [542, 0]
drag, startPoint x: 660, startPoint y: 173, endPoint x: 962, endPoint y: 133, distance: 304.6
click at [654, 228] on p "See more info" at bounding box center [632, 227] width 60 height 14
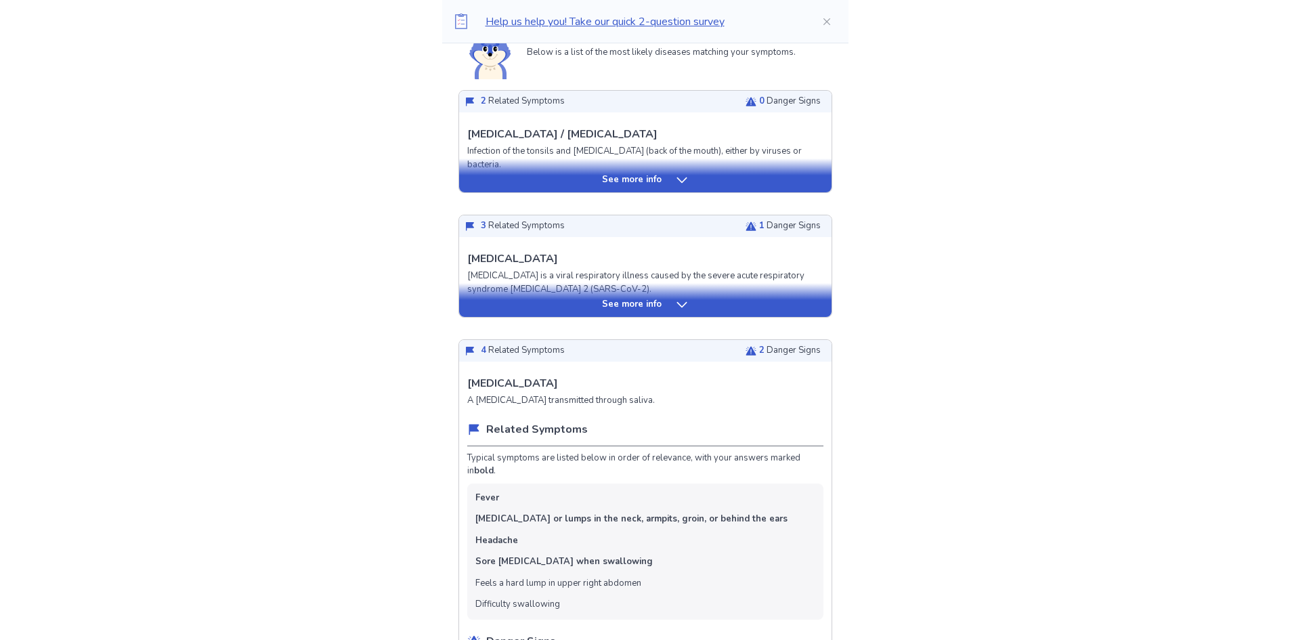
scroll to position [339, 0]
click at [662, 293] on div "See more info" at bounding box center [645, 301] width 373 height 34
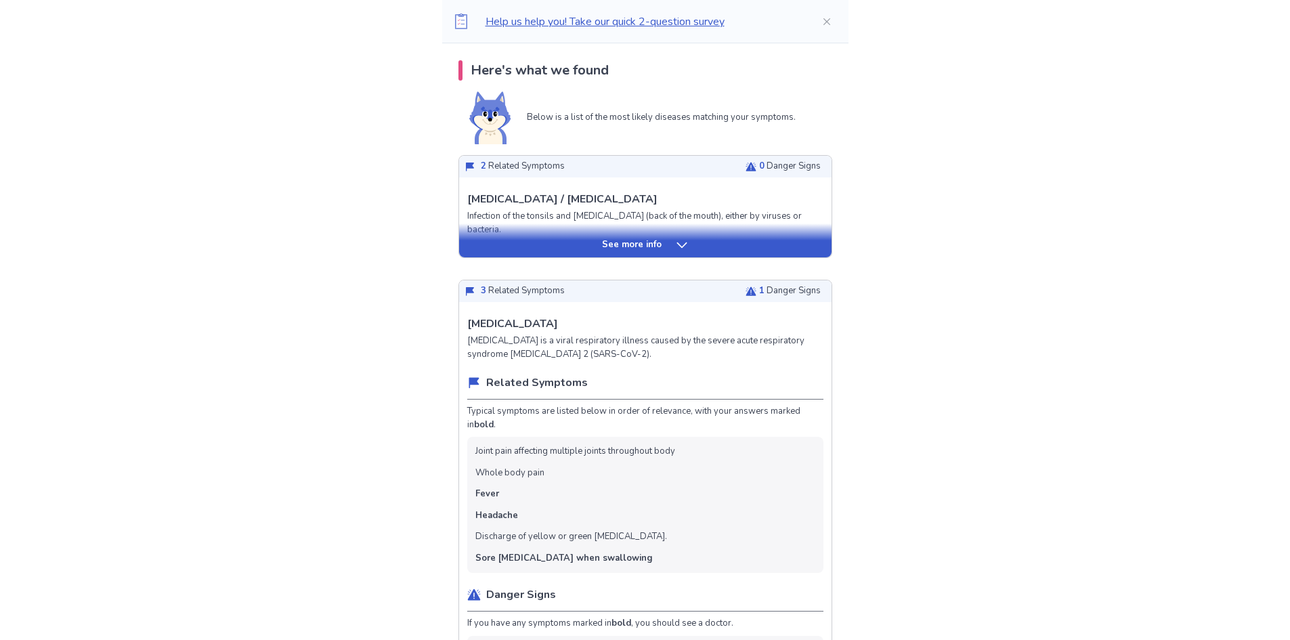
scroll to position [271, 0]
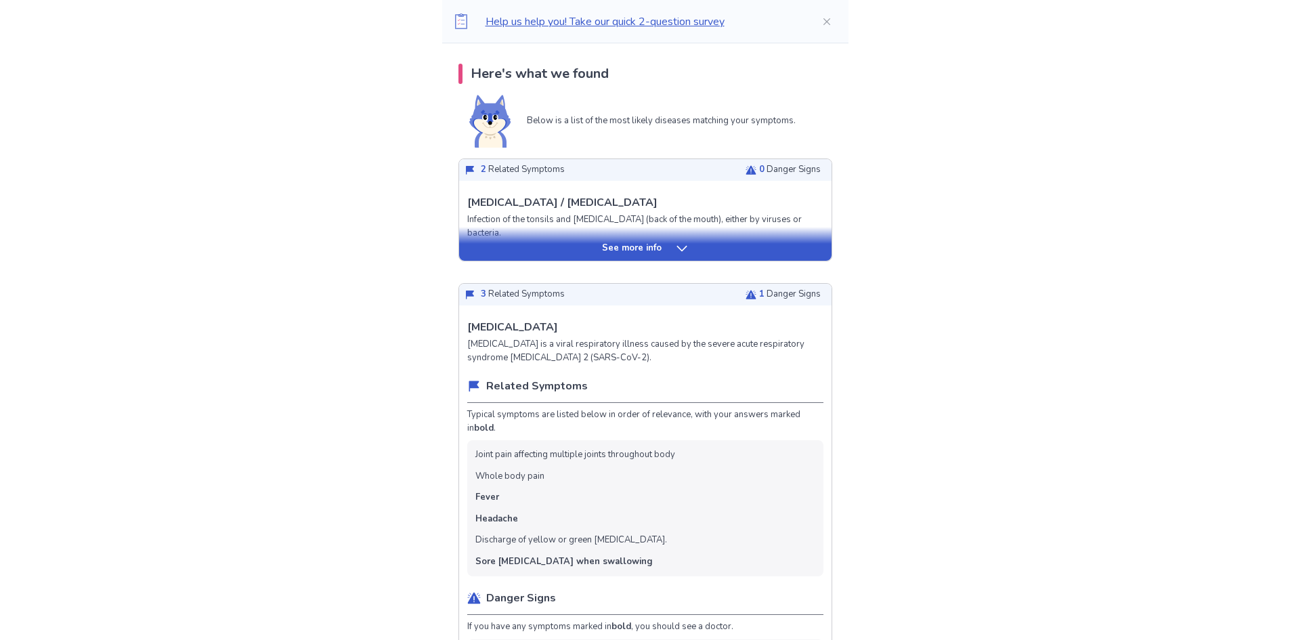
click at [655, 247] on p "See more info" at bounding box center [632, 249] width 60 height 14
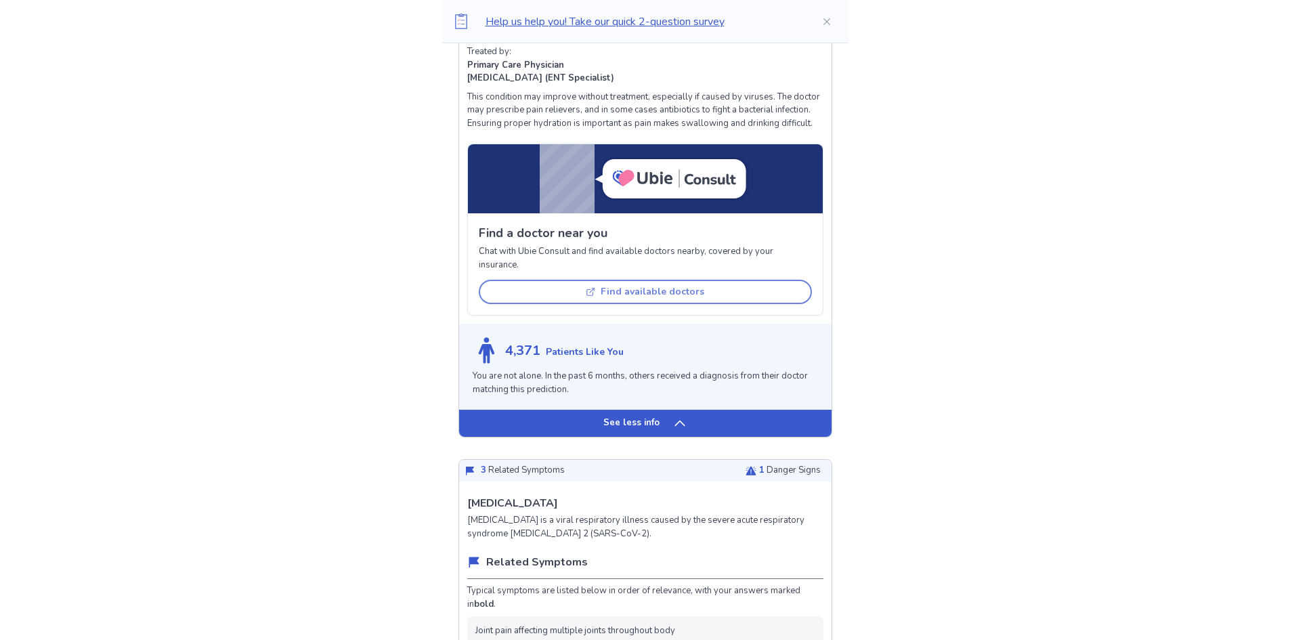
scroll to position [881, 0]
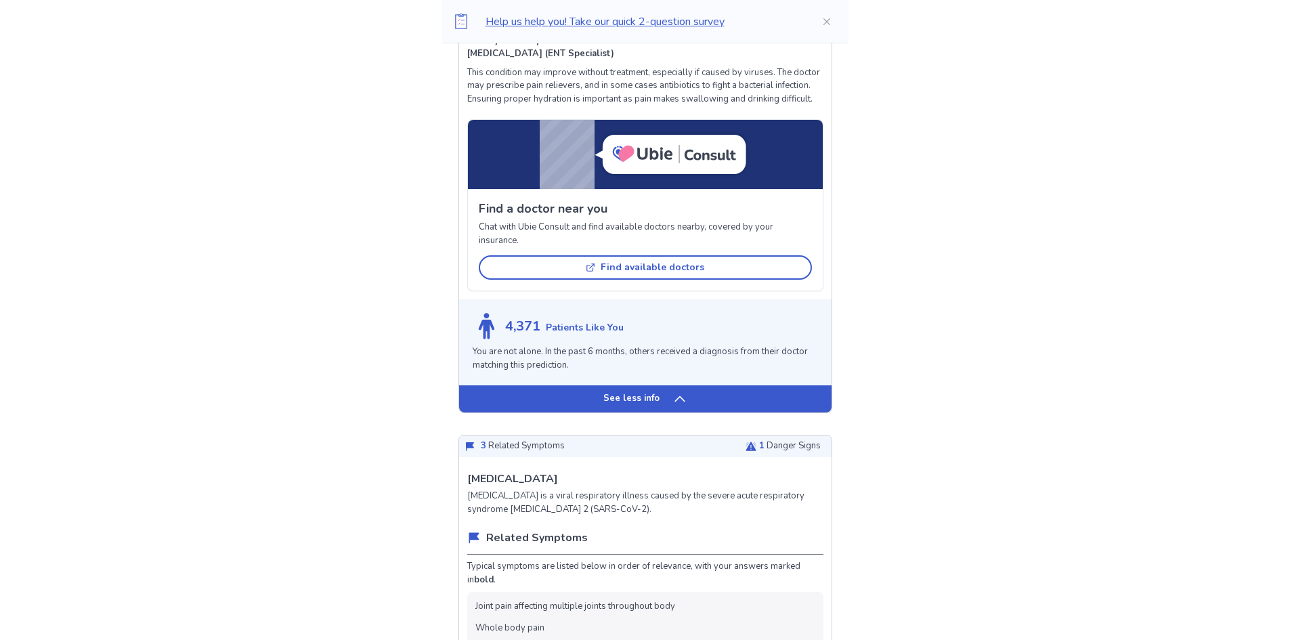
click at [641, 359] on p "You are not alone. In the past 6 months, others received a diagnosis from their…" at bounding box center [645, 358] width 345 height 26
